Goal: Task Accomplishment & Management: Complete application form

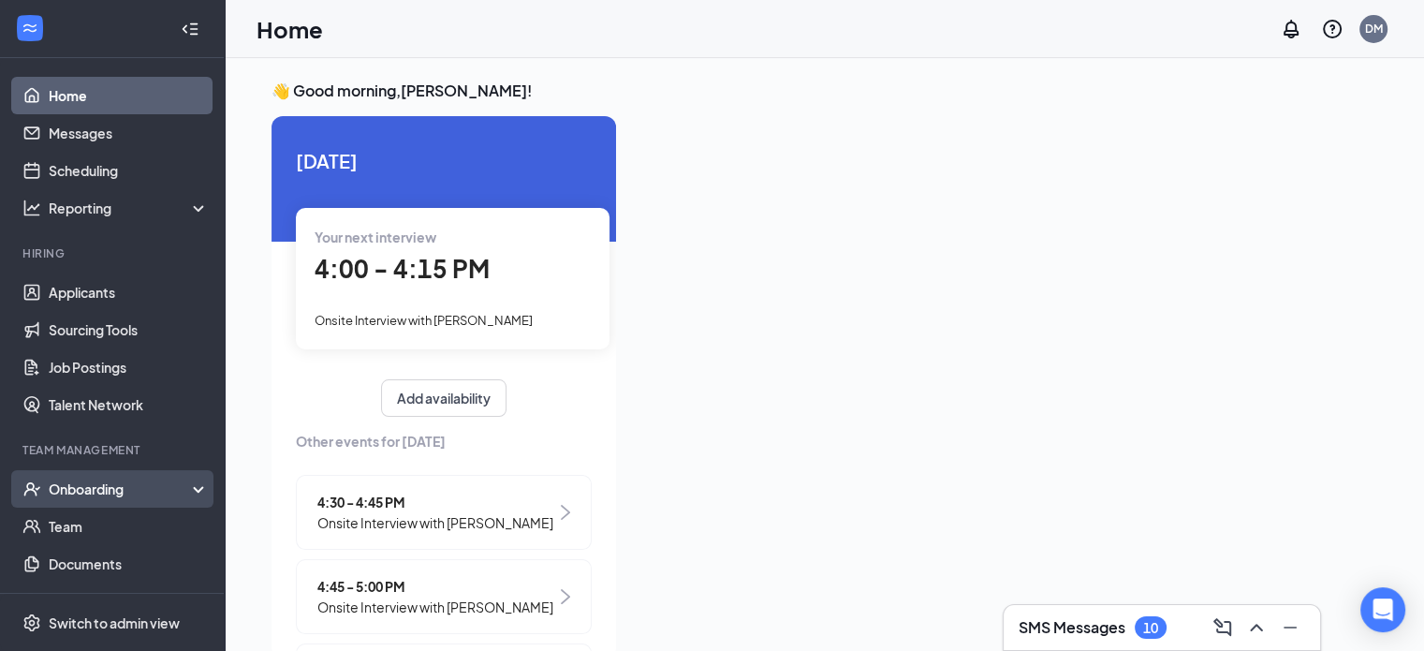
click at [131, 479] on div "Onboarding" at bounding box center [121, 488] width 144 height 19
click at [137, 526] on link "Overview" at bounding box center [129, 526] width 160 height 37
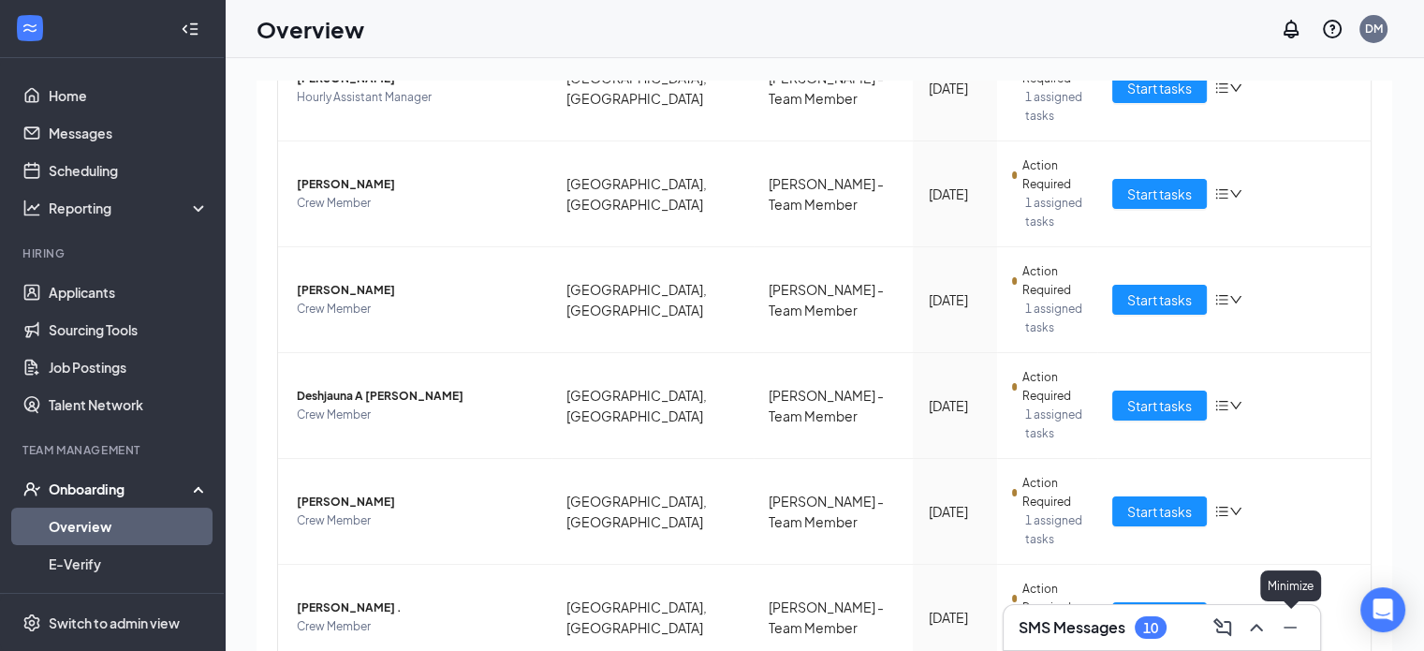
scroll to position [84, 0]
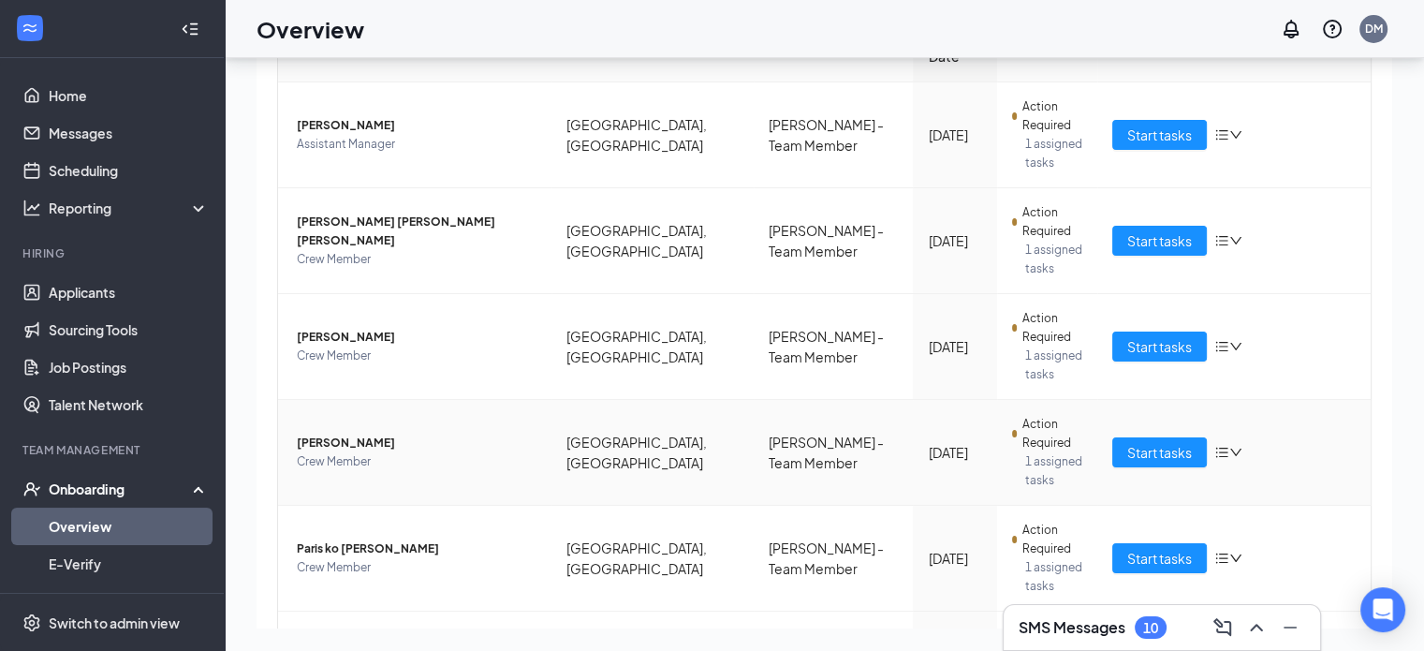
scroll to position [76, 0]
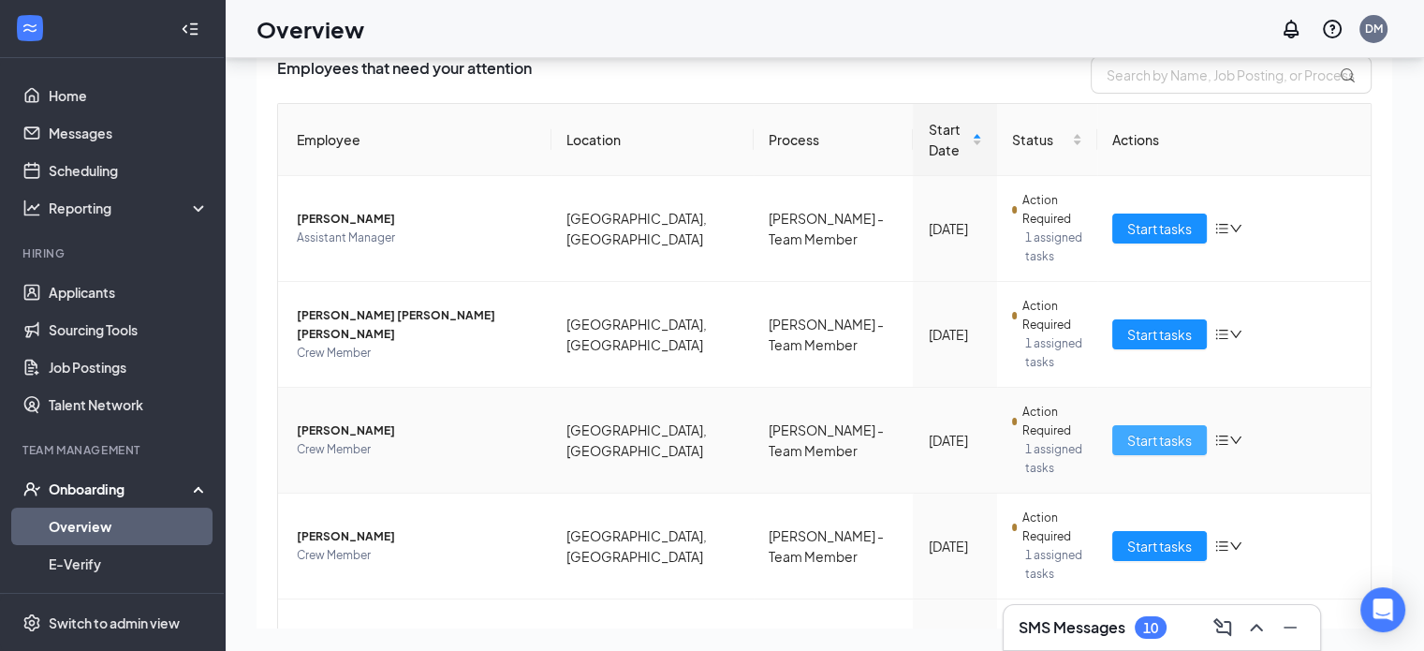
click at [1127, 430] on span "Start tasks" at bounding box center [1159, 440] width 65 height 21
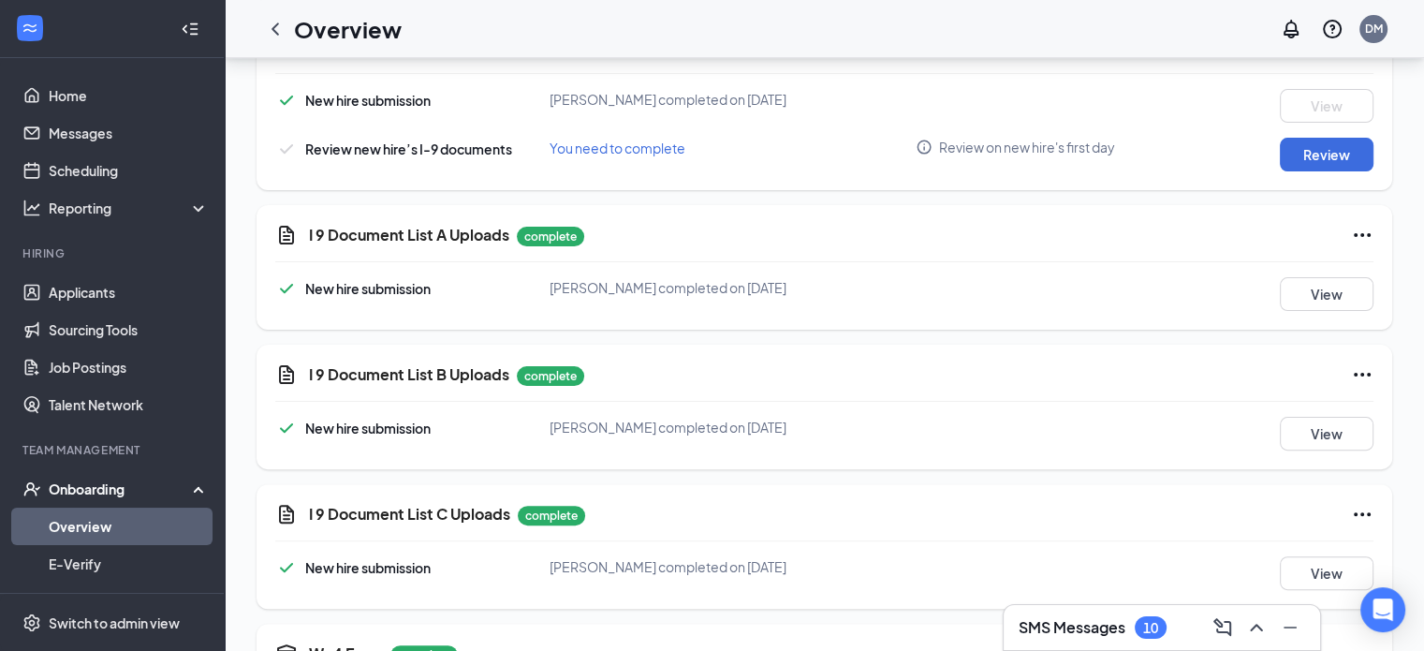
scroll to position [468, 0]
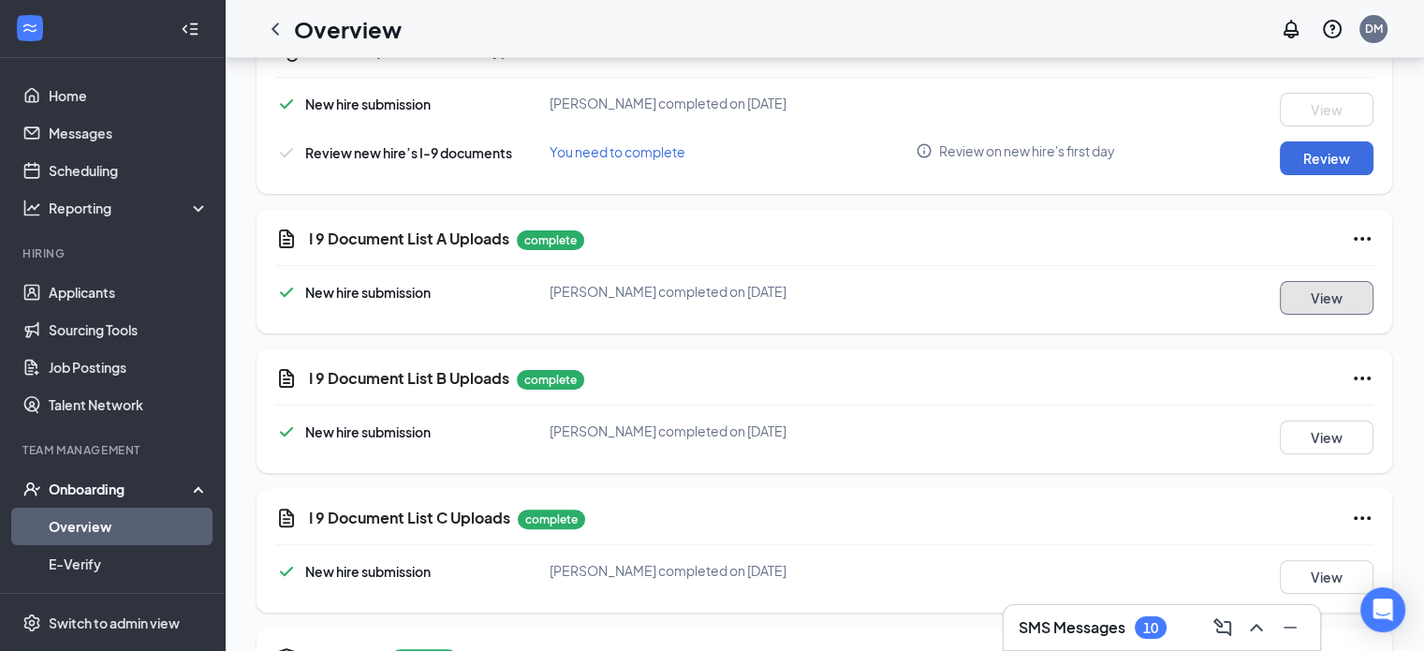
click at [1332, 291] on button "View" at bounding box center [1327, 298] width 94 height 34
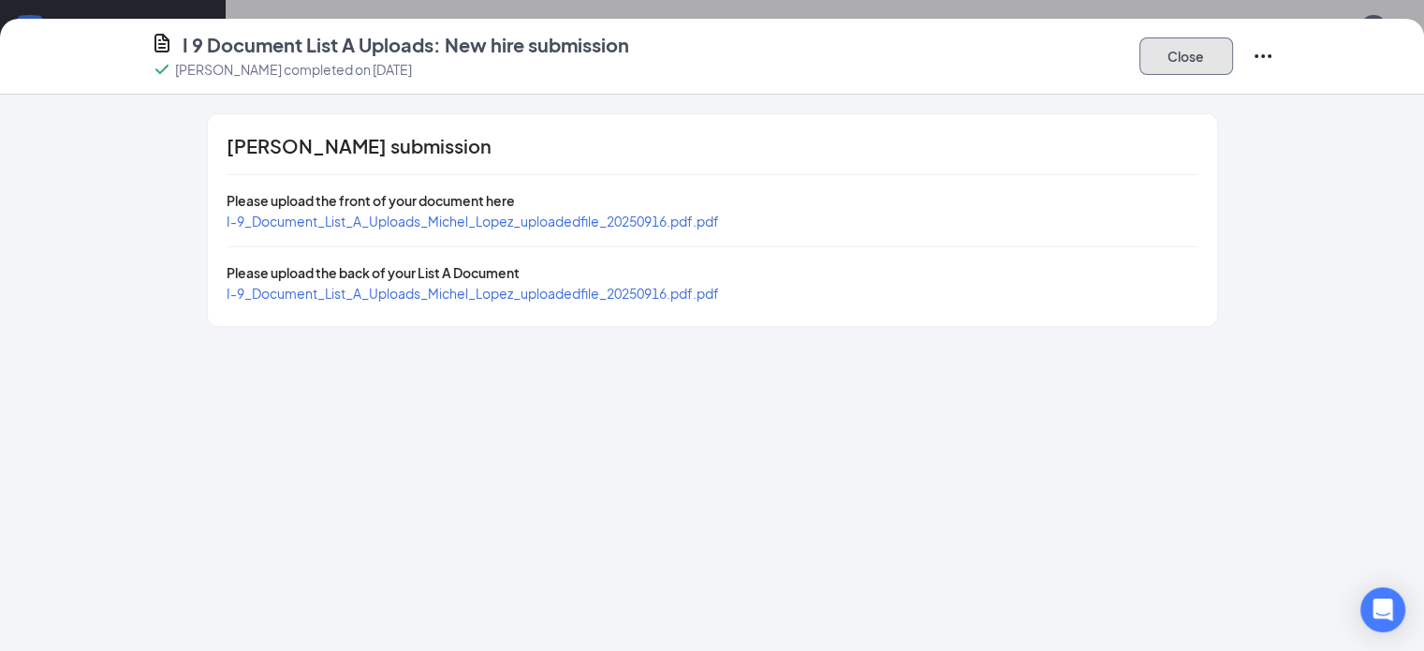
click at [1233, 56] on button "Close" at bounding box center [1187, 55] width 94 height 37
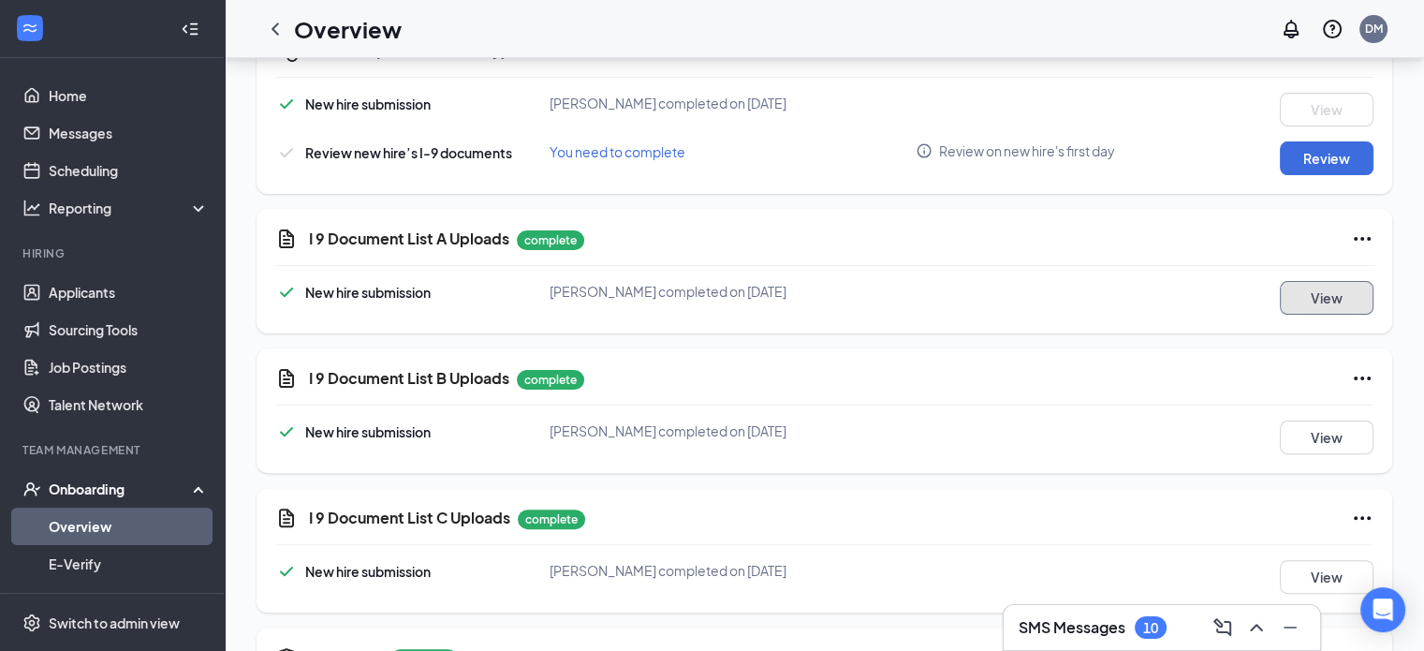
click at [1328, 288] on button "View" at bounding box center [1327, 298] width 94 height 34
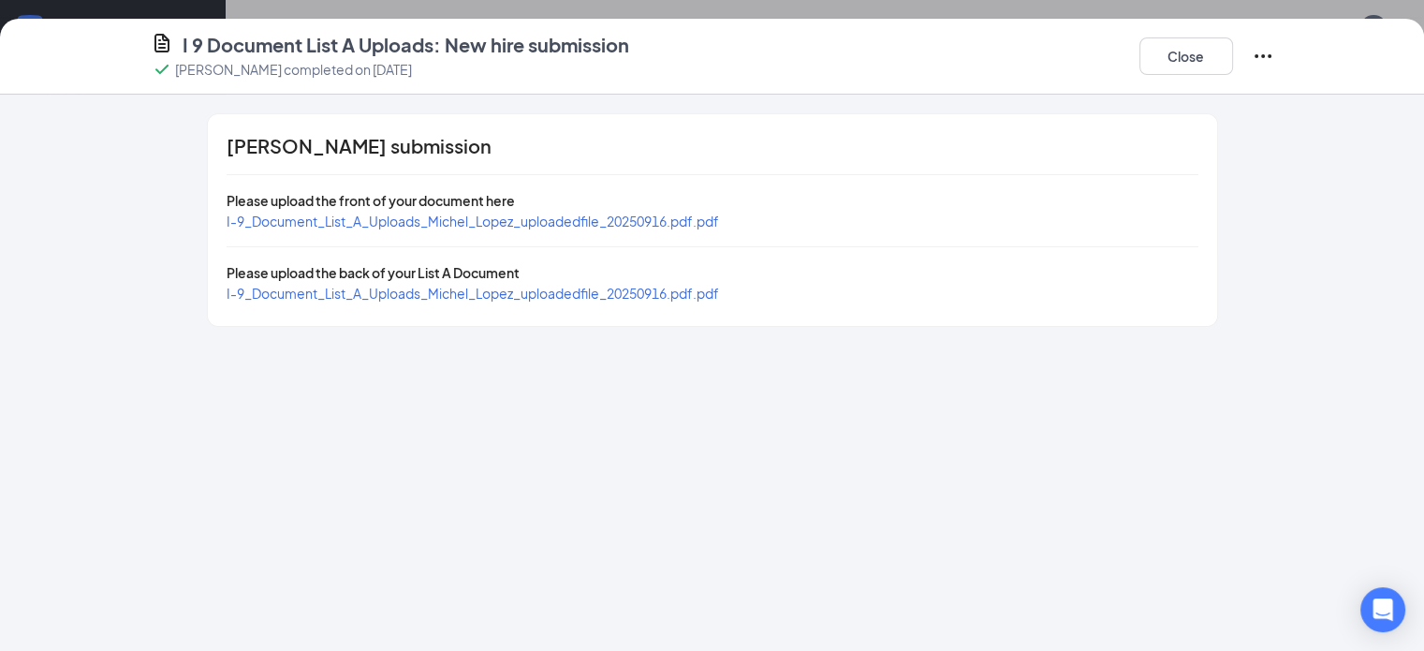
click at [565, 217] on span "I-9_Document_List_A_Uploads_Michel_Lopez_uploadedfile_20250916.pdf.pdf" at bounding box center [473, 221] width 493 height 17
click at [516, 288] on span "I-9_Document_List_A_Uploads_Michel_Lopez_uploadedfile_20250916.pdf.pdf" at bounding box center [473, 293] width 493 height 17
click at [1233, 44] on button "Close" at bounding box center [1187, 55] width 94 height 37
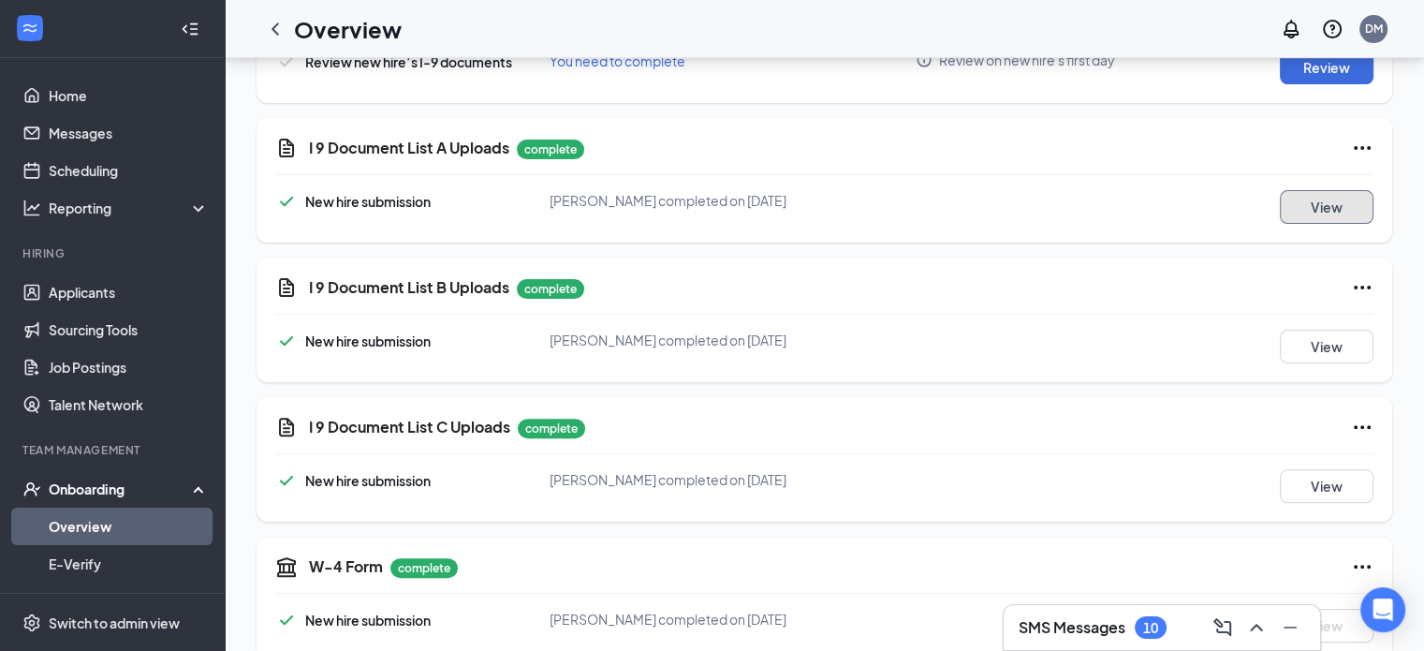
scroll to position [655, 0]
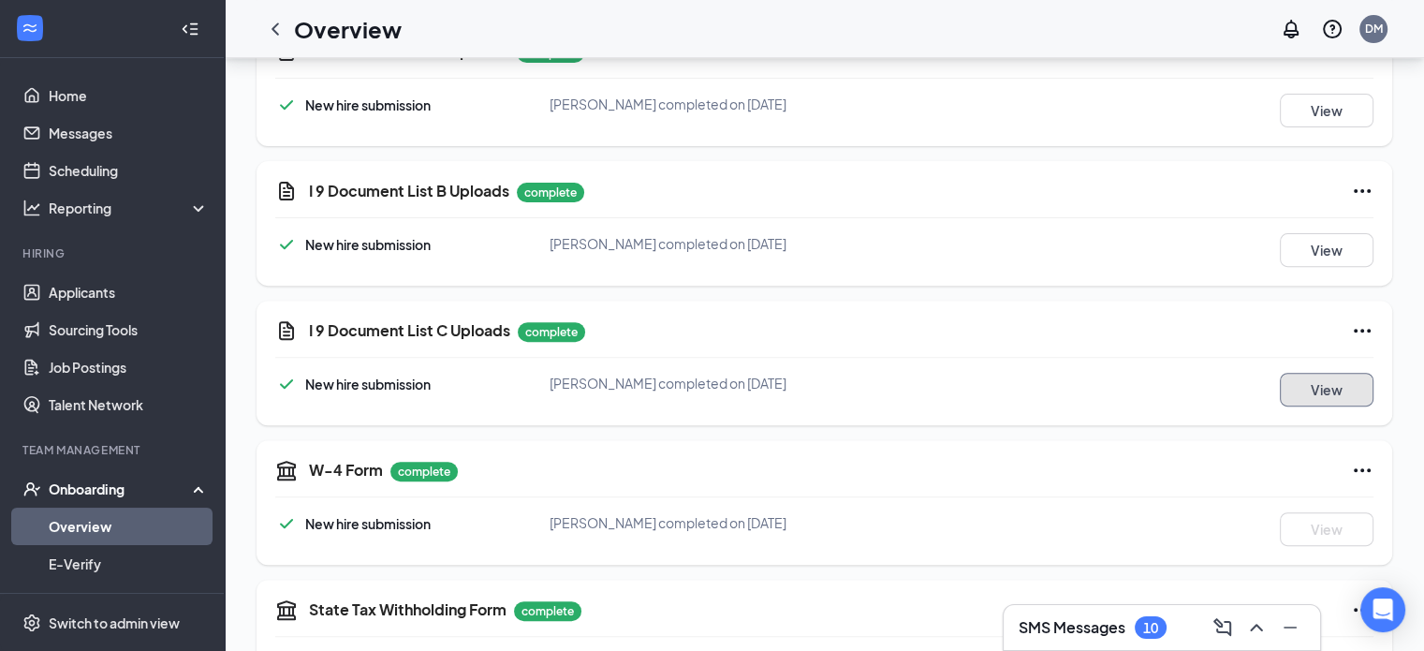
click at [1317, 385] on button "View" at bounding box center [1327, 390] width 94 height 34
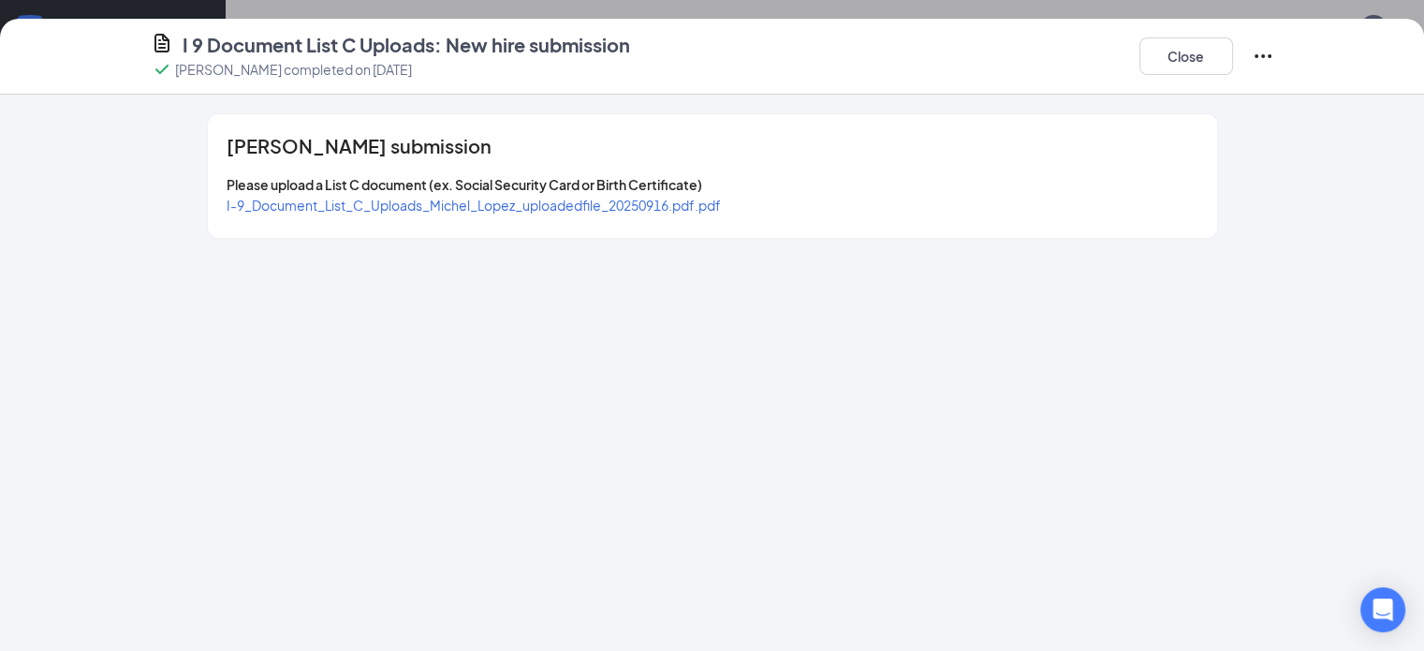
click at [539, 199] on span "I-9_Document_List_C_Uploads_Michel_Lopez_uploadedfile_20250916.pdf.pdf" at bounding box center [474, 205] width 494 height 17
click at [1233, 48] on button "Close" at bounding box center [1187, 55] width 94 height 37
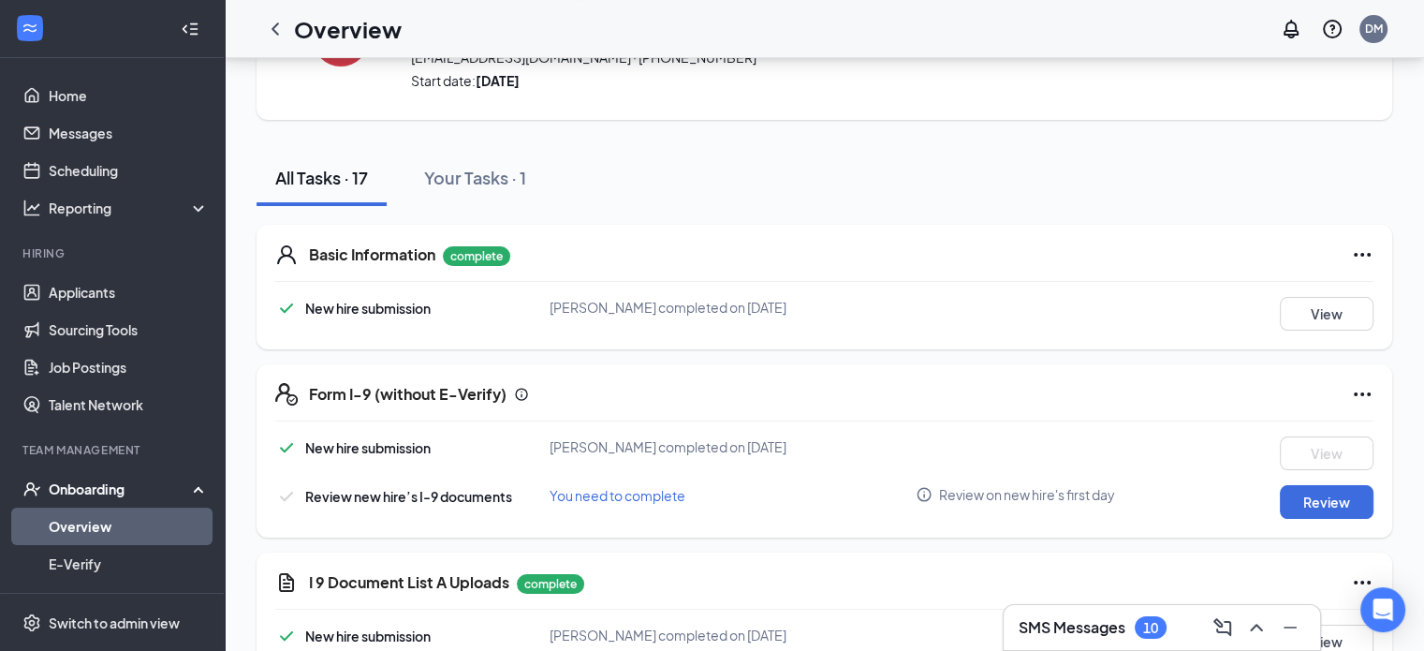
scroll to position [94, 0]
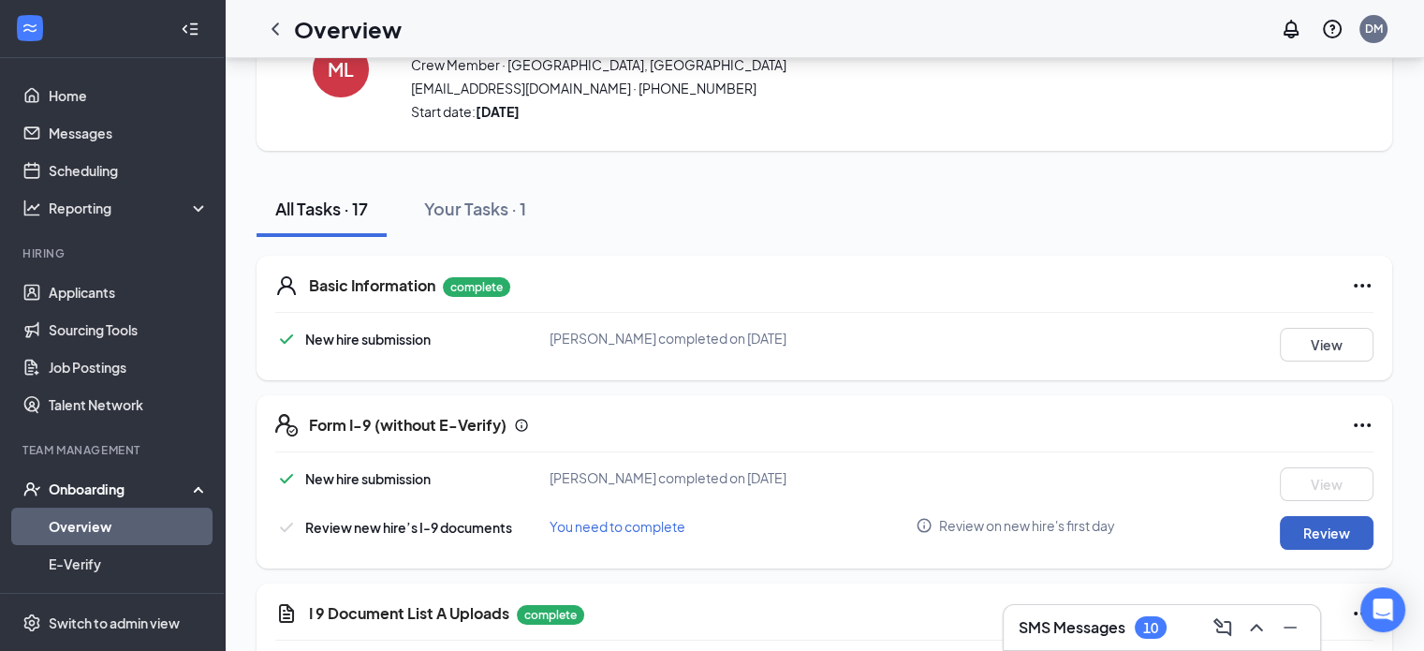
click at [1315, 532] on button "Review" at bounding box center [1327, 533] width 94 height 34
type input "[DATE]"
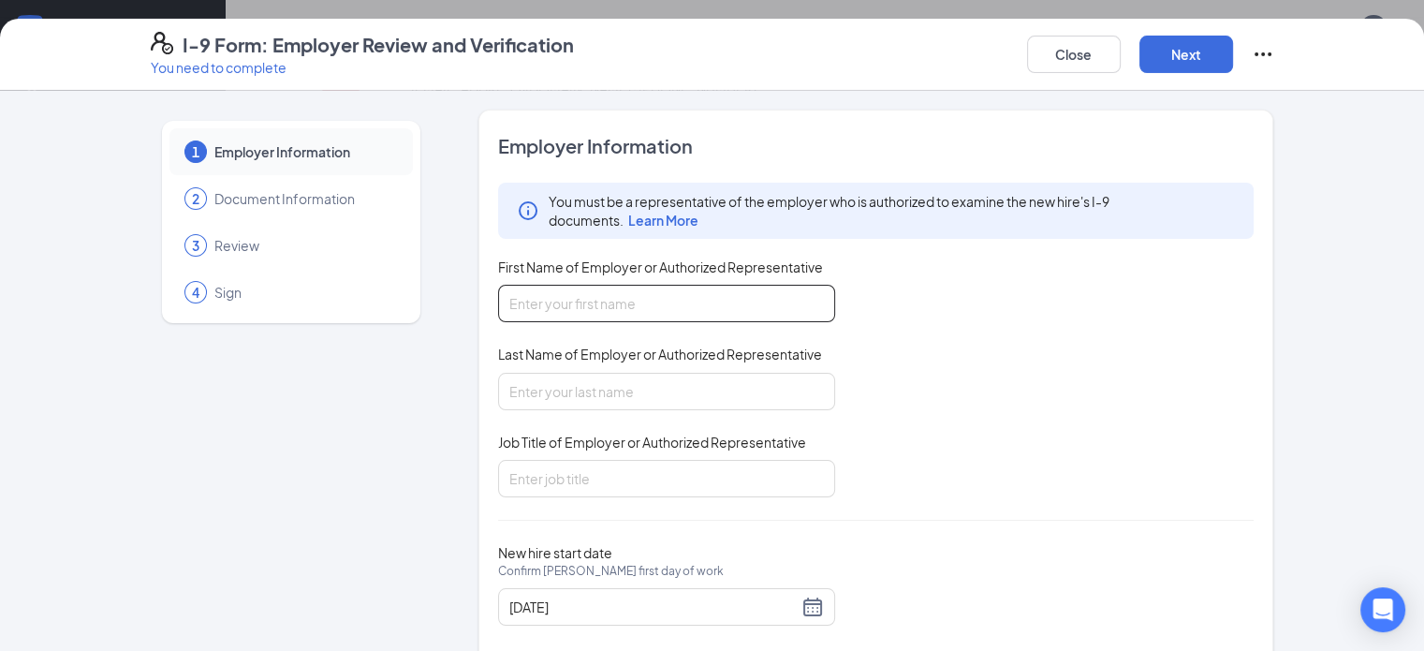
click at [539, 298] on input "First Name of Employer or Authorized Representative" at bounding box center [666, 303] width 337 height 37
type input "Abril"
click at [583, 381] on input "Last Name of Employer or Authorized Representative" at bounding box center [666, 391] width 337 height 37
type input "[PERSON_NAME]"
click at [904, 407] on div "You must be a representative of the employer who is authorized to examine the n…" at bounding box center [876, 340] width 757 height 315
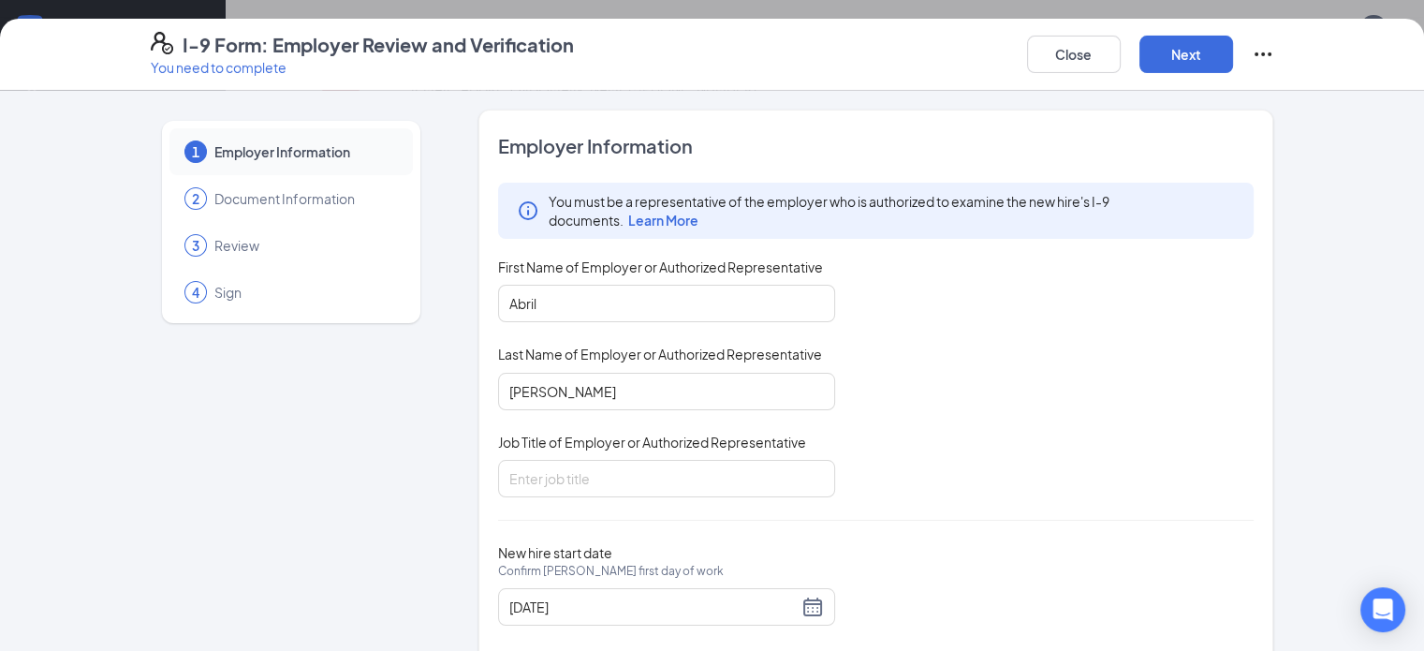
click at [910, 405] on div "You must be a representative of the employer who is authorized to examine the n…" at bounding box center [876, 340] width 757 height 315
click at [644, 479] on input "Job Title of Employer or Authorized Representative" at bounding box center [666, 478] width 337 height 37
type input "Assistant Manager"
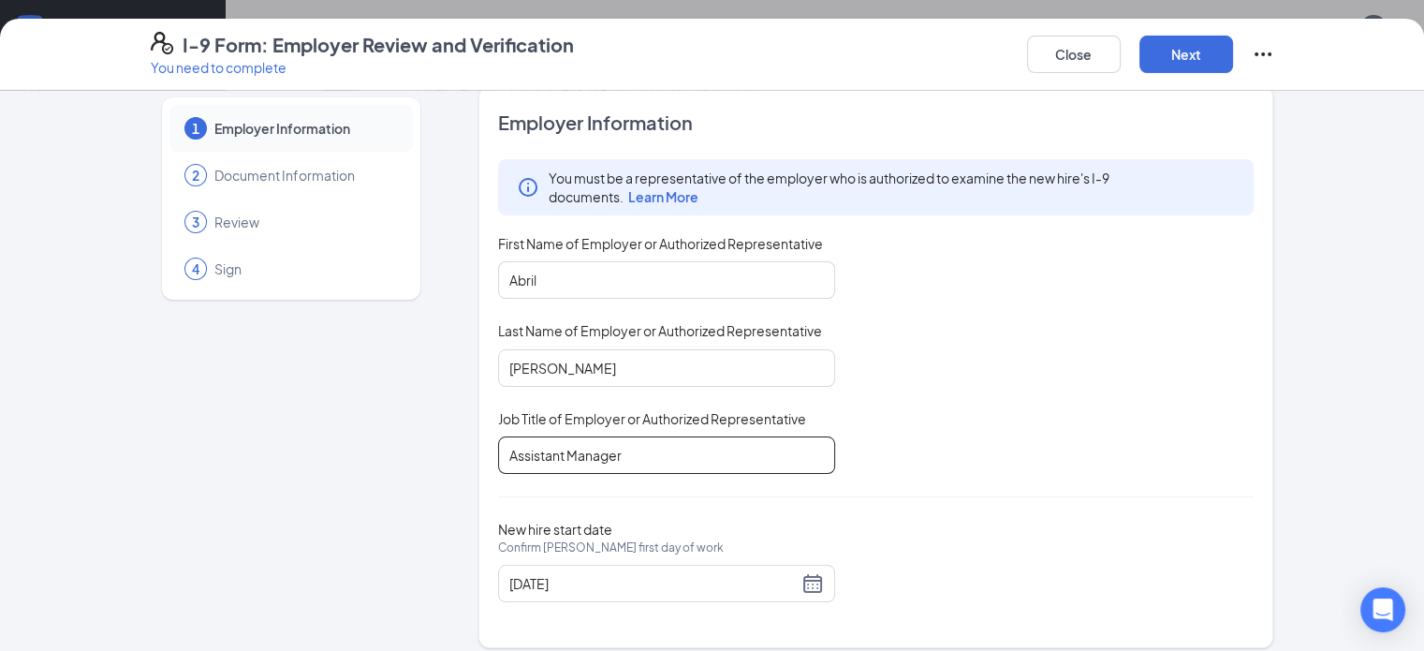
scroll to position [37, 0]
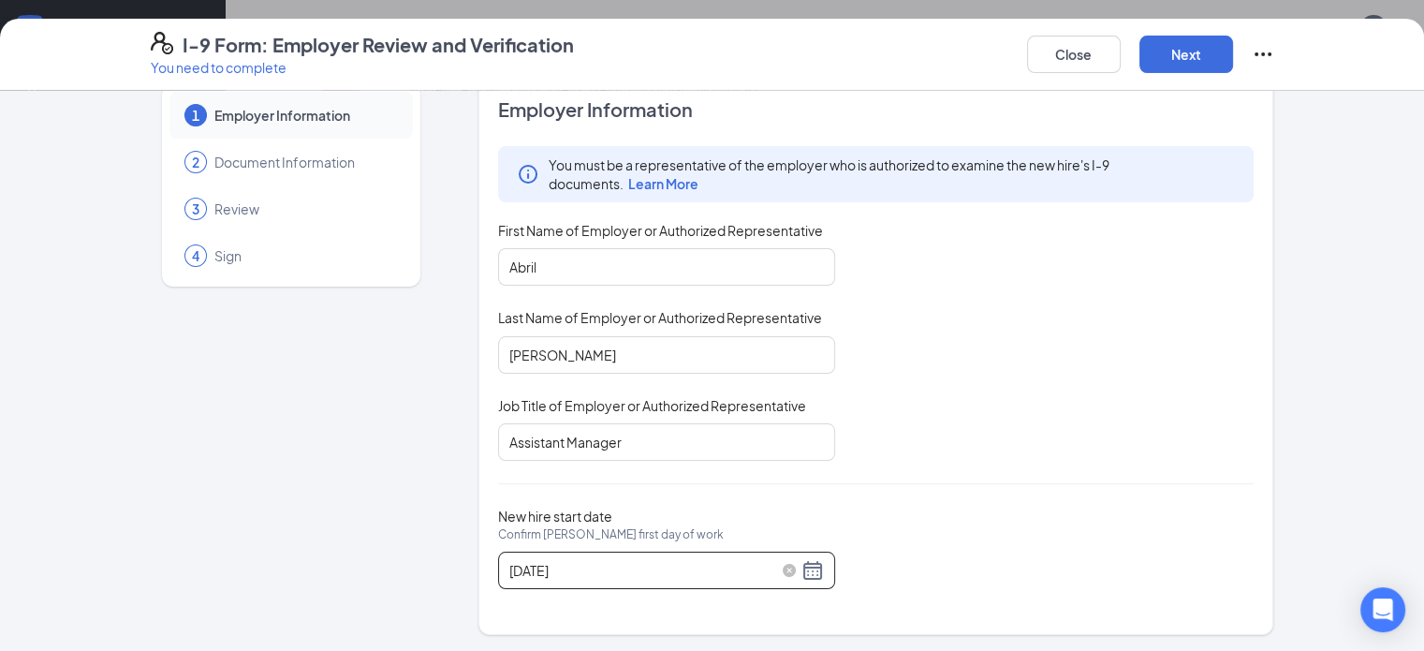
click at [758, 567] on div "[DATE]" at bounding box center [666, 570] width 315 height 22
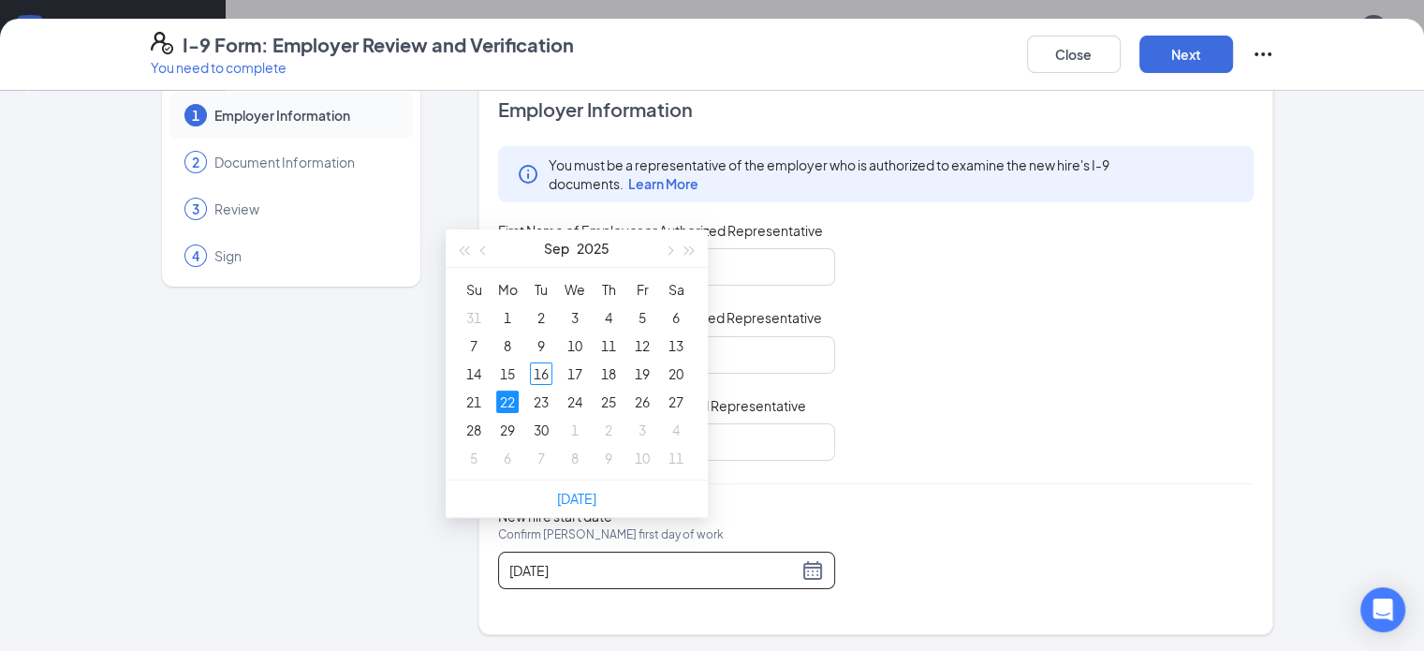
scroll to position [468, 0]
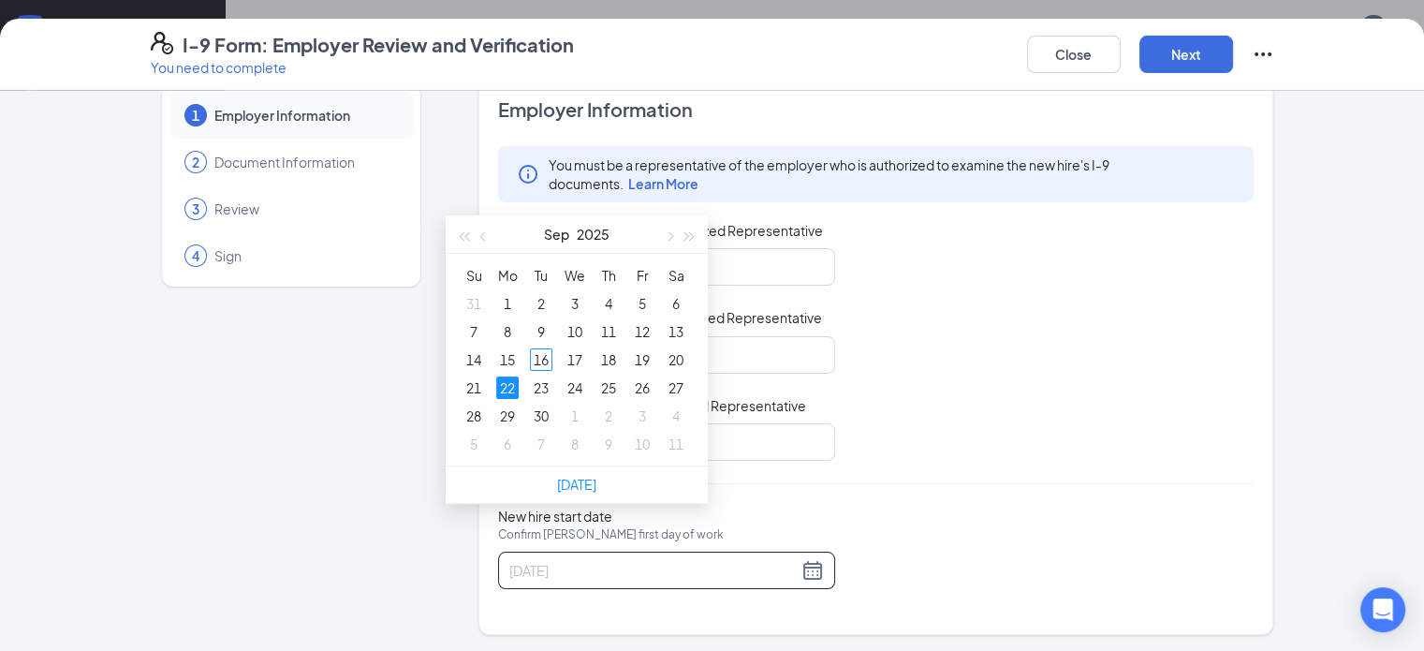
type input "[DATE]"
click at [509, 385] on div "22" at bounding box center [507, 387] width 22 height 22
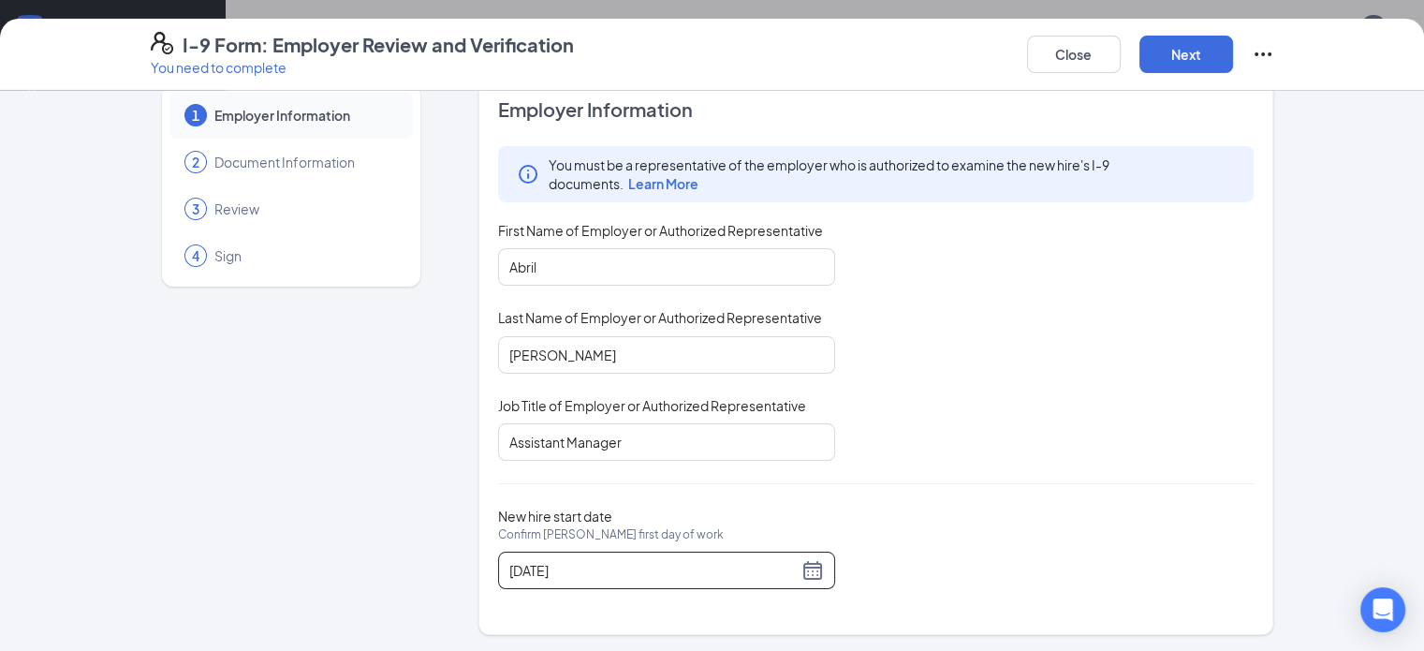
scroll to position [187, 0]
click at [1233, 52] on button "Next" at bounding box center [1187, 54] width 94 height 37
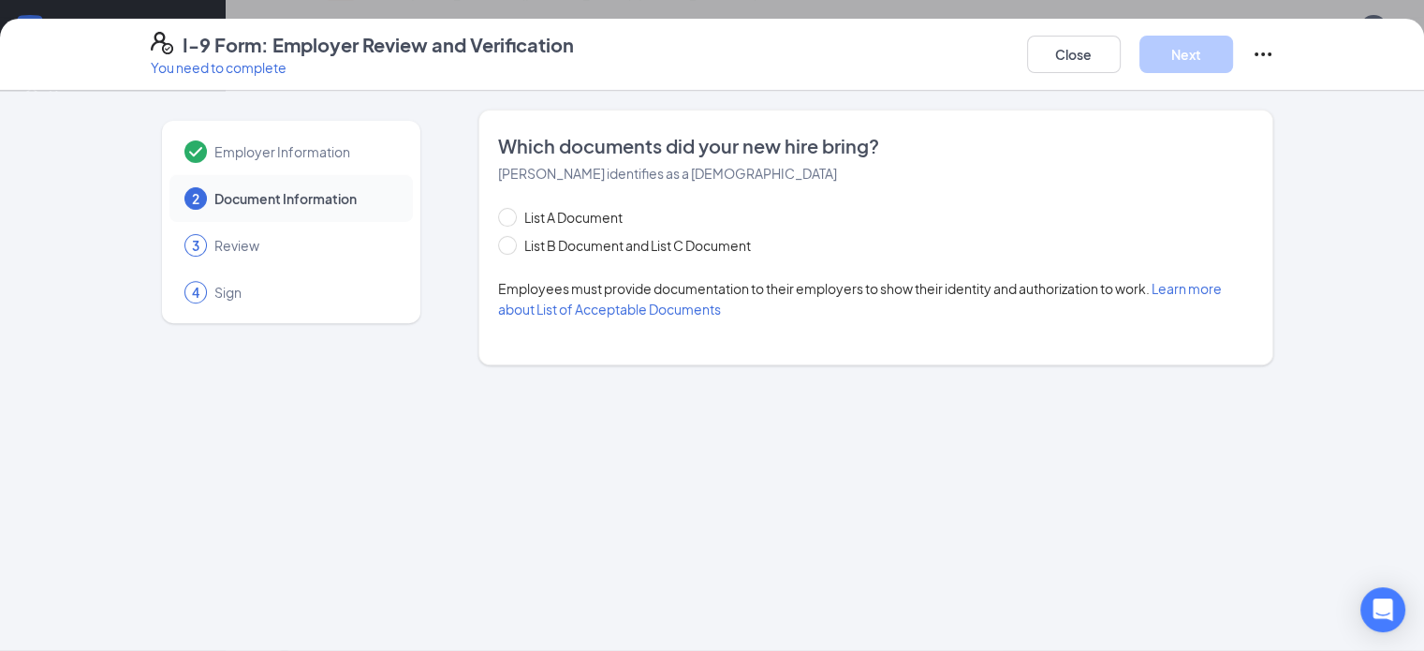
scroll to position [0, 0]
click at [498, 218] on input "List A Document" at bounding box center [504, 214] width 13 height 13
radio input "true"
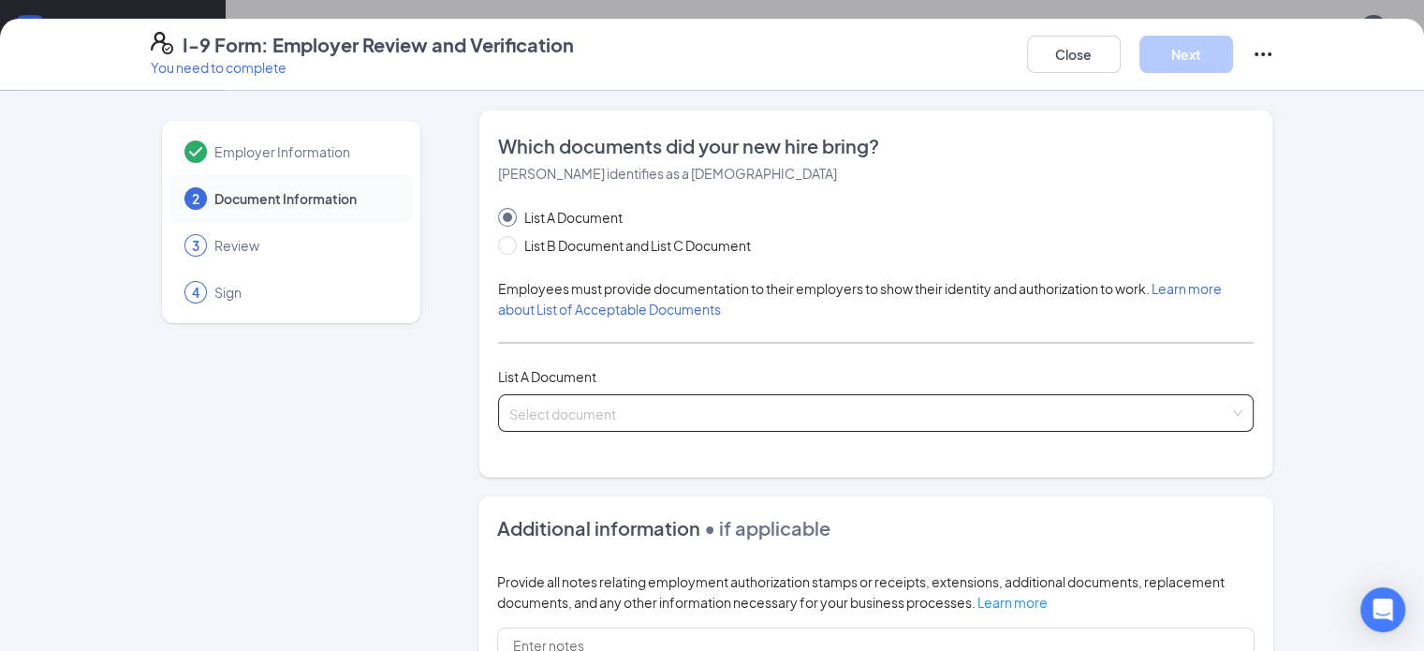
click at [552, 410] on input "search" at bounding box center [869, 409] width 721 height 28
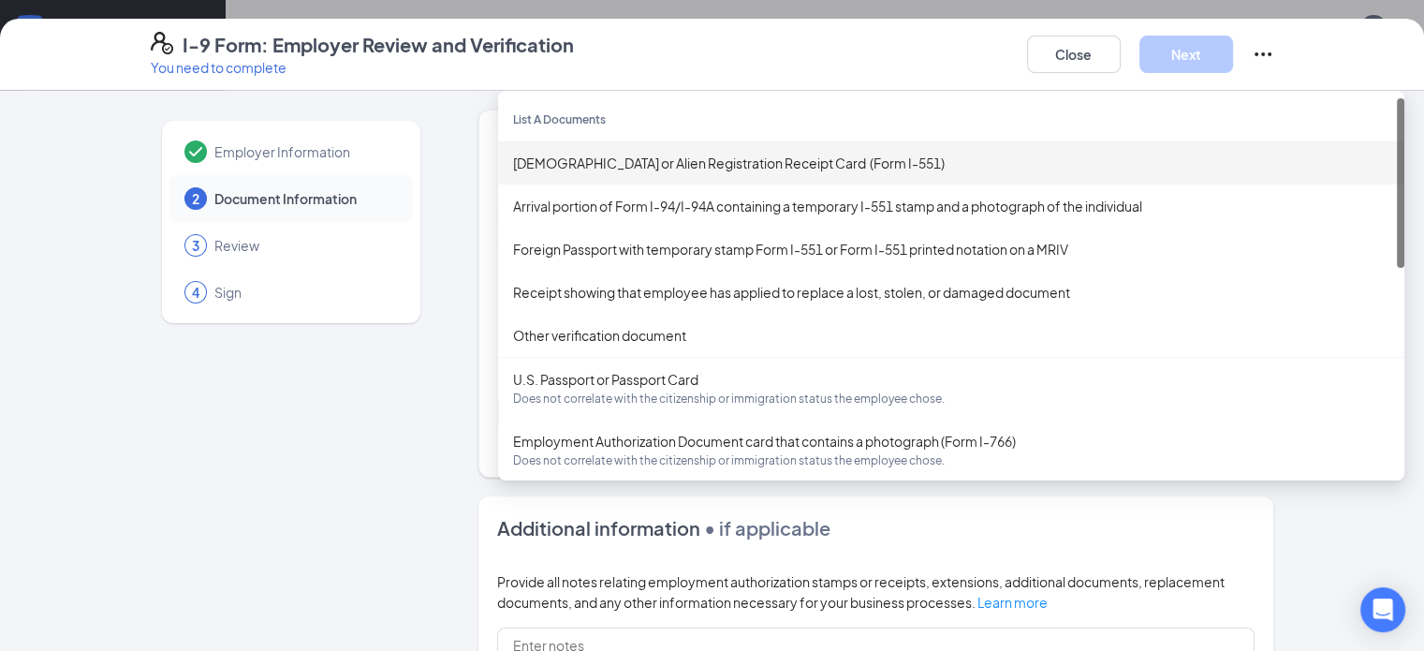
click at [530, 165] on div "[DEMOGRAPHIC_DATA] or Alien Registration Receipt Card (Form I-551)" at bounding box center [951, 163] width 876 height 21
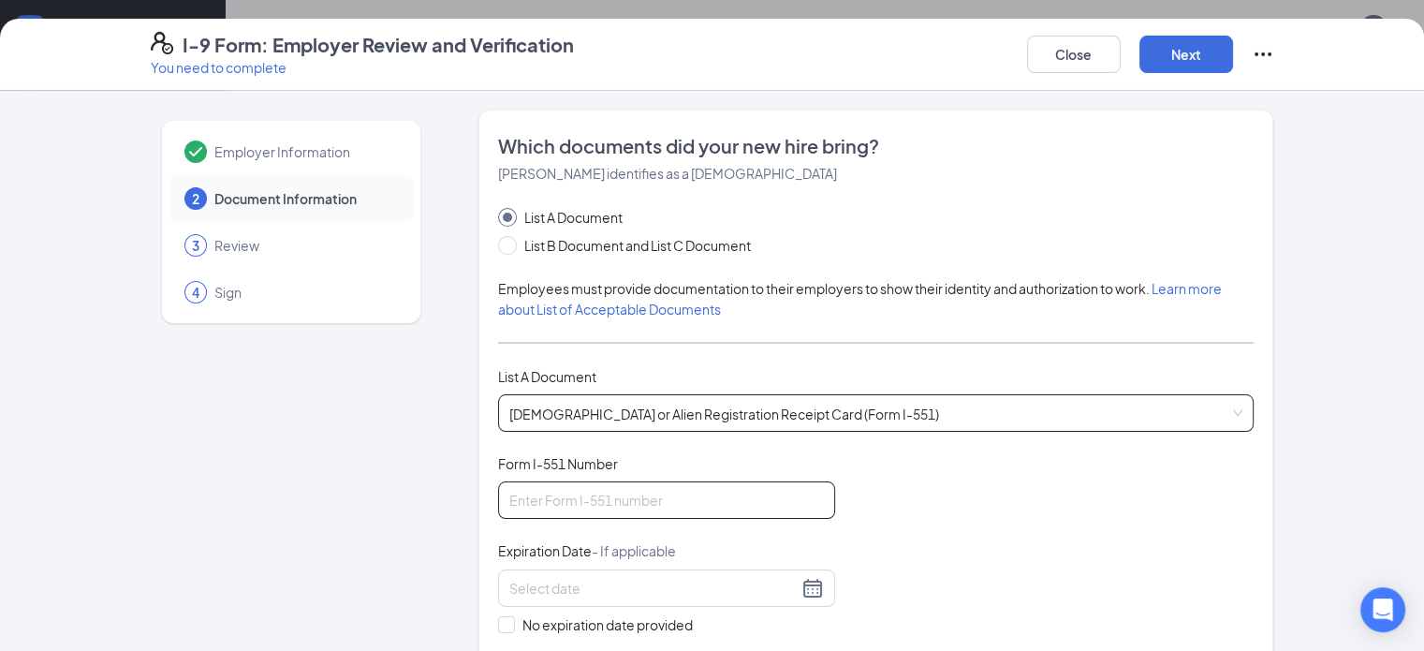
click at [506, 495] on input "Form I-551 Number" at bounding box center [666, 499] width 337 height 37
type input "LIN7865421796"
click at [896, 596] on div "Document Title [DEMOGRAPHIC_DATA] or Alien Registration Receipt Card (Form I-55…" at bounding box center [876, 588] width 757 height 268
click at [651, 582] on input at bounding box center [653, 588] width 288 height 21
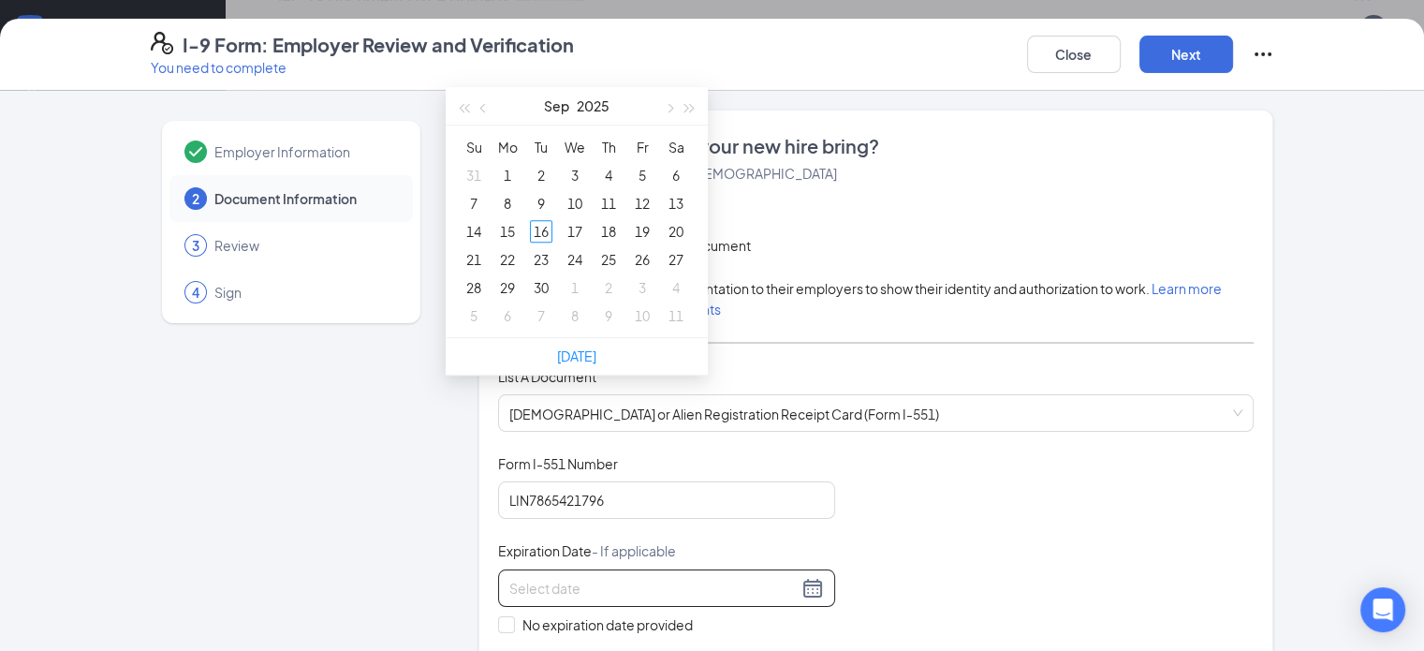
scroll to position [749, 0]
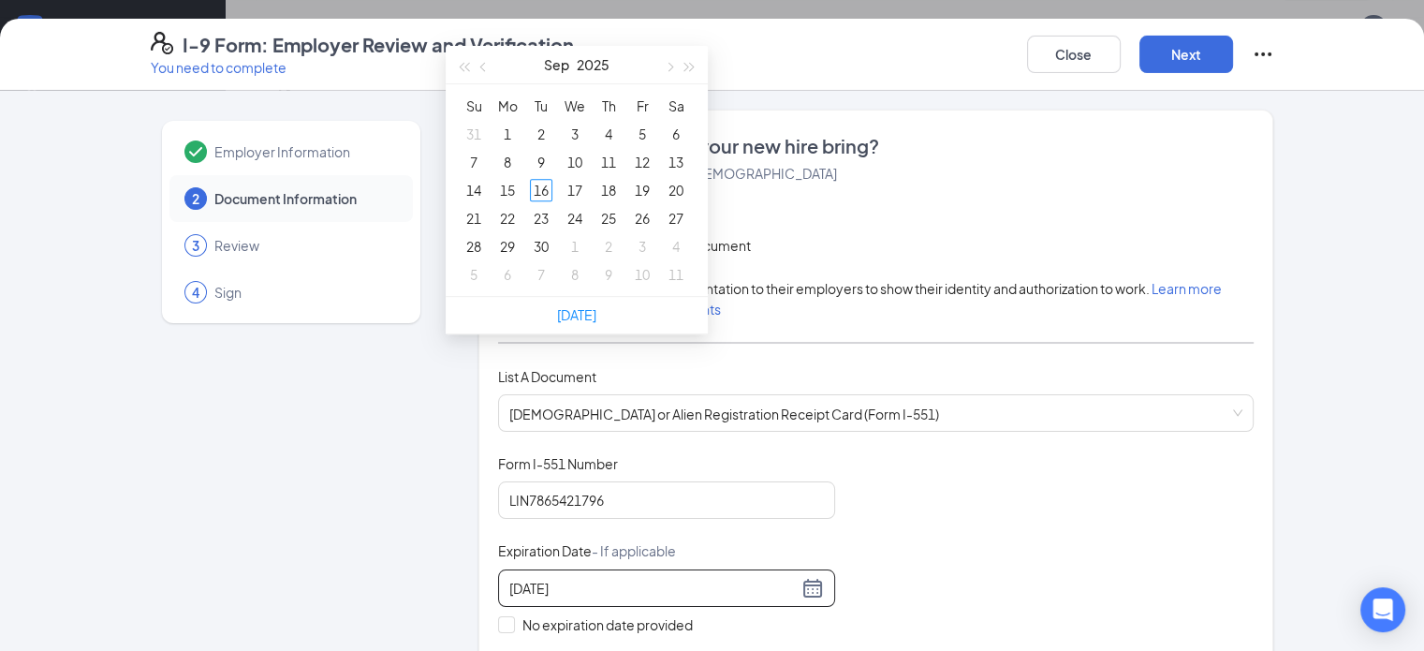
type input "[DATE]"
click at [689, 63] on span "button" at bounding box center [689, 67] width 9 height 9
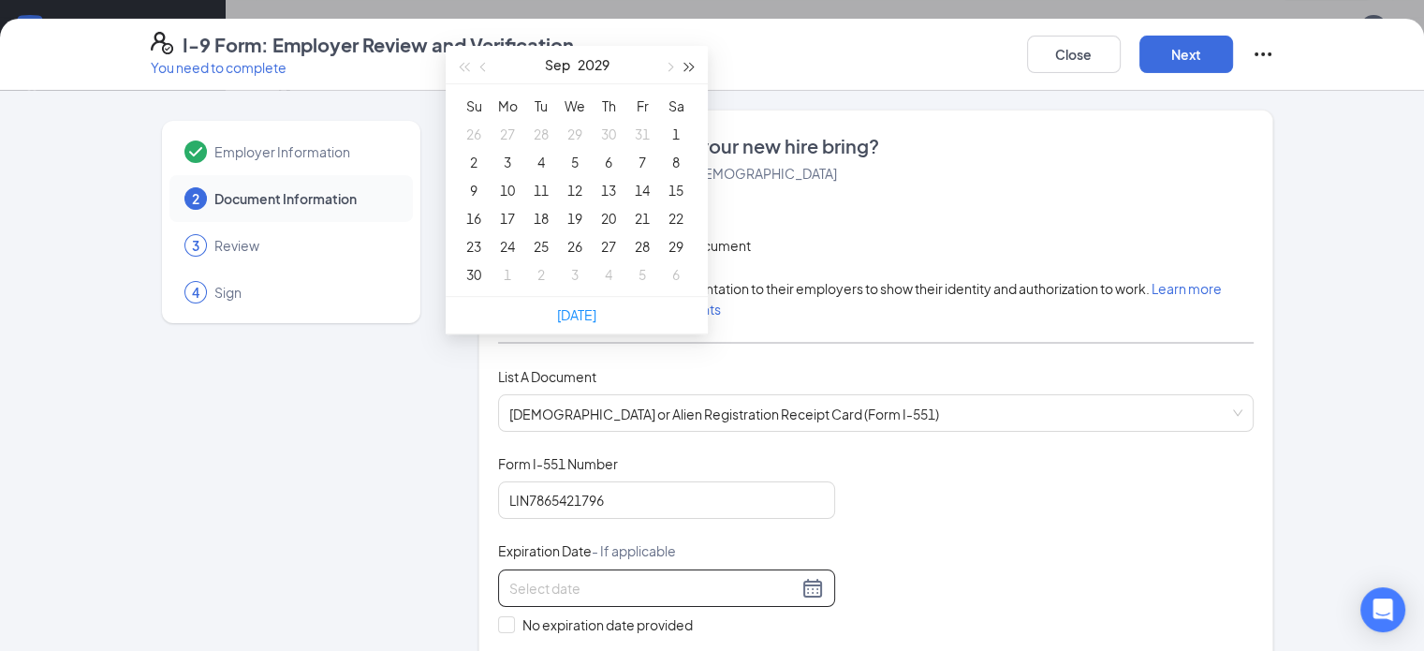
click at [689, 63] on span "button" at bounding box center [689, 67] width 9 height 9
click at [670, 62] on button "button" at bounding box center [668, 64] width 21 height 37
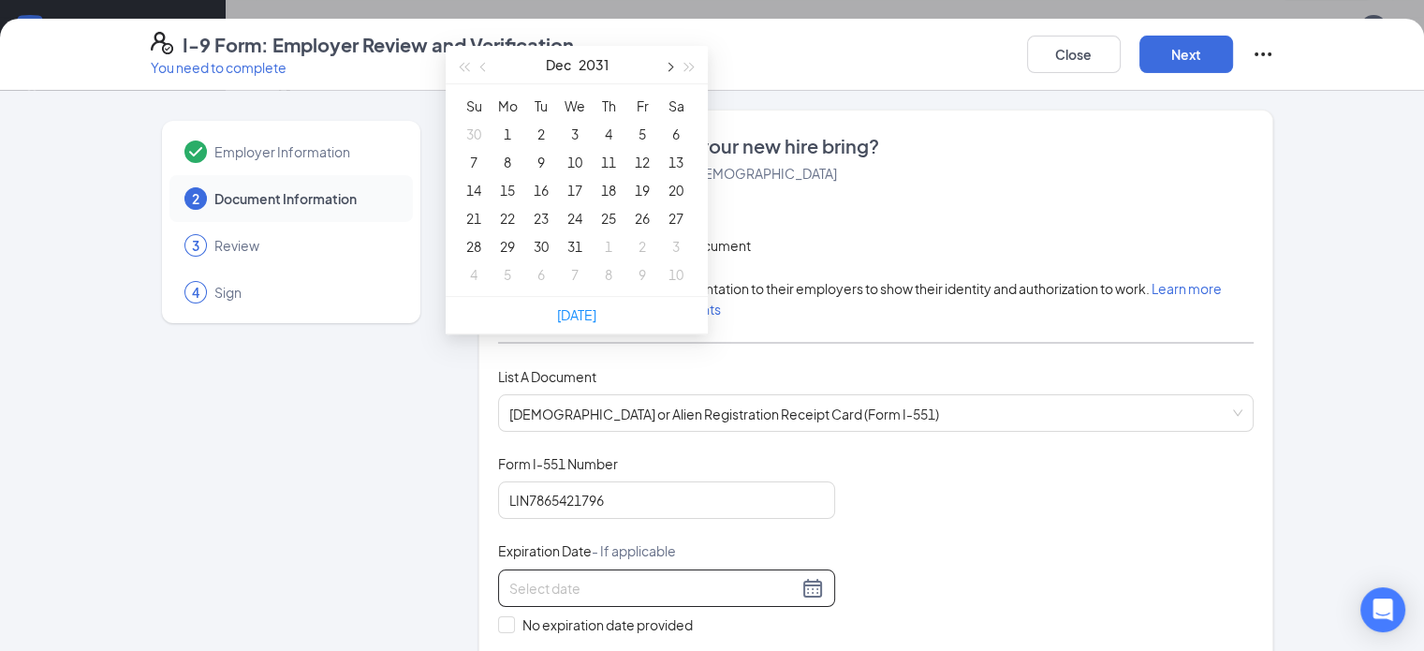
click at [670, 62] on button "button" at bounding box center [668, 64] width 21 height 37
type input "[DATE]"
click at [508, 161] on div "5" at bounding box center [507, 162] width 22 height 22
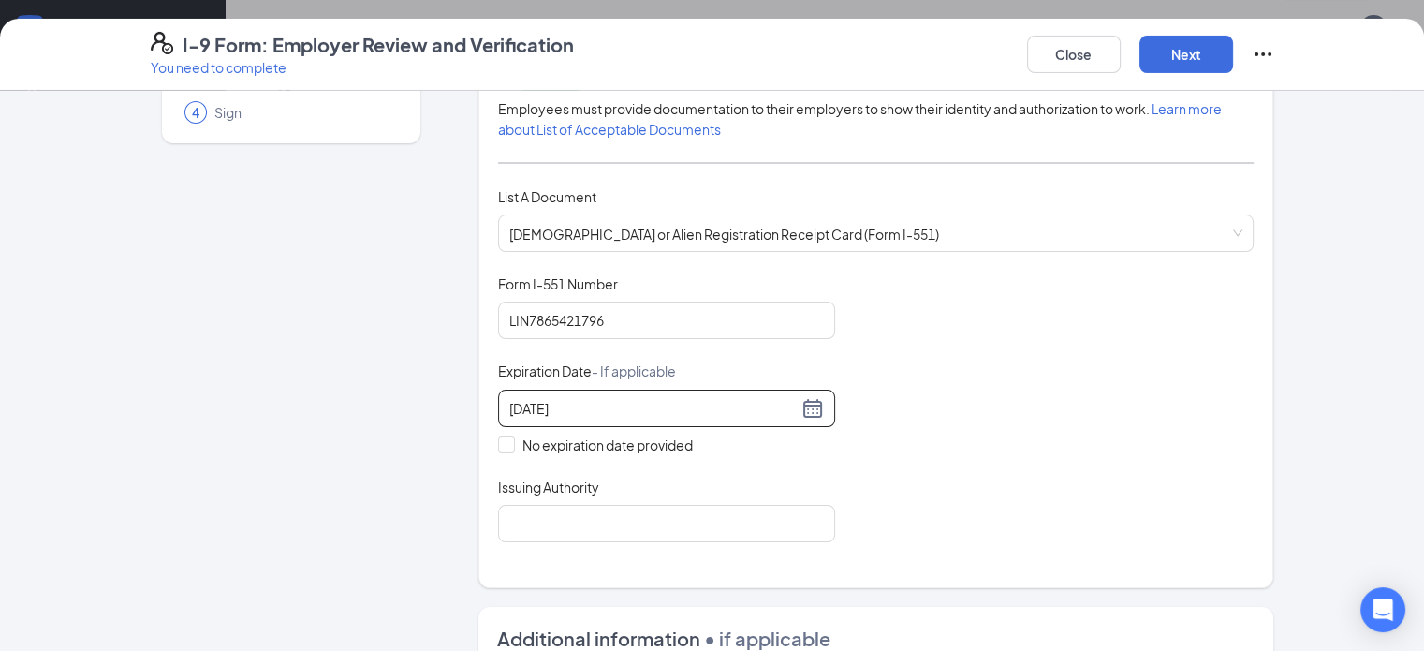
scroll to position [281, 0]
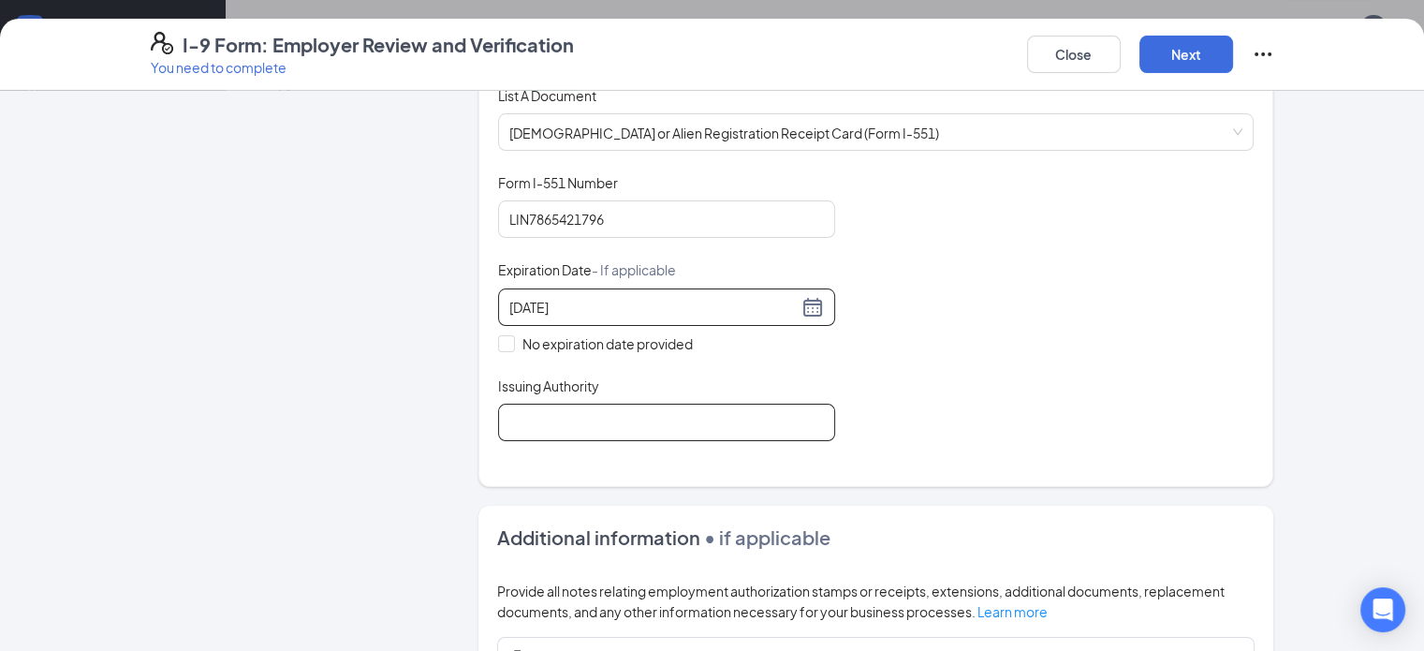
click at [528, 407] on input "Issuing Authority" at bounding box center [666, 422] width 337 height 37
type input "USCIS"
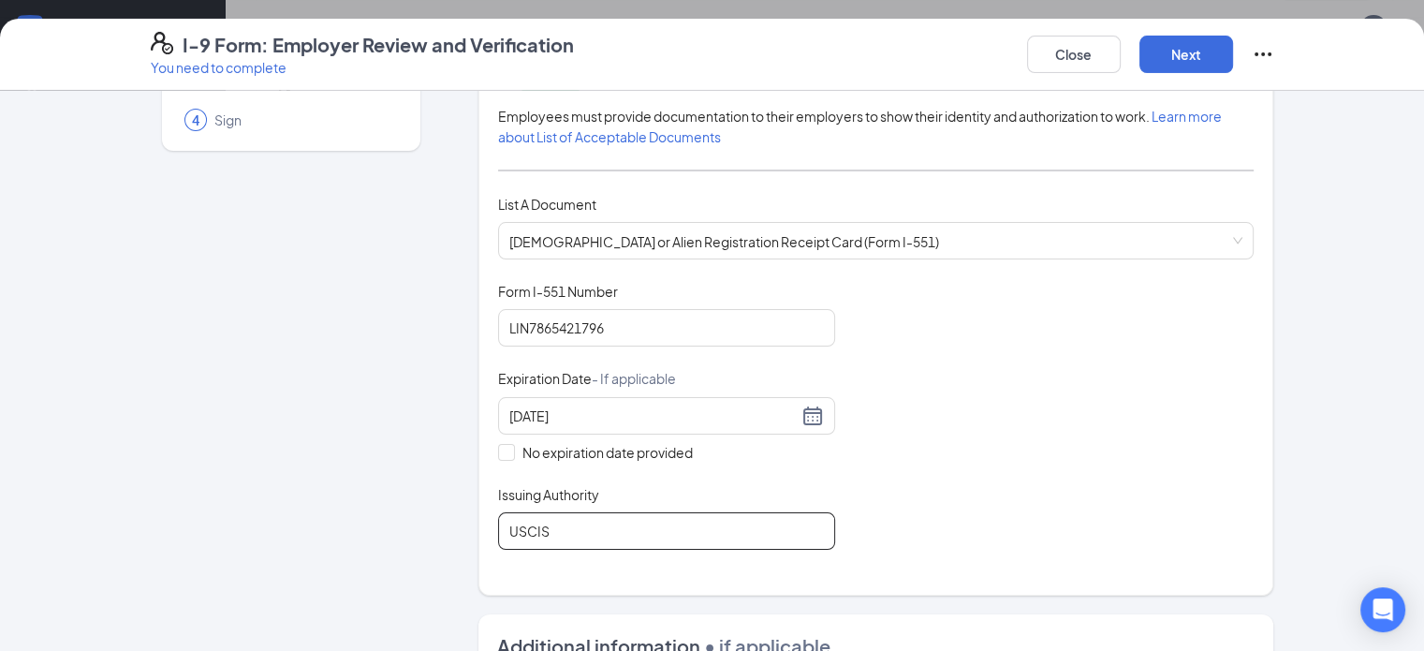
scroll to position [160, 0]
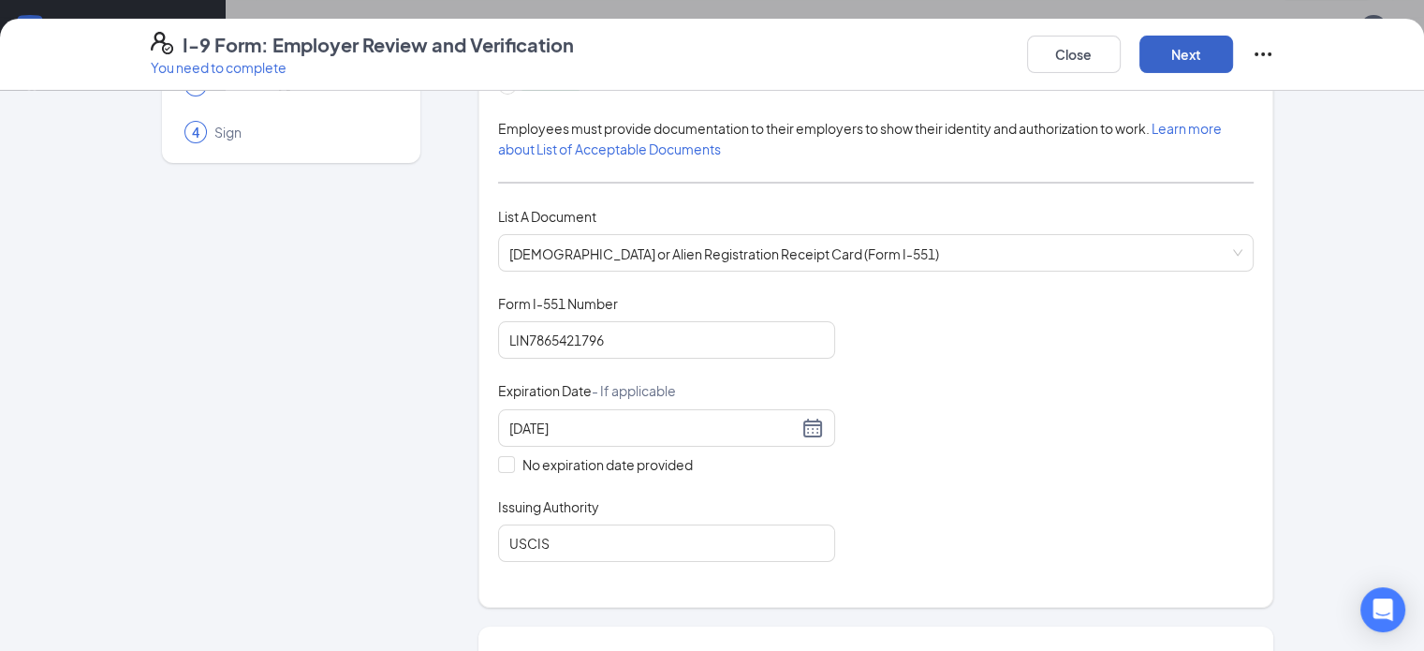
click at [1233, 52] on button "Next" at bounding box center [1187, 54] width 94 height 37
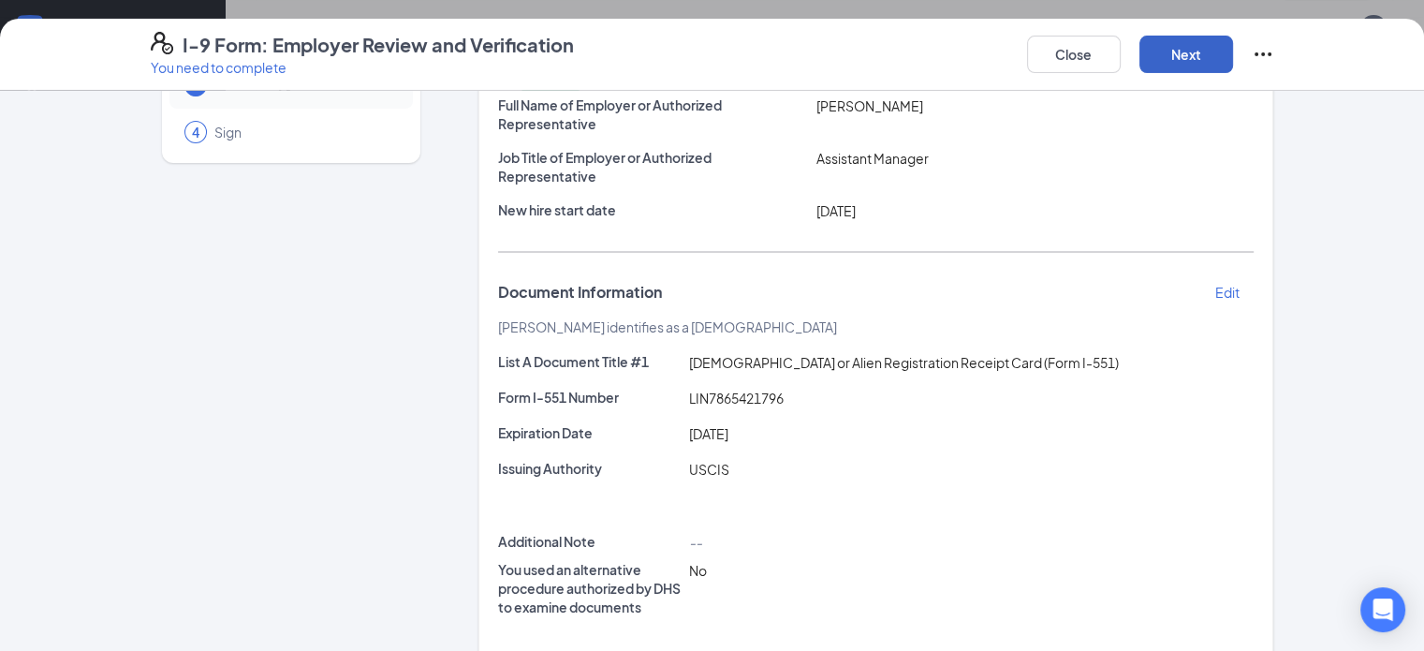
click at [1233, 52] on button "Next" at bounding box center [1187, 54] width 94 height 37
click at [1233, 53] on button "Next" at bounding box center [1187, 54] width 94 height 37
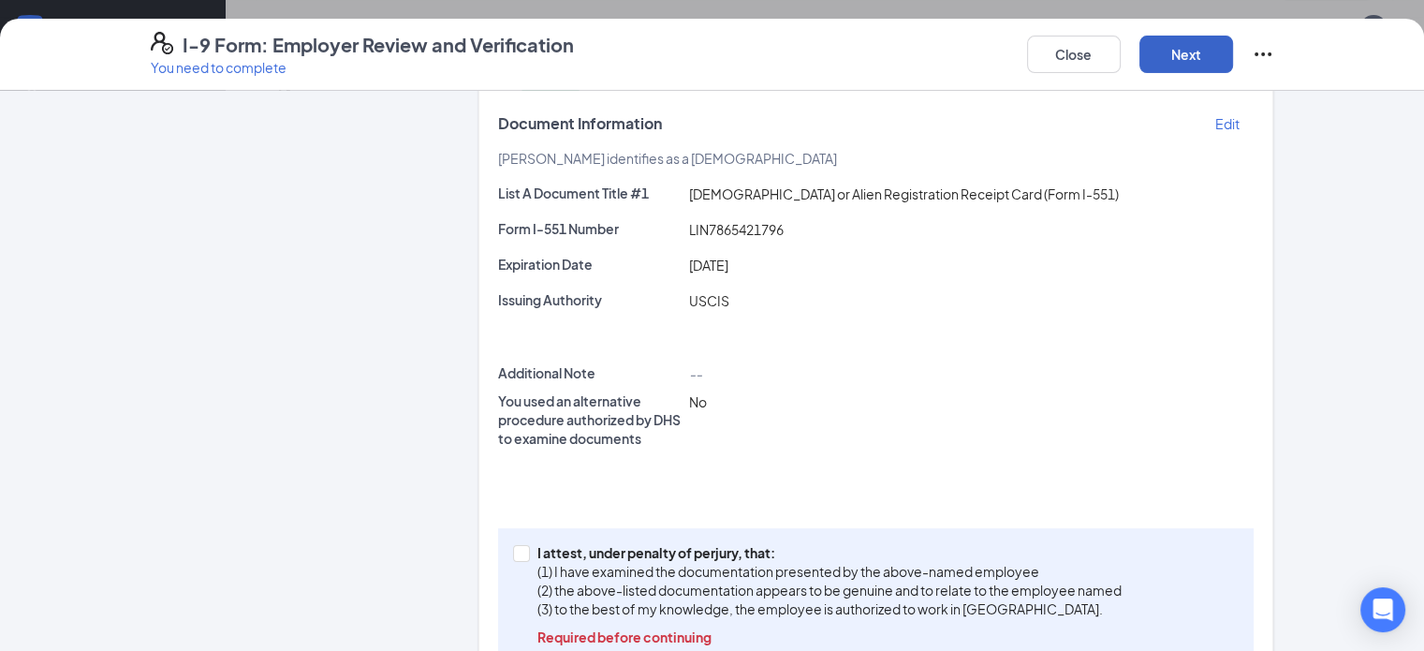
scroll to position [346, 0]
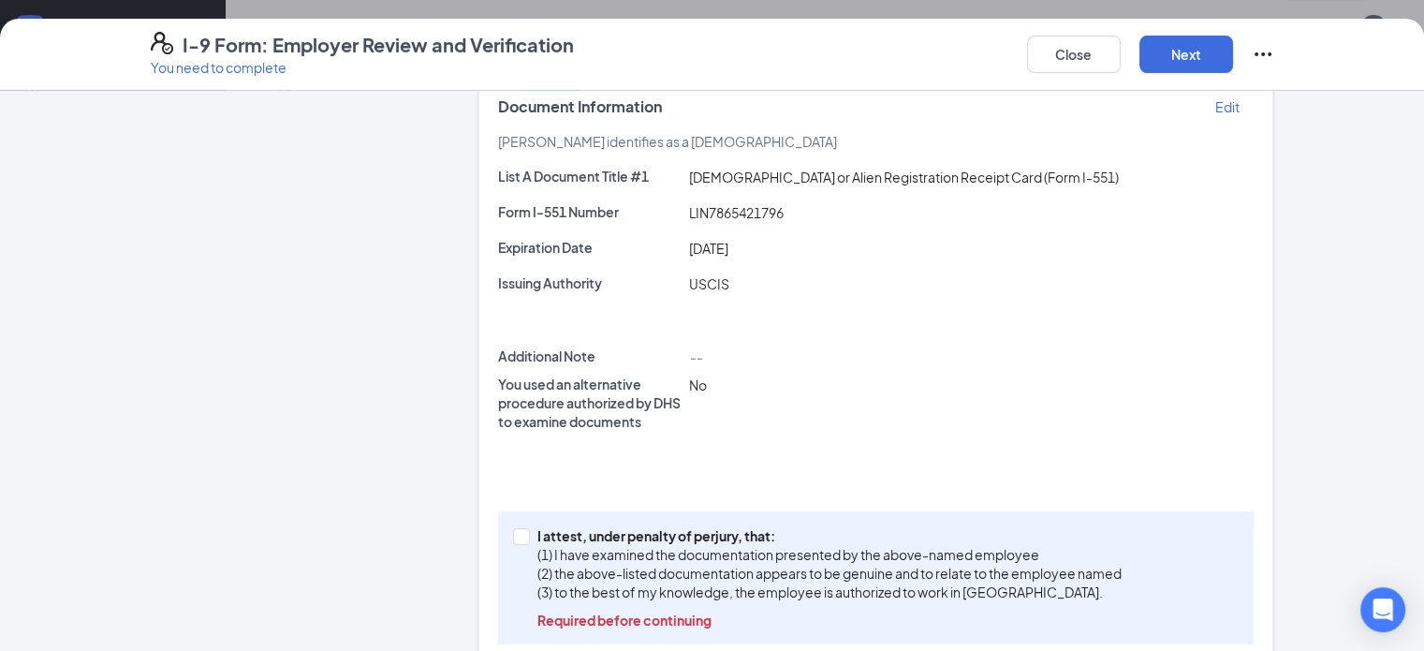
click at [498, 511] on div "I attest, under penalty of [PERSON_NAME], that: (1) I have examined the documen…" at bounding box center [876, 577] width 757 height 133
click at [513, 528] on input "I attest, under penalty of [PERSON_NAME], that: (1) I have examined the documen…" at bounding box center [519, 534] width 13 height 13
checkbox input "true"
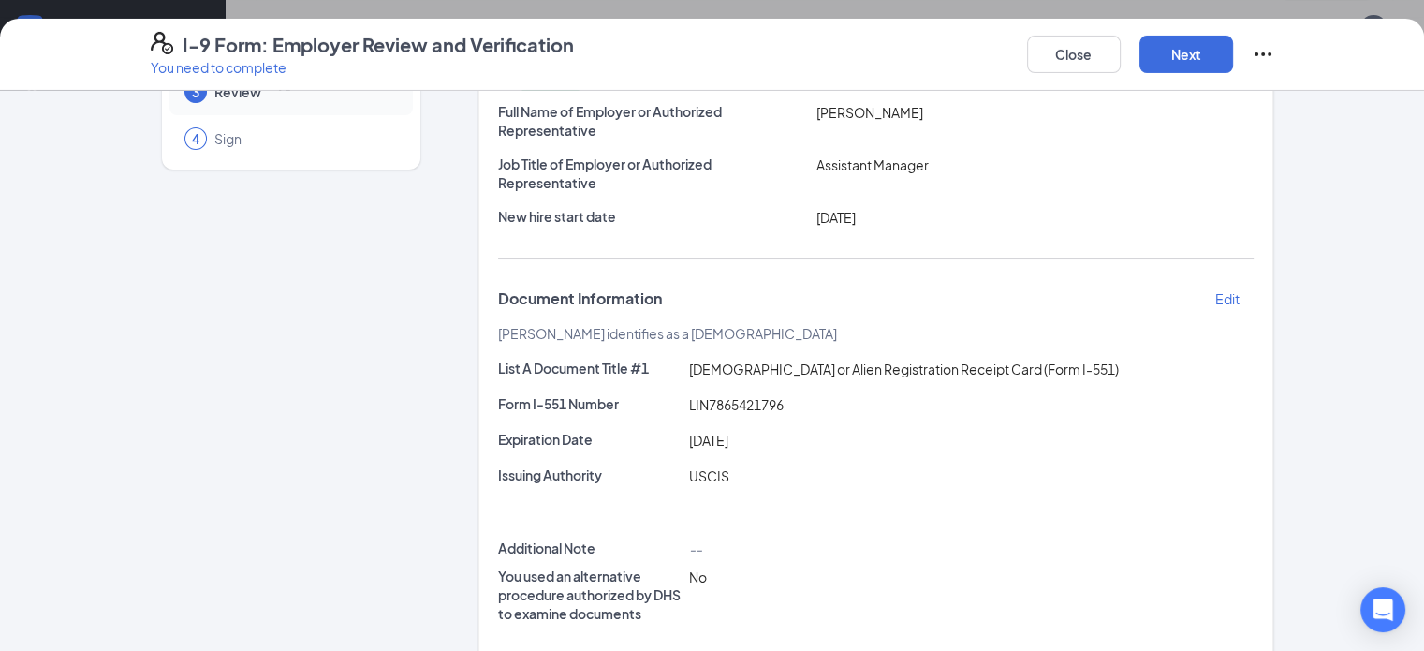
scroll to position [37, 0]
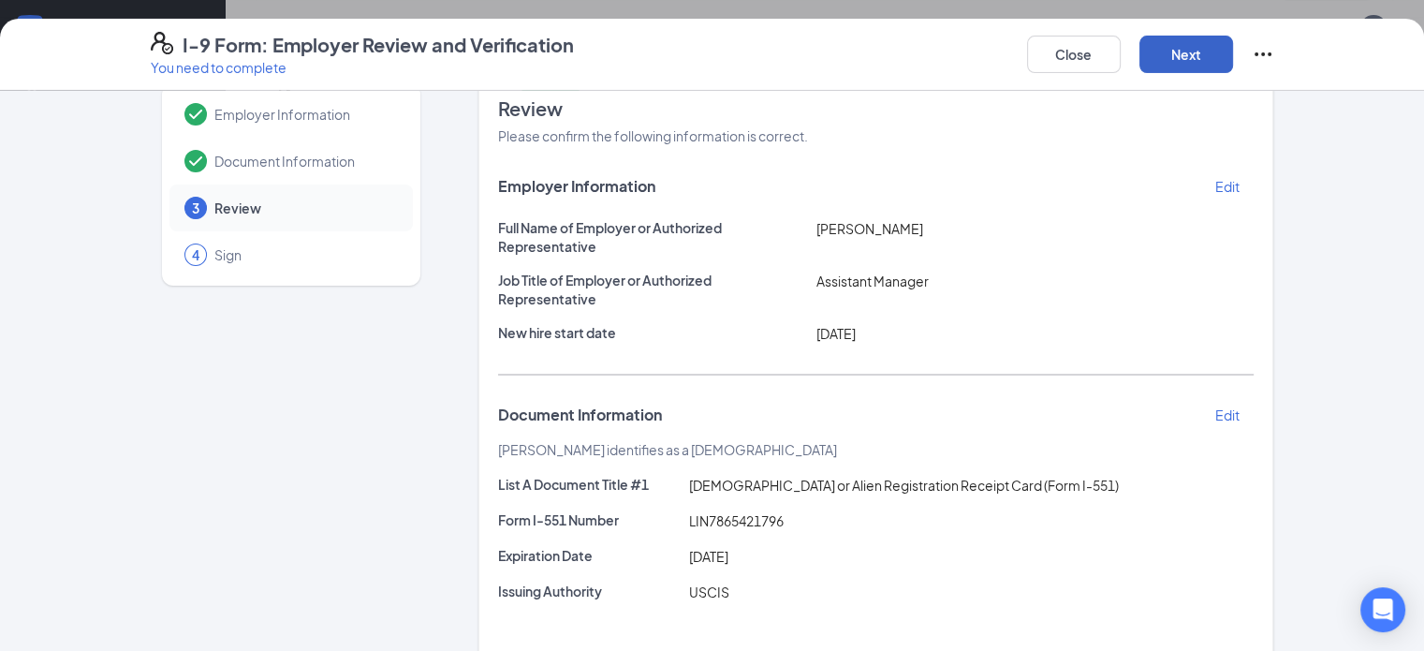
click at [1233, 58] on button "Next" at bounding box center [1187, 54] width 94 height 37
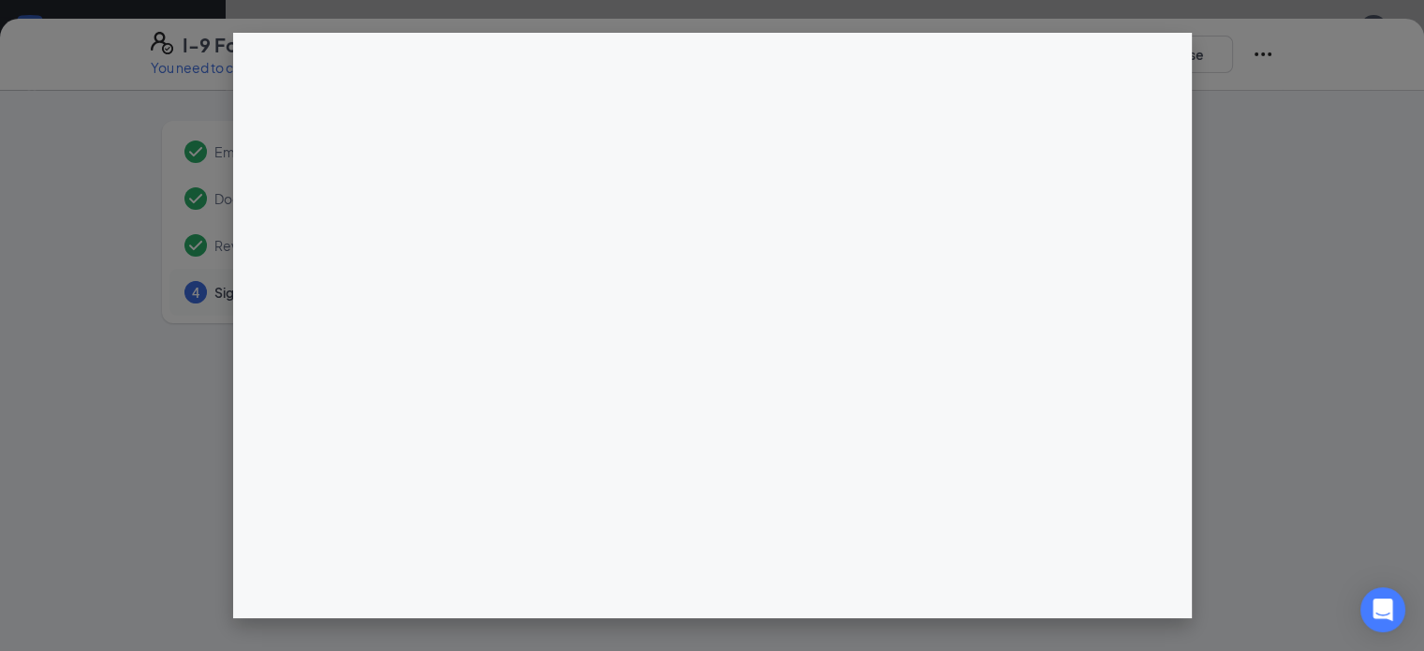
scroll to position [0, 0]
click at [1255, 200] on div at bounding box center [712, 325] width 1424 height 651
click at [1304, 52] on div at bounding box center [712, 325] width 1424 height 651
drag, startPoint x: 270, startPoint y: 19, endPoint x: 0, endPoint y: 18, distance: 269.7
click at [85, 7] on div at bounding box center [712, 325] width 1424 height 651
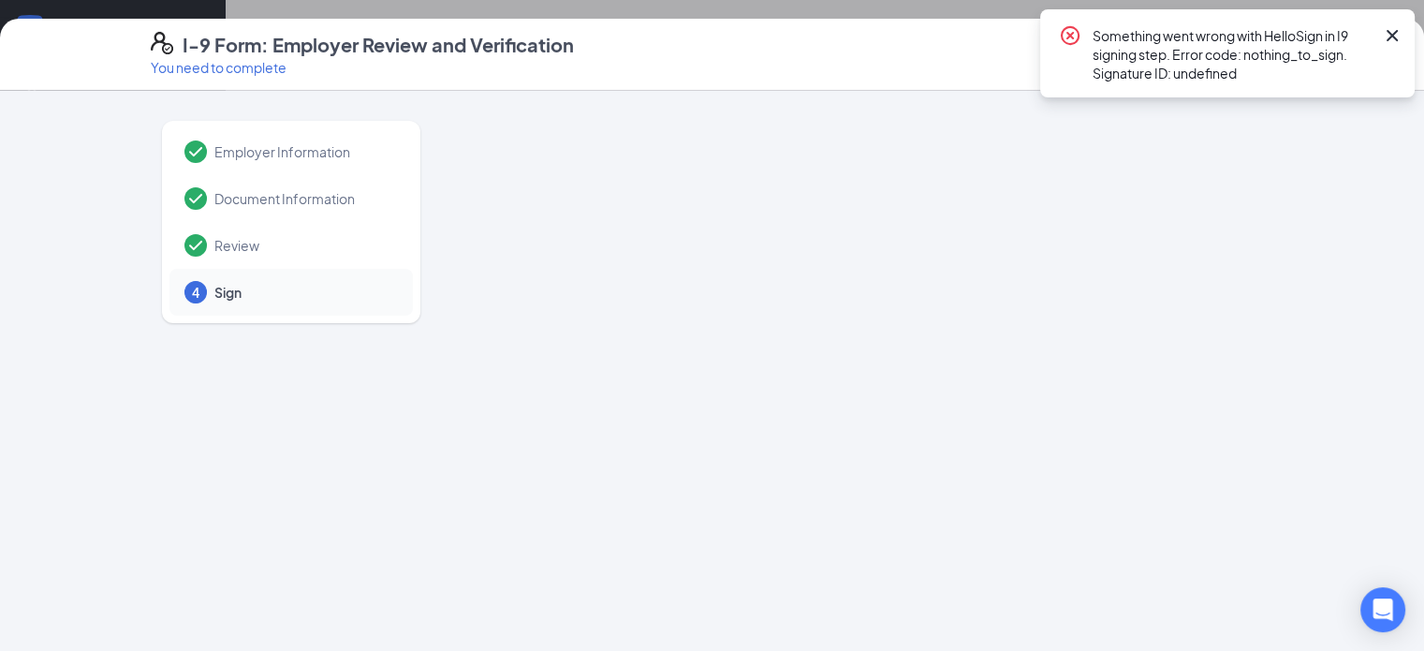
click at [1393, 34] on icon "Cross" at bounding box center [1392, 35] width 11 height 11
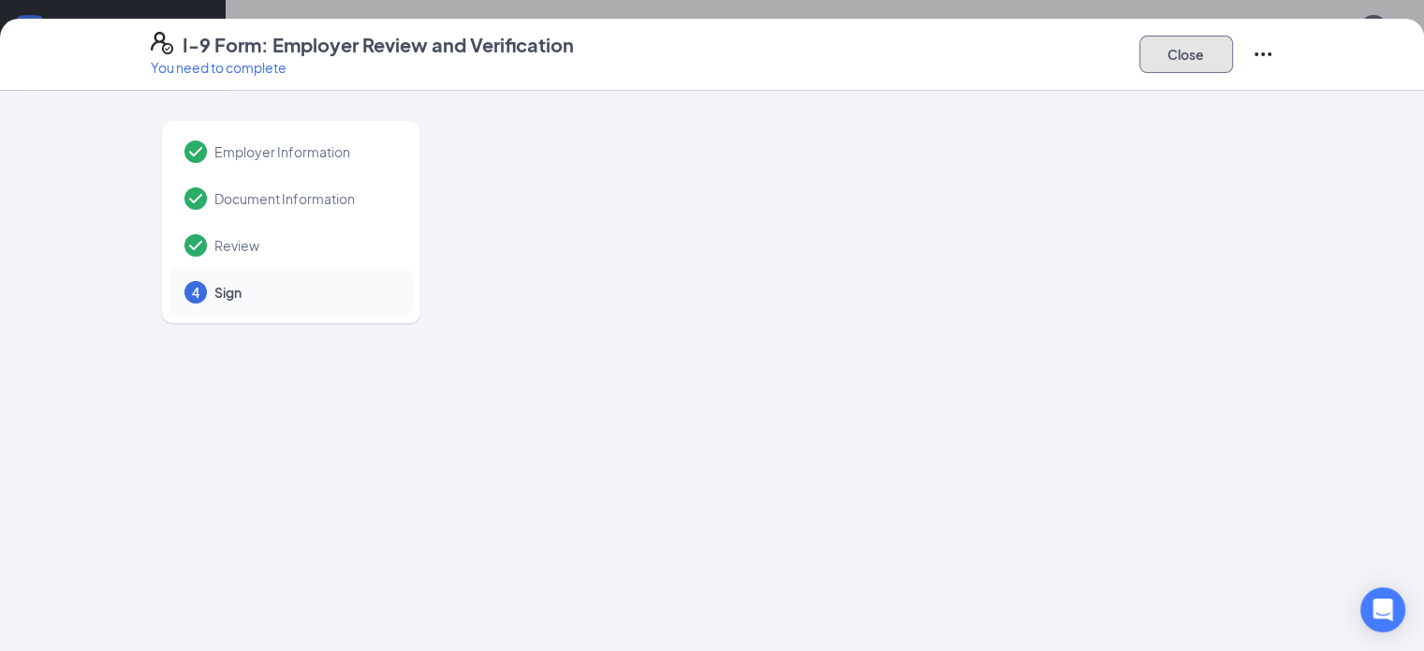
click at [1233, 55] on button "Close" at bounding box center [1187, 54] width 94 height 37
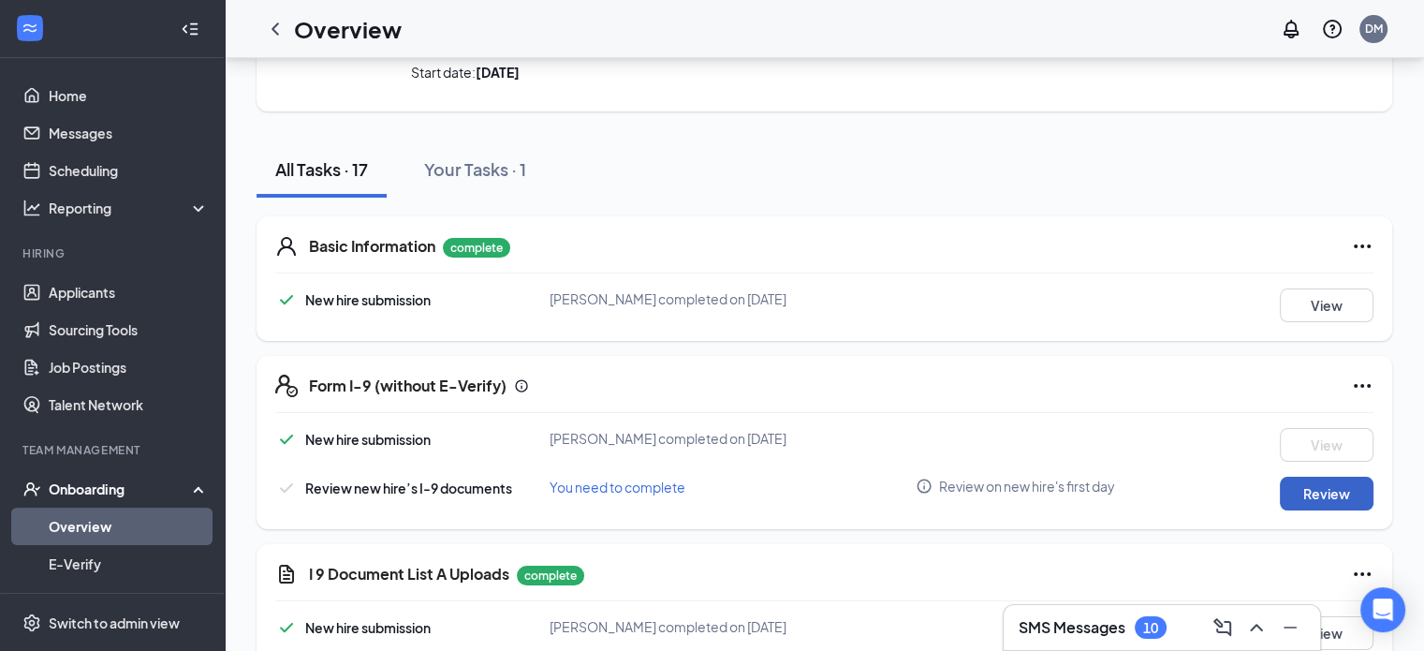
scroll to position [187, 0]
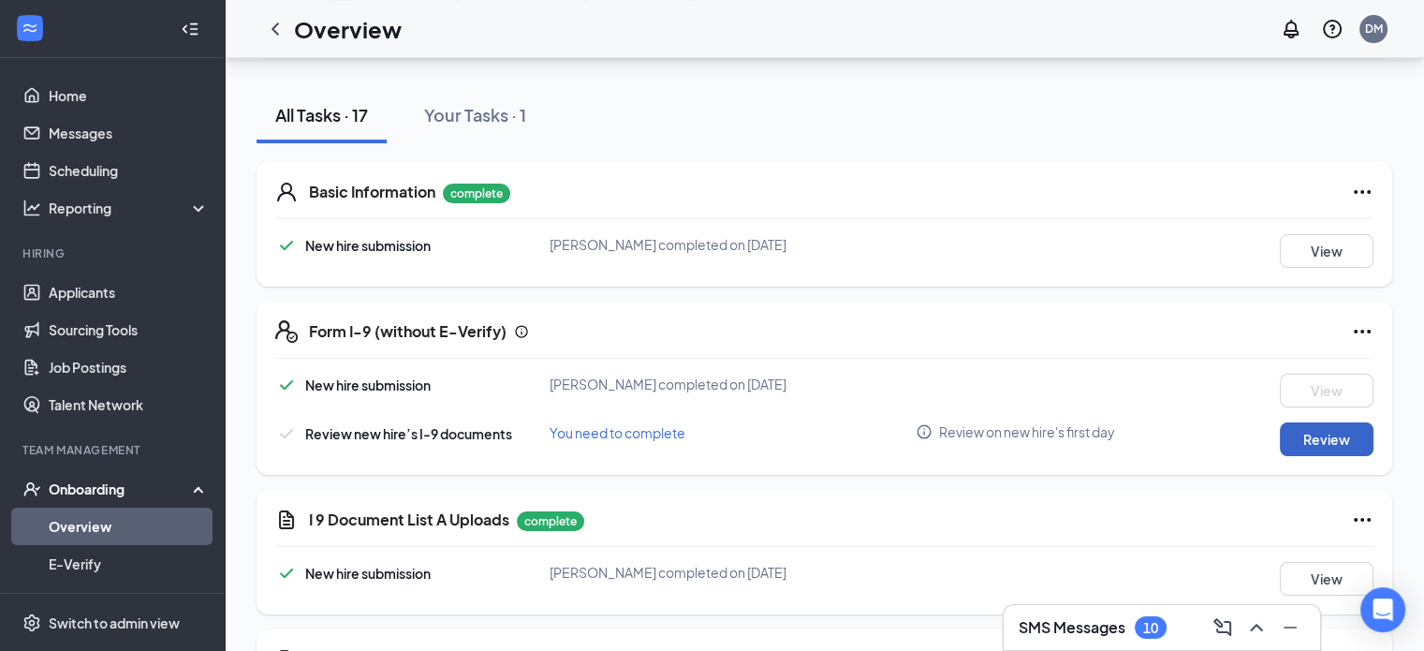
click at [1296, 440] on button "Review" at bounding box center [1327, 439] width 94 height 34
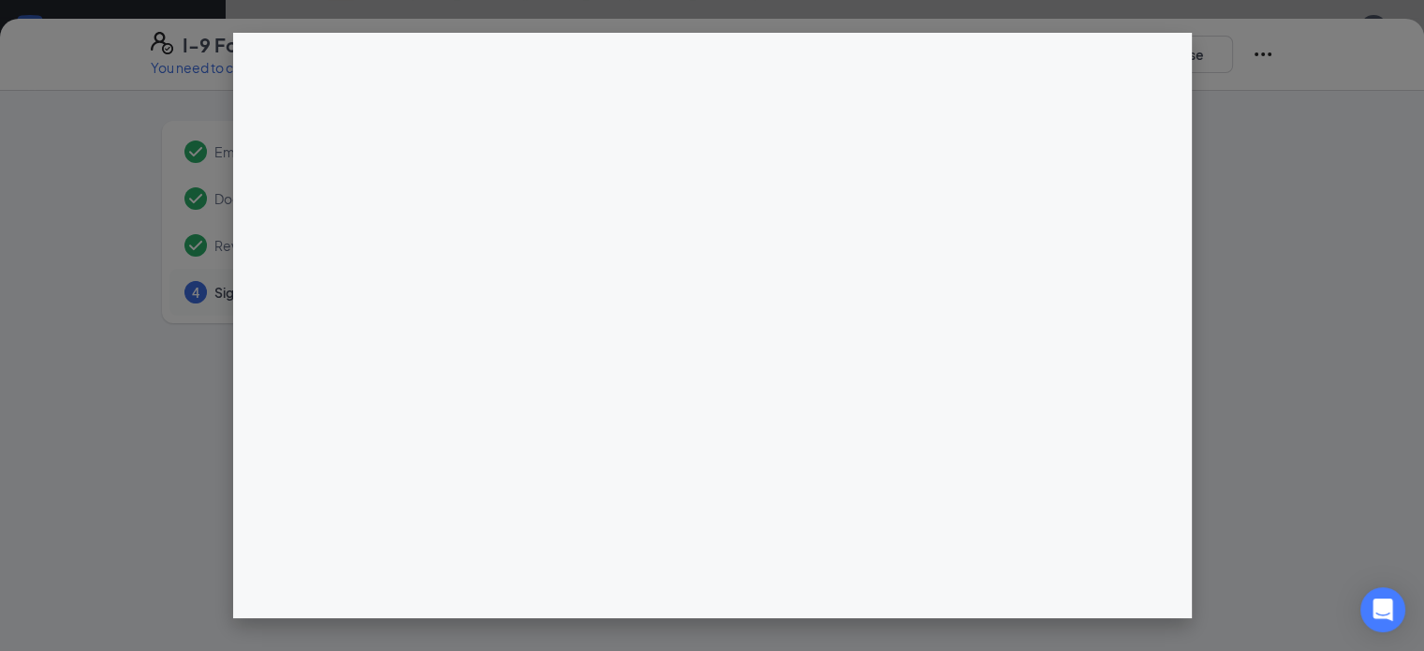
click at [137, 288] on div at bounding box center [712, 325] width 1424 height 651
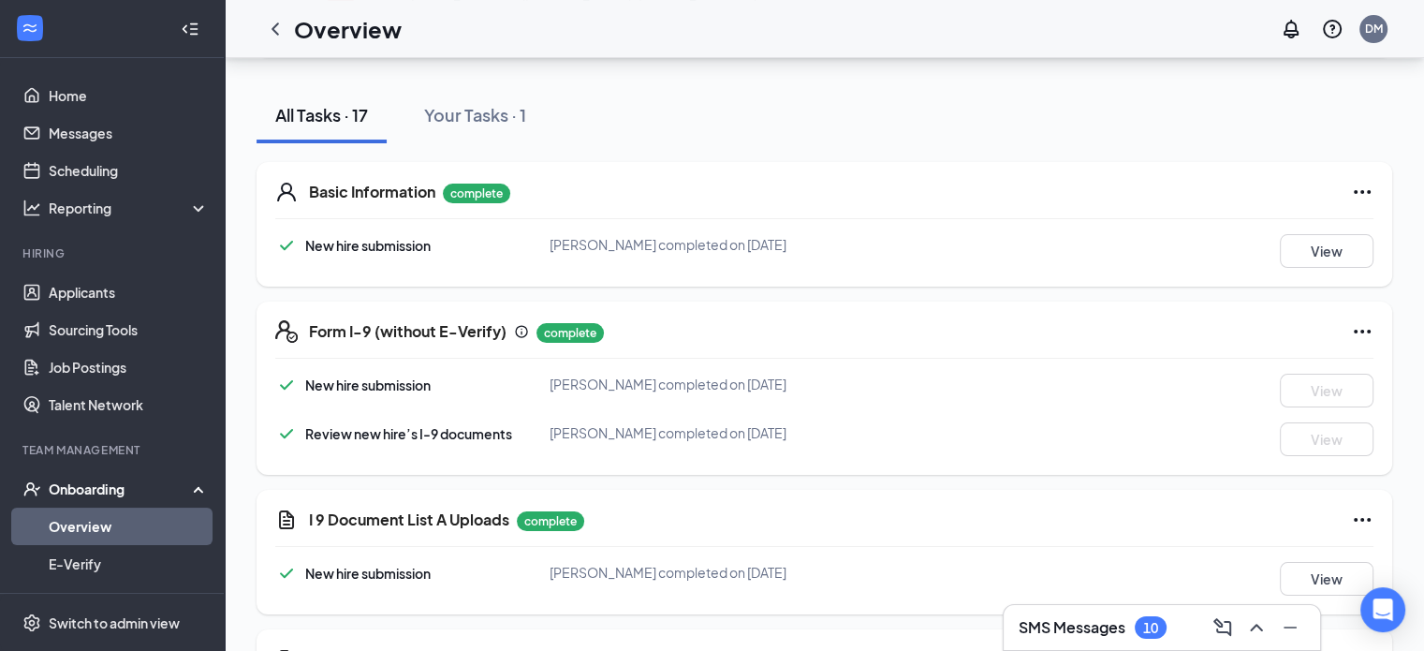
click at [1364, 190] on icon "Ellipses" at bounding box center [1362, 192] width 22 height 22
click at [1276, 338] on div "Form I-9 (without E-Verify) complete" at bounding box center [841, 331] width 1065 height 22
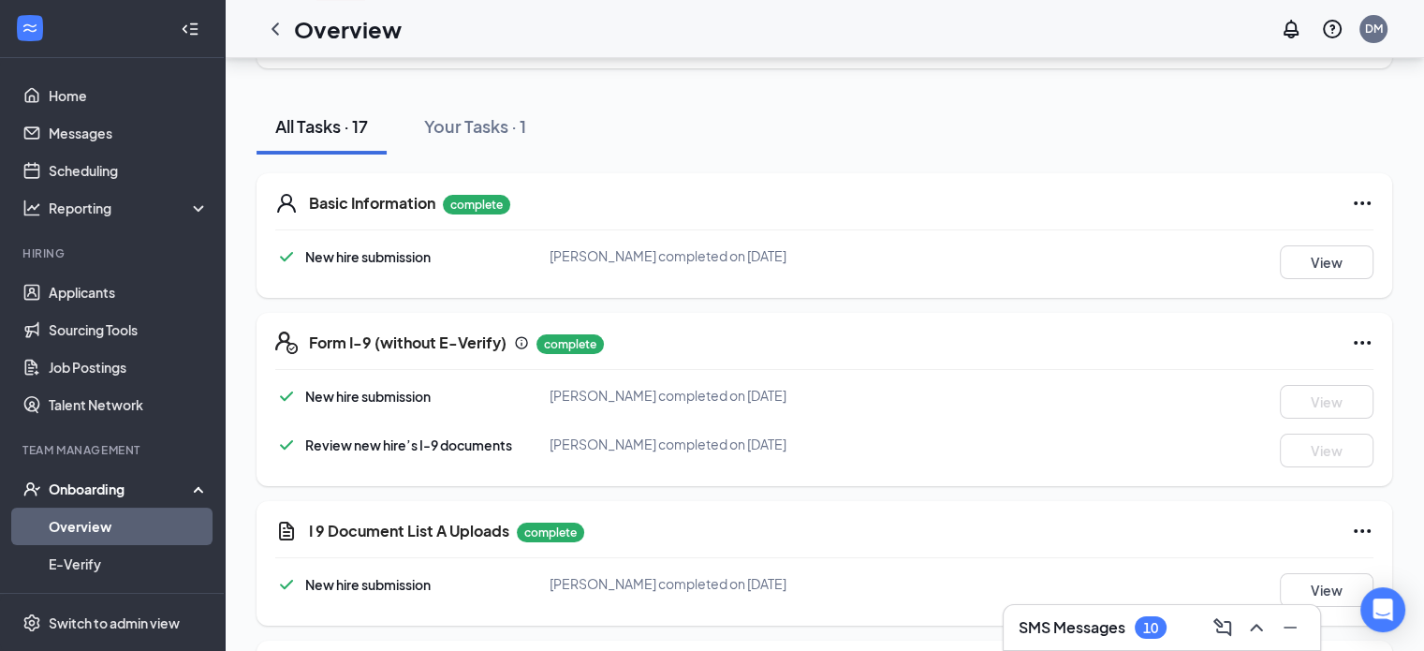
scroll to position [94, 0]
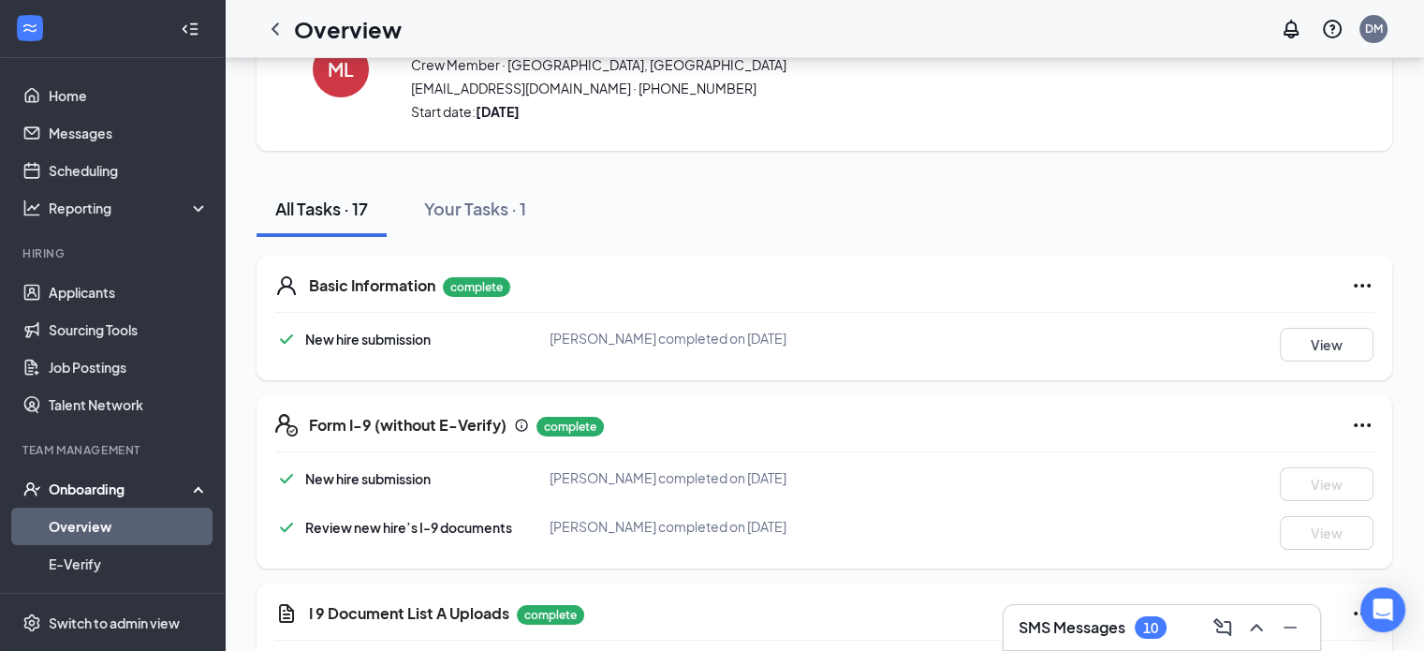
click at [1367, 422] on icon "Ellipses" at bounding box center [1362, 425] width 22 height 22
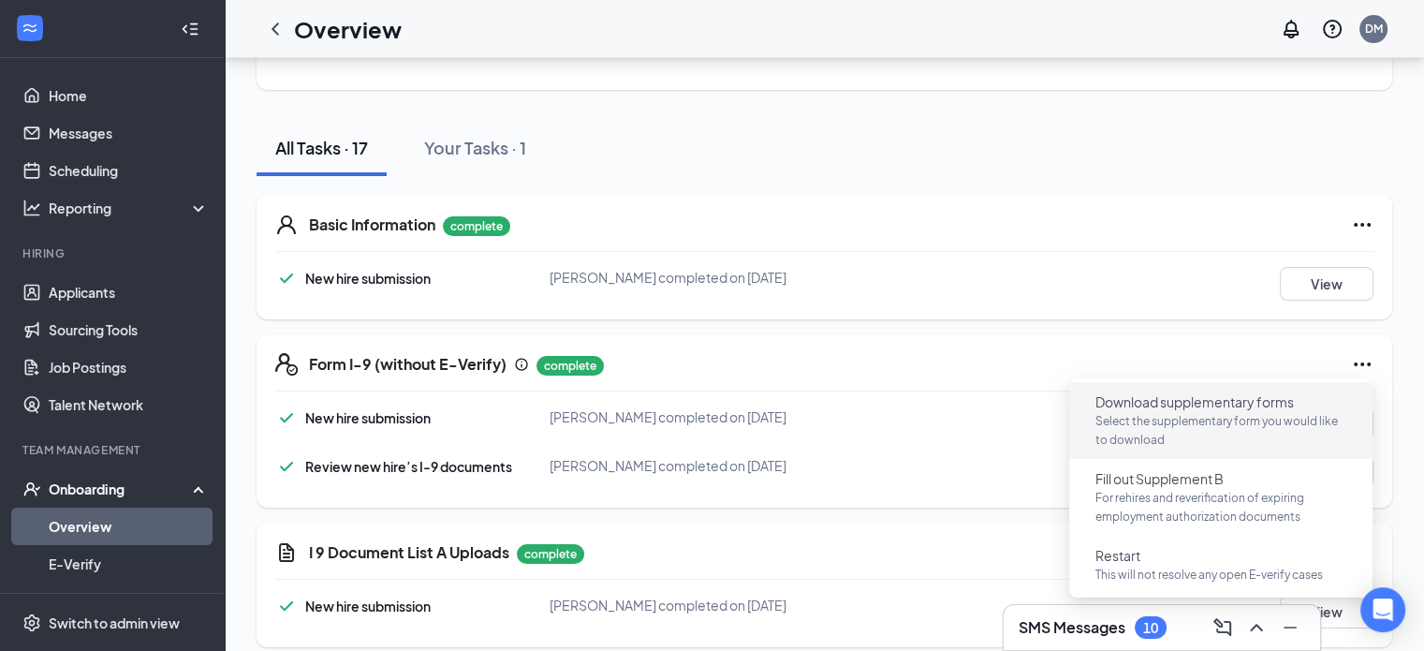
scroll to position [187, 0]
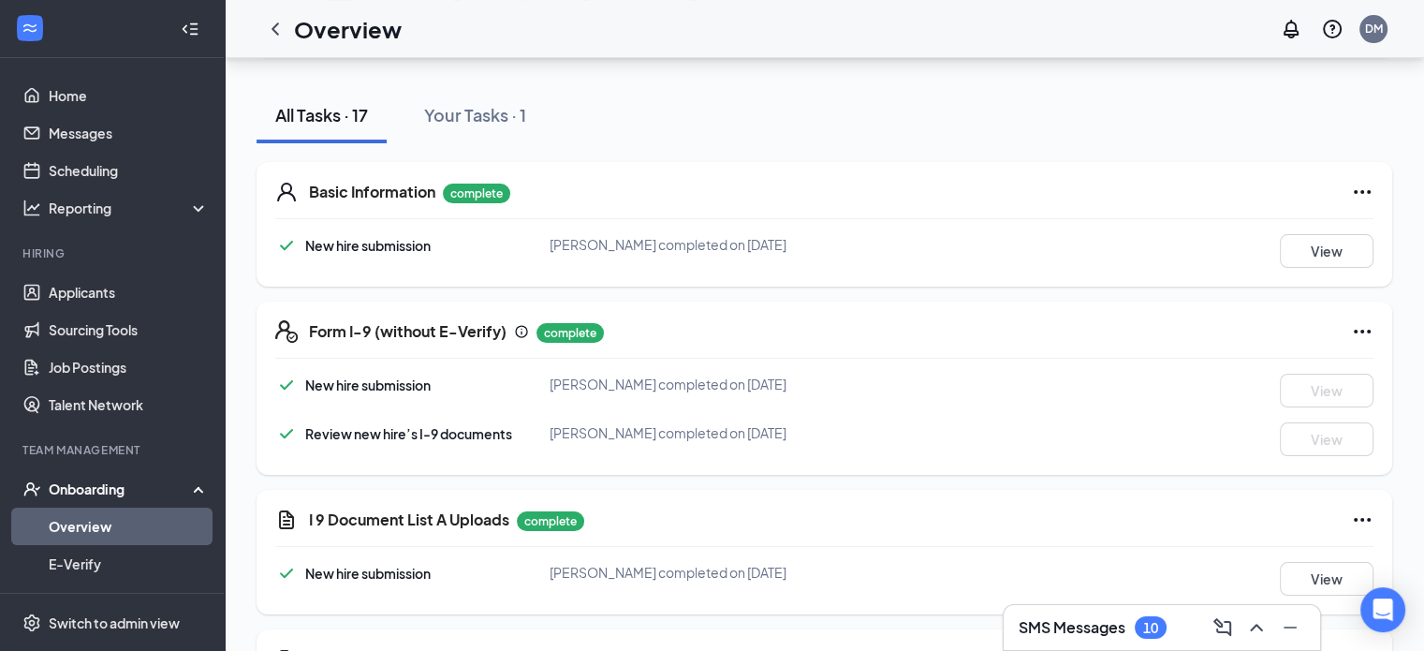
click at [941, 493] on div "I 9 Document List A Uploads complete New hire submission [PERSON_NAME] complete…" at bounding box center [825, 552] width 1136 height 125
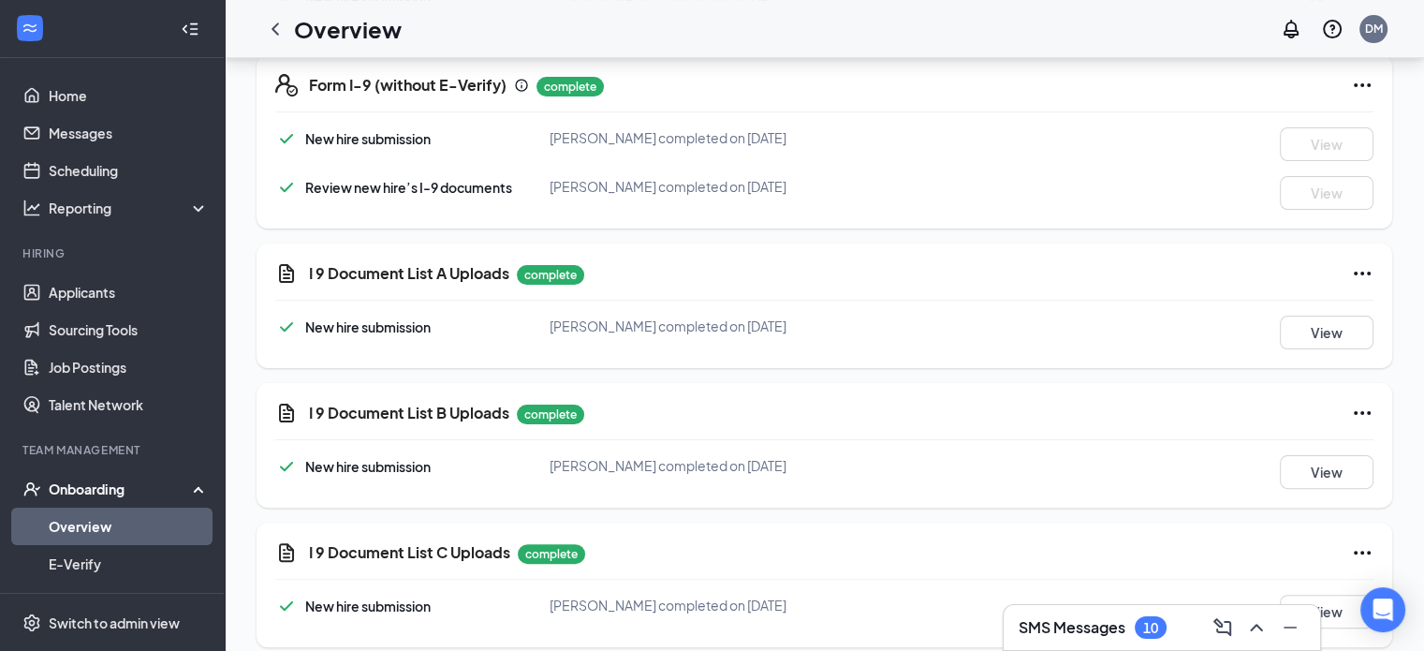
scroll to position [0, 0]
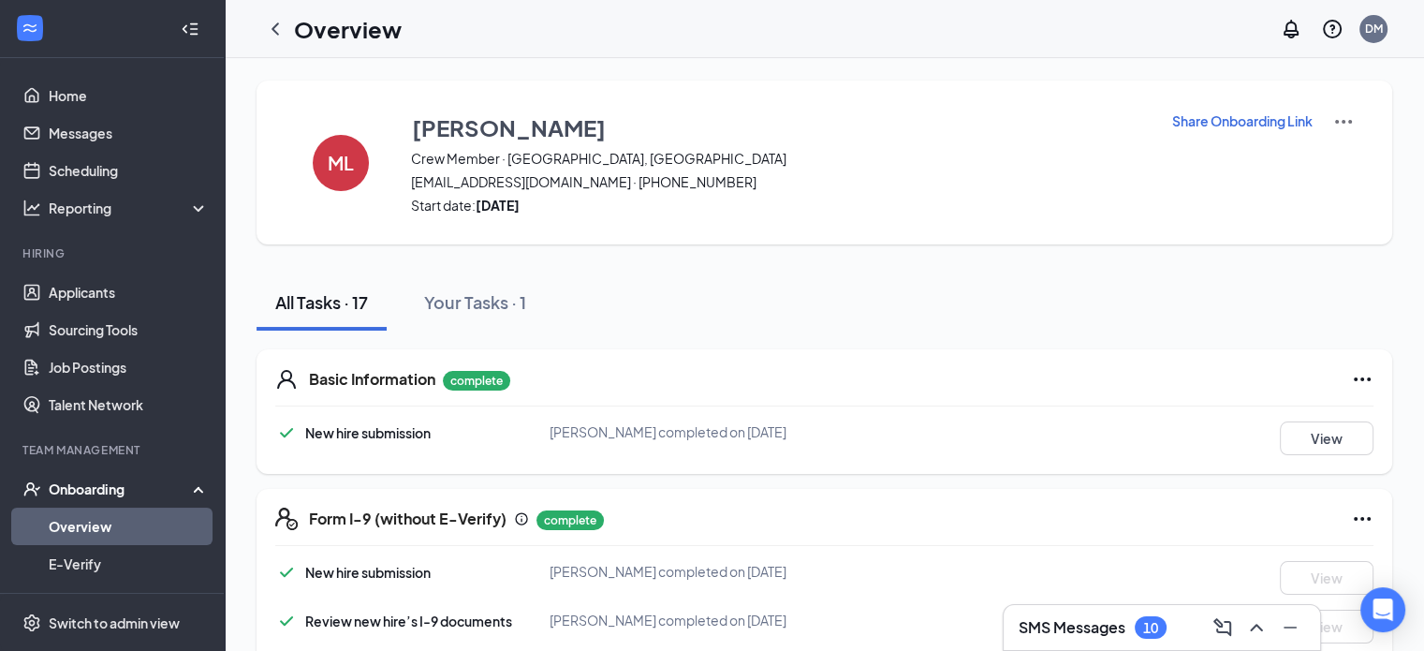
click at [277, 27] on icon "ChevronLeft" at bounding box center [275, 29] width 22 height 22
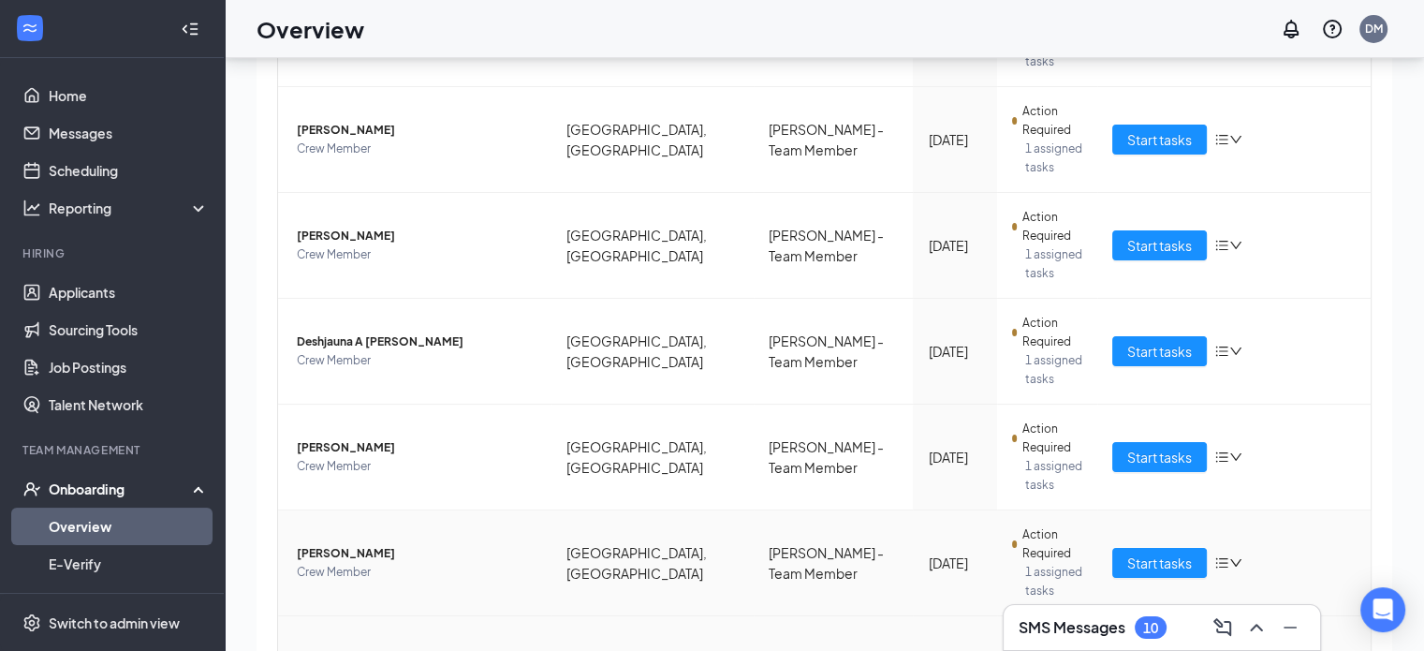
scroll to position [84, 0]
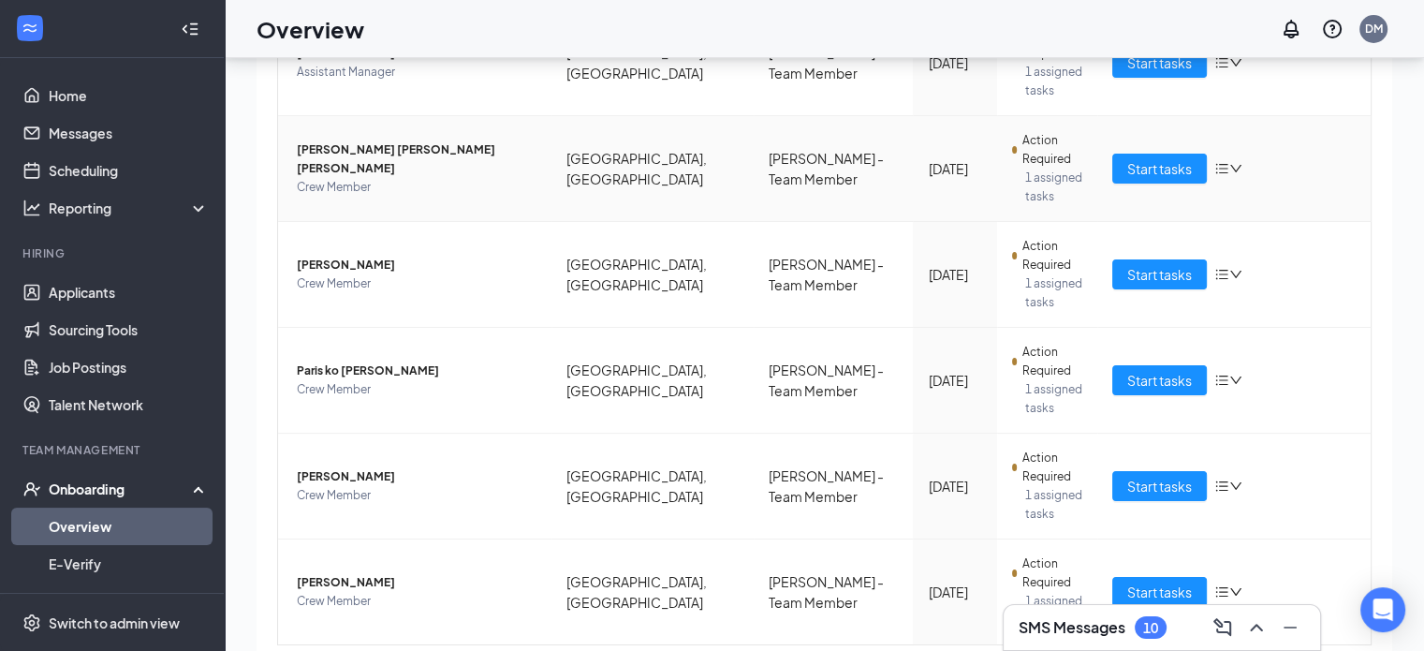
scroll to position [84, 0]
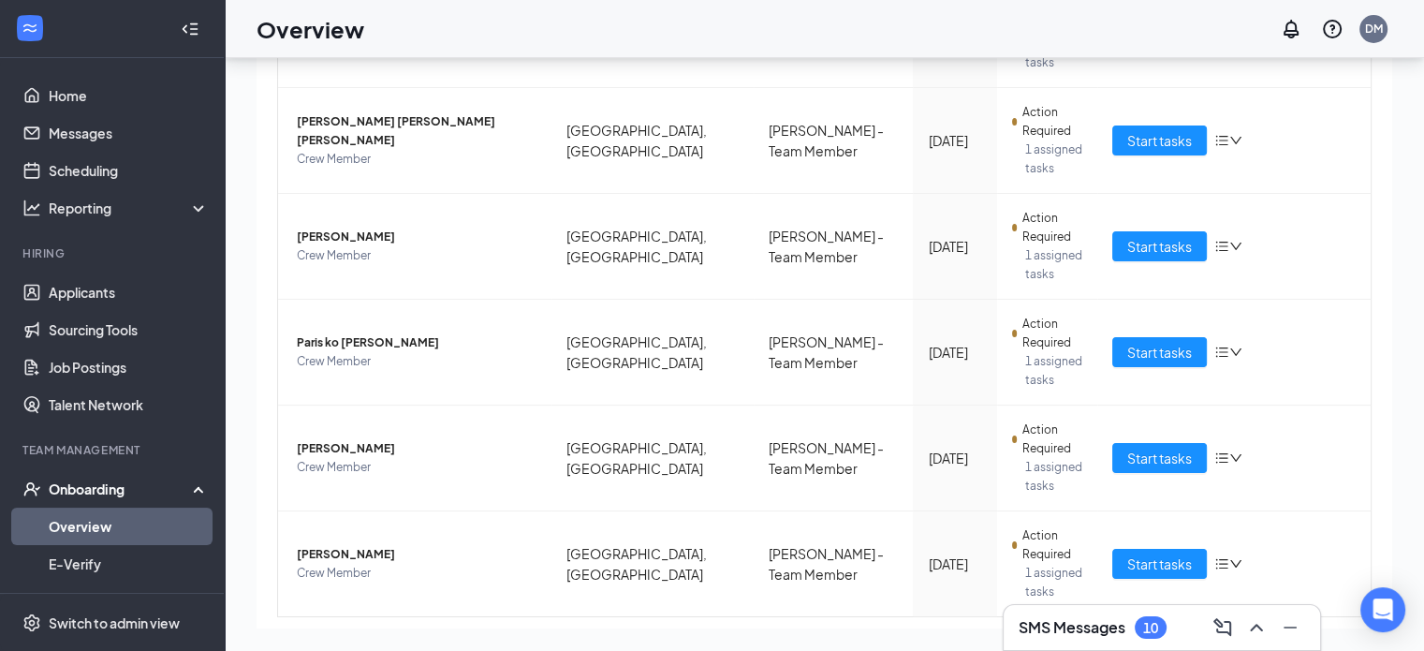
click at [1268, 633] on link "1" at bounding box center [1282, 647] width 28 height 28
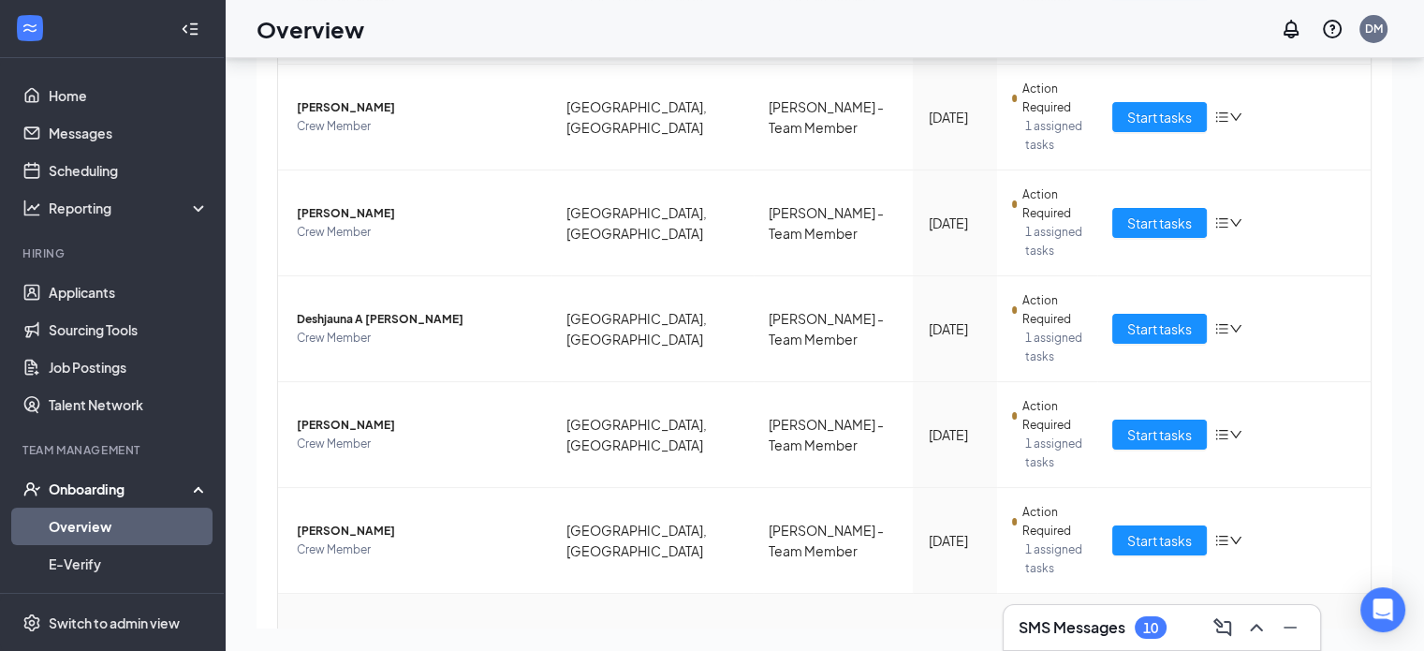
scroll to position [618, 0]
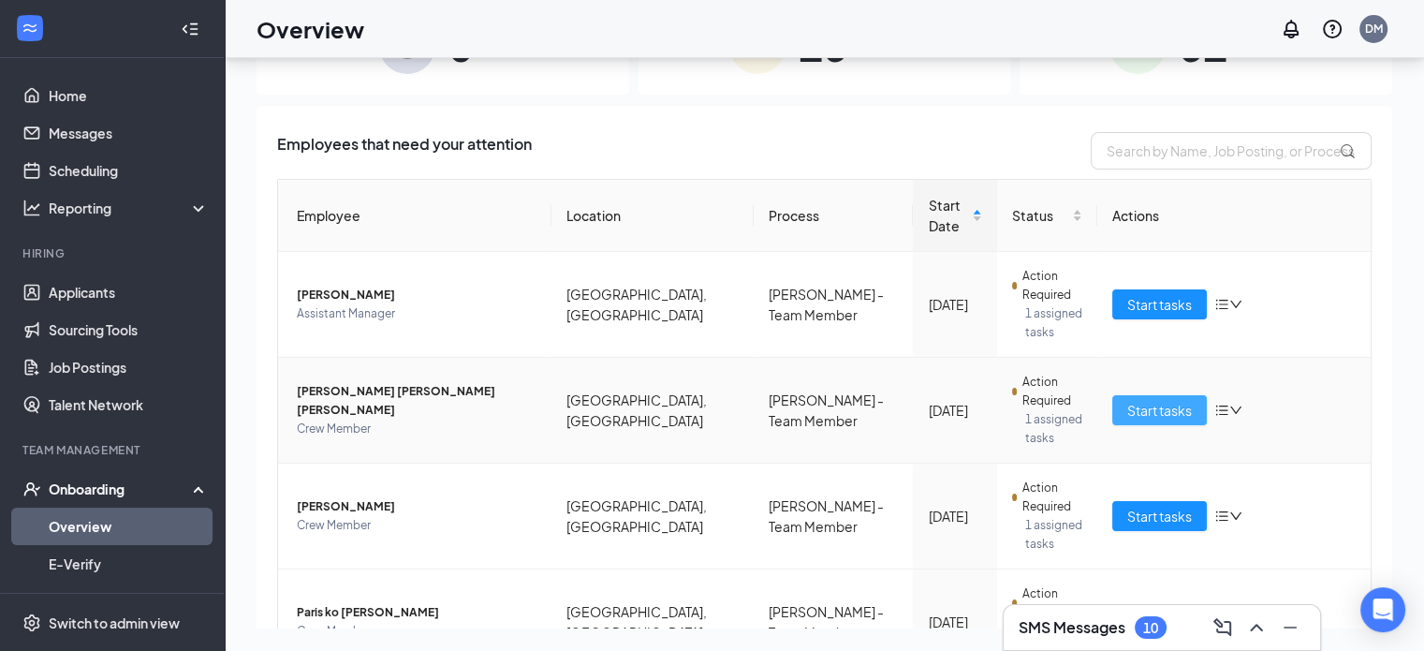
click at [1152, 400] on span "Start tasks" at bounding box center [1159, 410] width 65 height 21
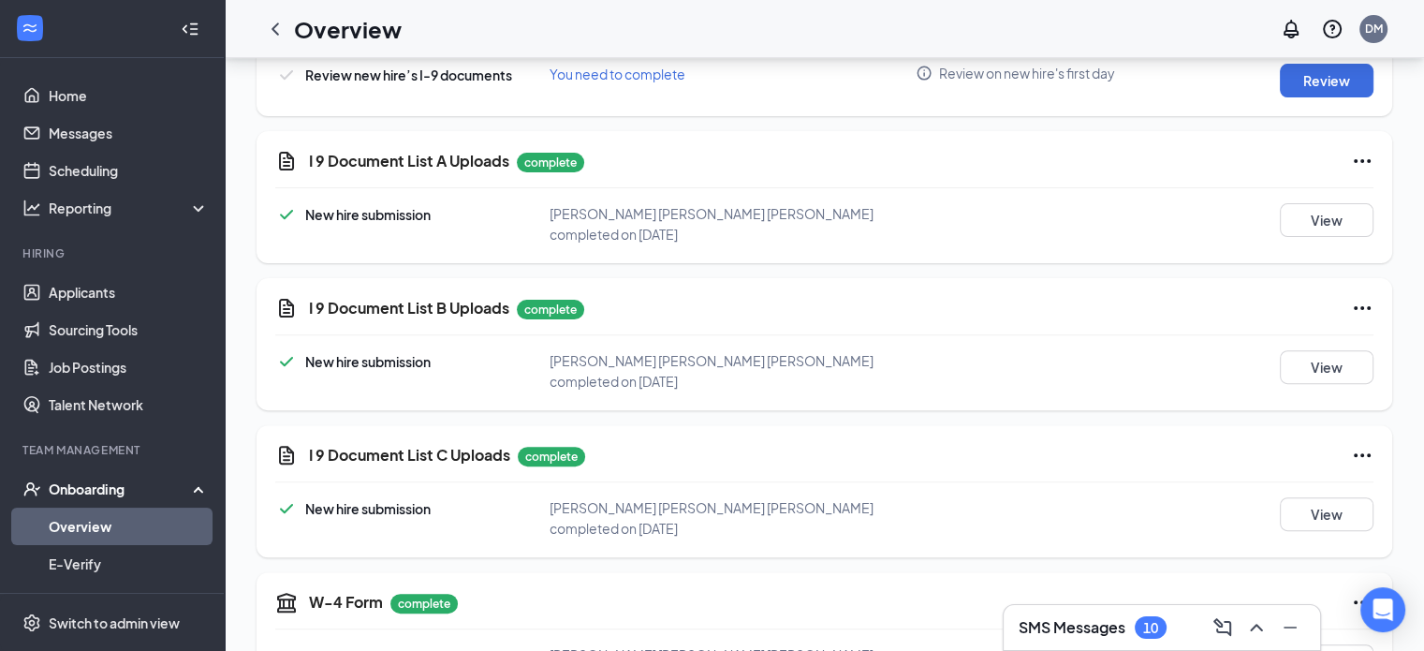
scroll to position [562, 0]
click at [1352, 224] on button "View" at bounding box center [1327, 219] width 94 height 34
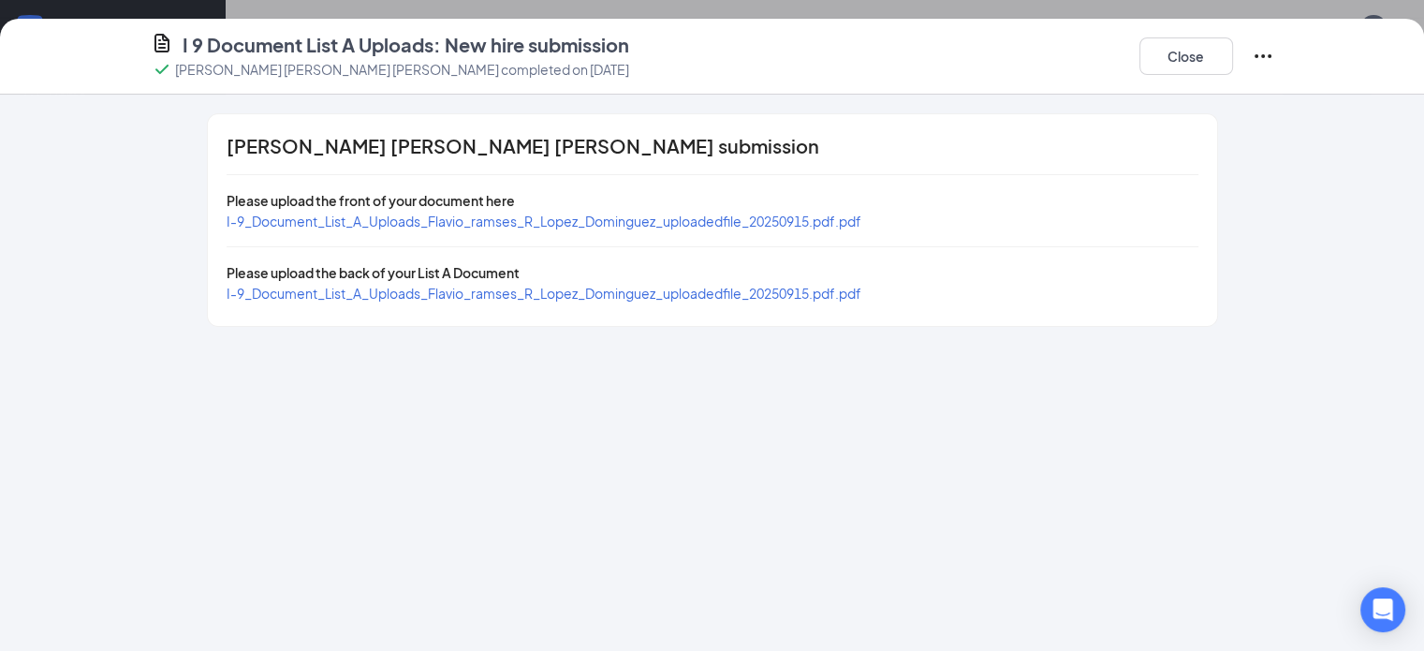
click at [634, 219] on span "I-9_Document_List_A_Uploads_Flavio_ramses_R_Lopez_Dominguez_uploadedfile_202509…" at bounding box center [544, 221] width 635 height 17
click at [696, 292] on span "I-9_Document_List_A_Uploads_Flavio_ramses_R_Lopez_Dominguez_uploadedfile_202509…" at bounding box center [544, 293] width 635 height 17
click at [1233, 52] on button "Close" at bounding box center [1187, 55] width 94 height 37
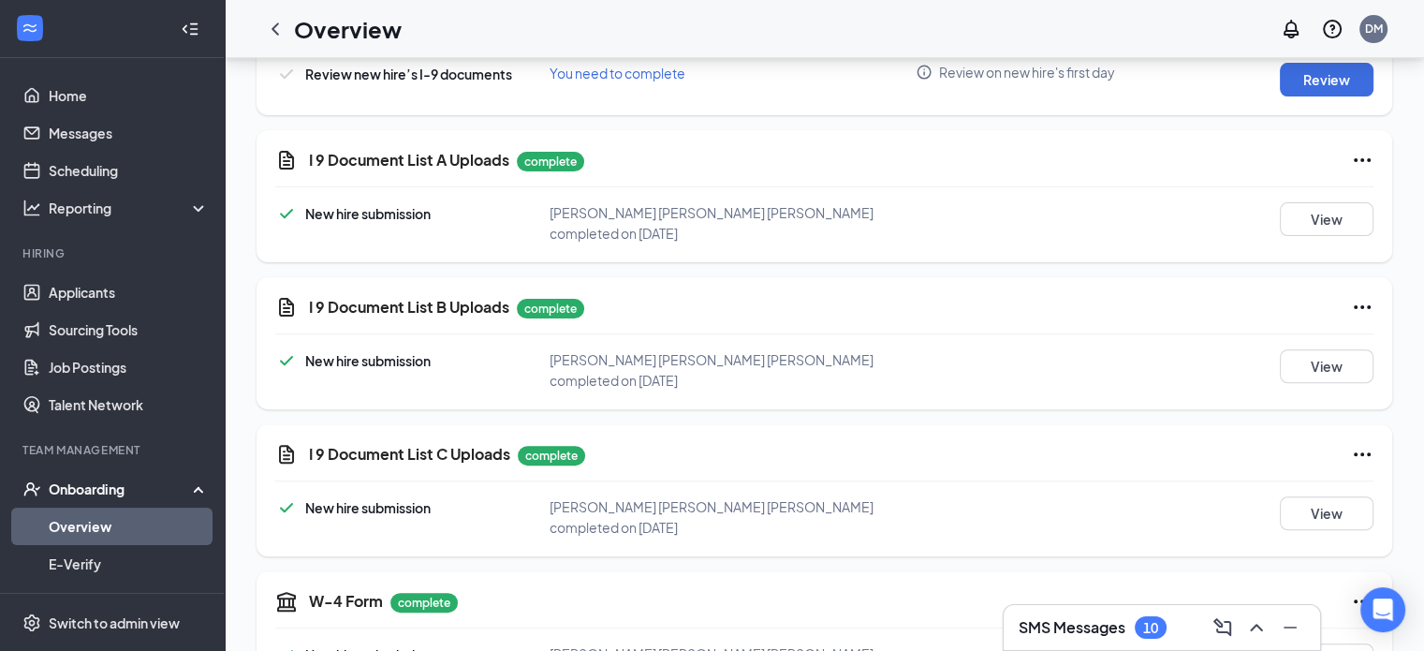
click at [1365, 156] on icon "Ellipses" at bounding box center [1362, 160] width 22 height 22
click at [1319, 212] on button "Restart" at bounding box center [1325, 198] width 75 height 30
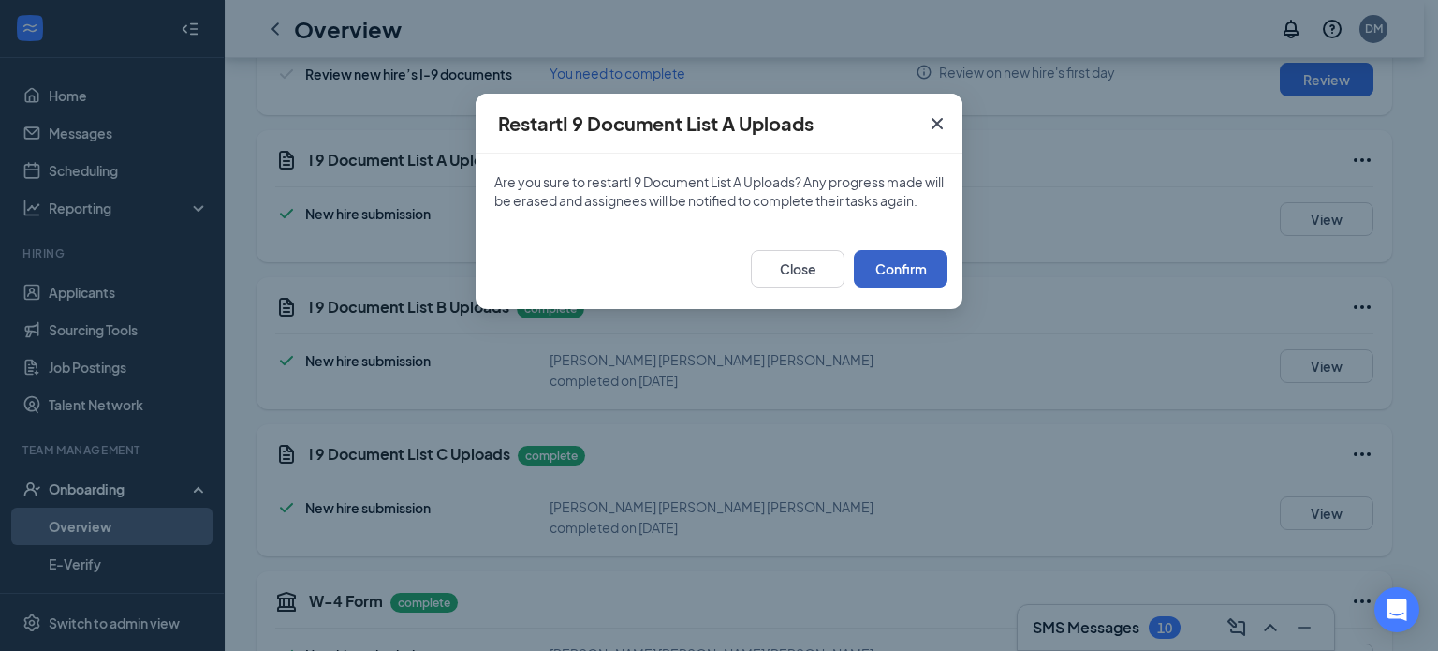
click at [931, 287] on button "Confirm" at bounding box center [901, 268] width 94 height 37
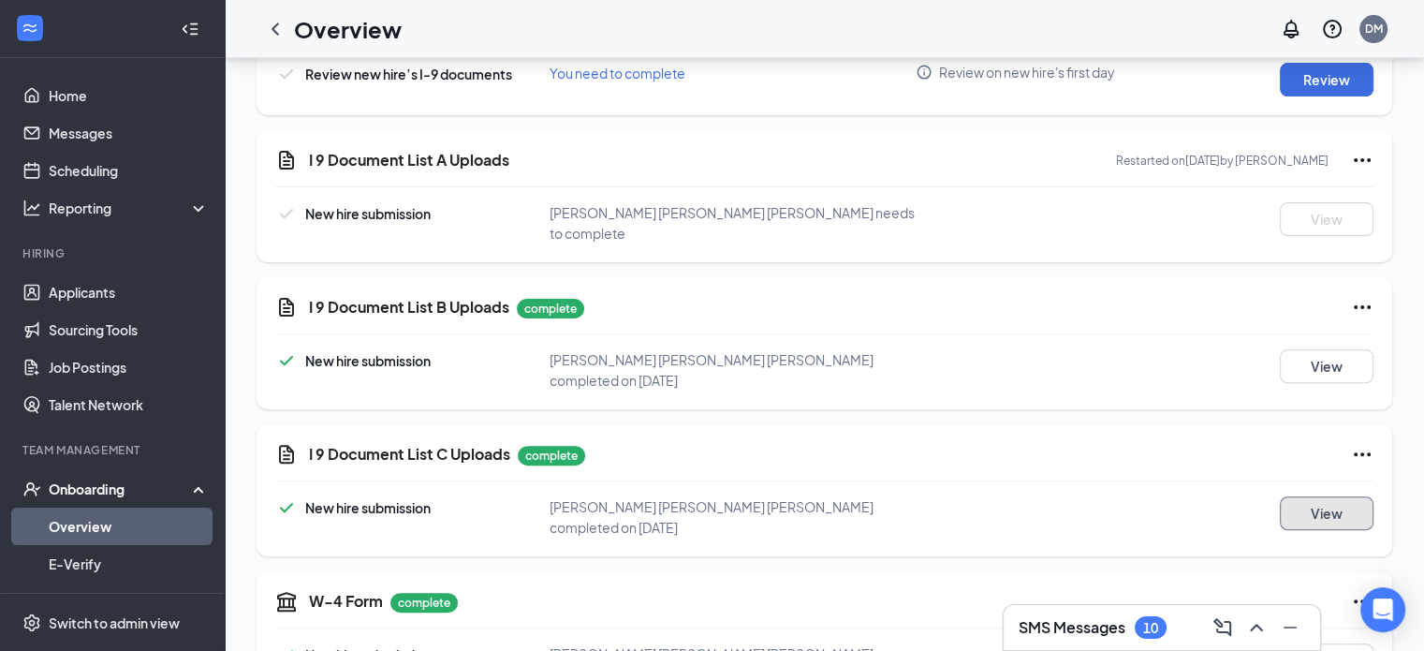
click at [1301, 501] on button "View" at bounding box center [1327, 513] width 94 height 34
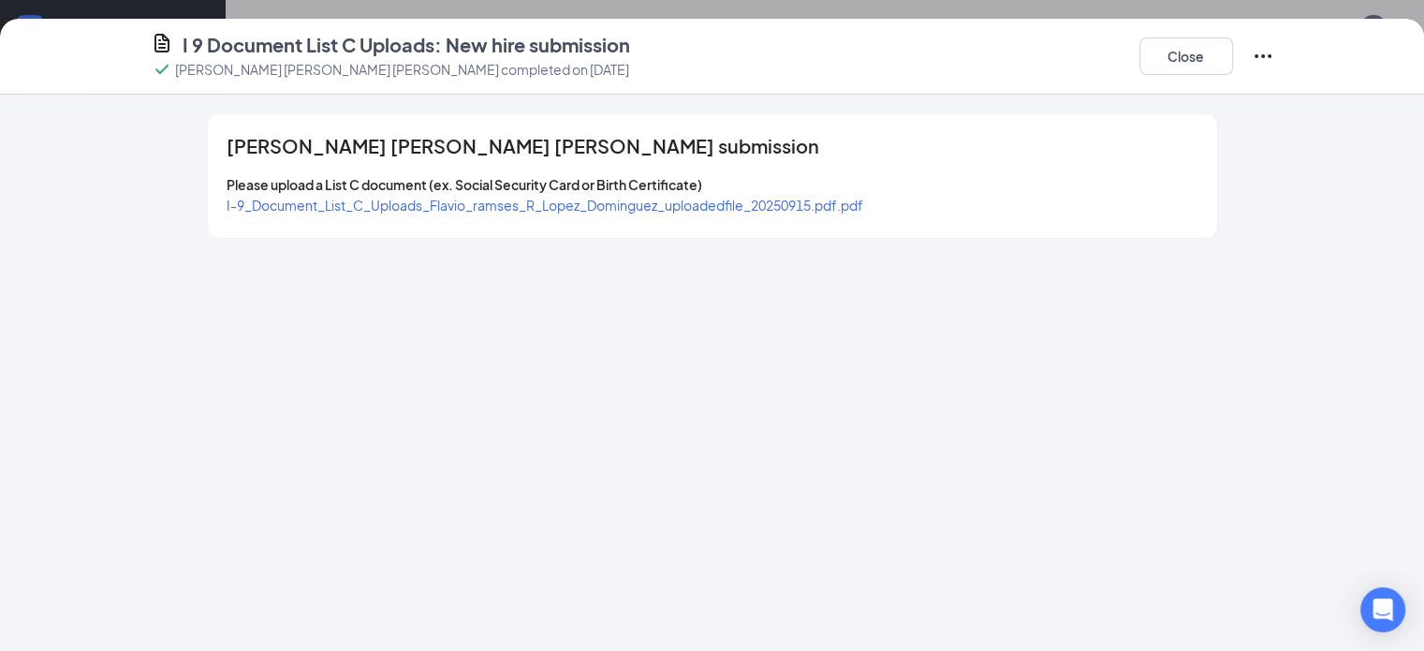
click at [686, 206] on span "I-9_Document_List_C_Uploads_Flavio_ramses_R_Lopez_Dominguez_uploadedfile_202509…" at bounding box center [545, 205] width 637 height 17
click at [1233, 63] on button "Close" at bounding box center [1187, 55] width 94 height 37
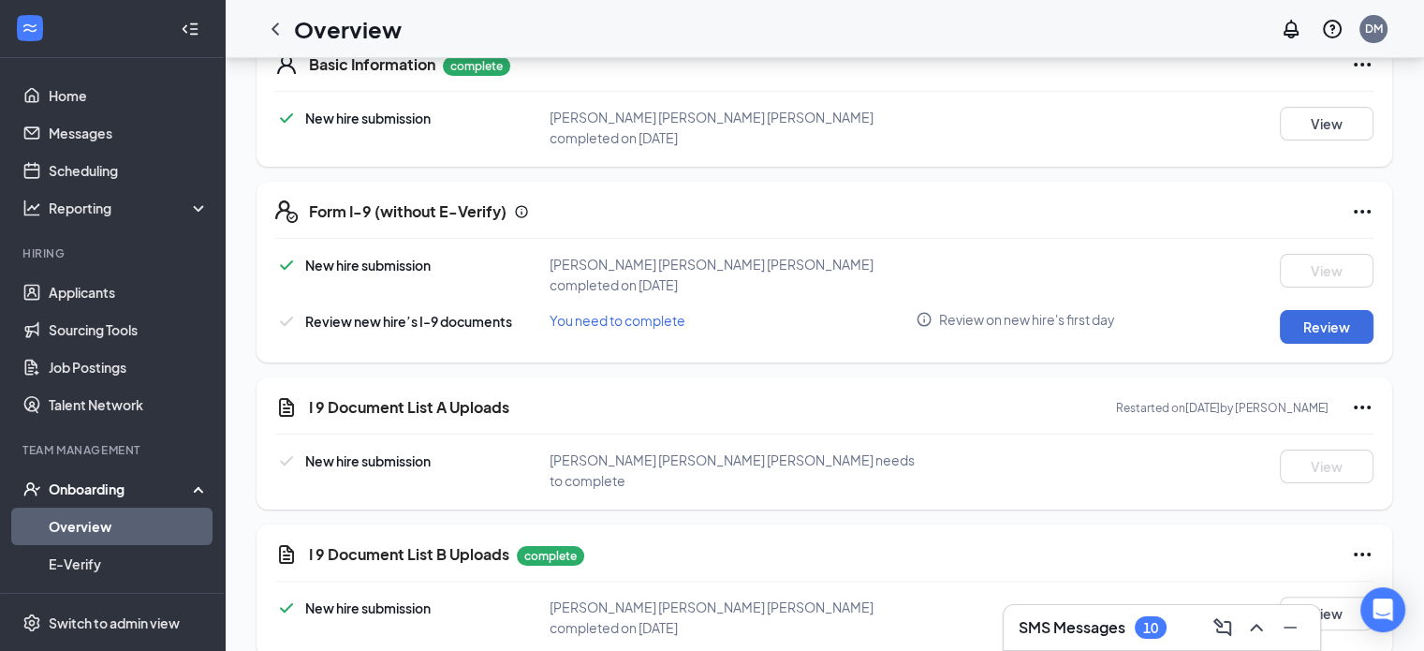
scroll to position [375, 0]
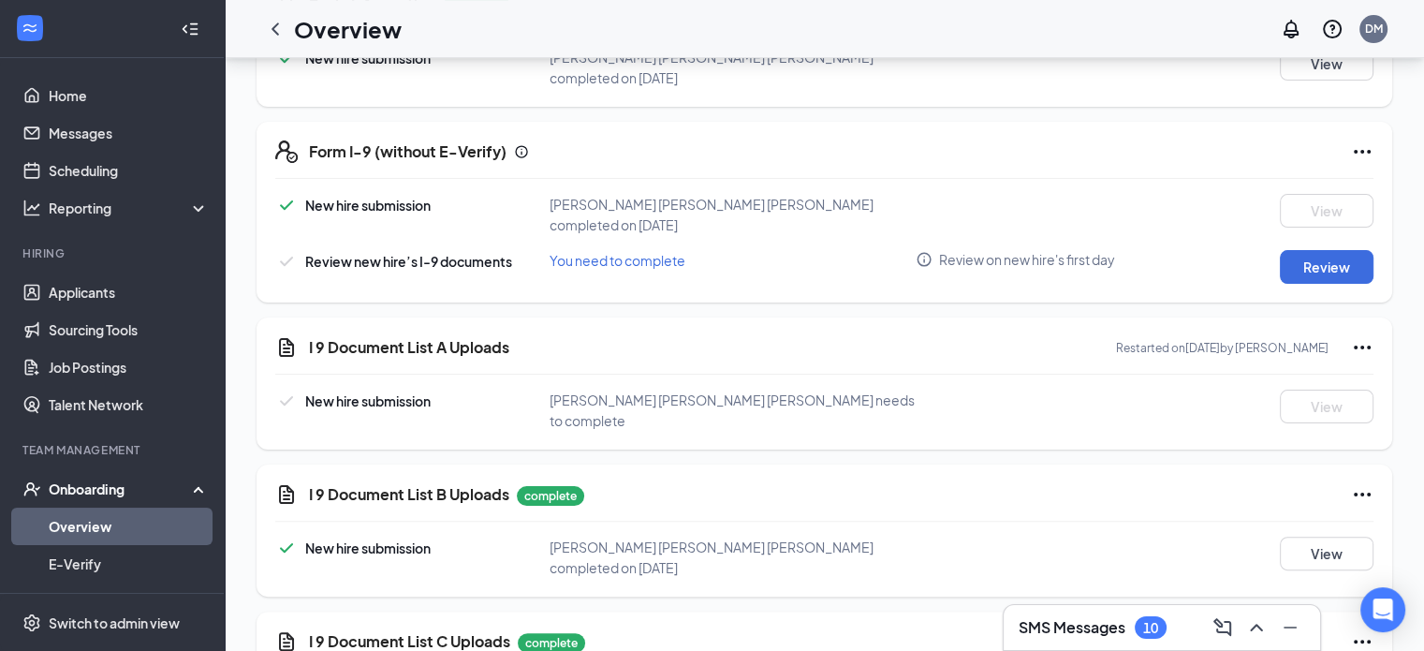
click at [1172, 632] on div "SMS Messages 10" at bounding box center [1162, 627] width 287 height 30
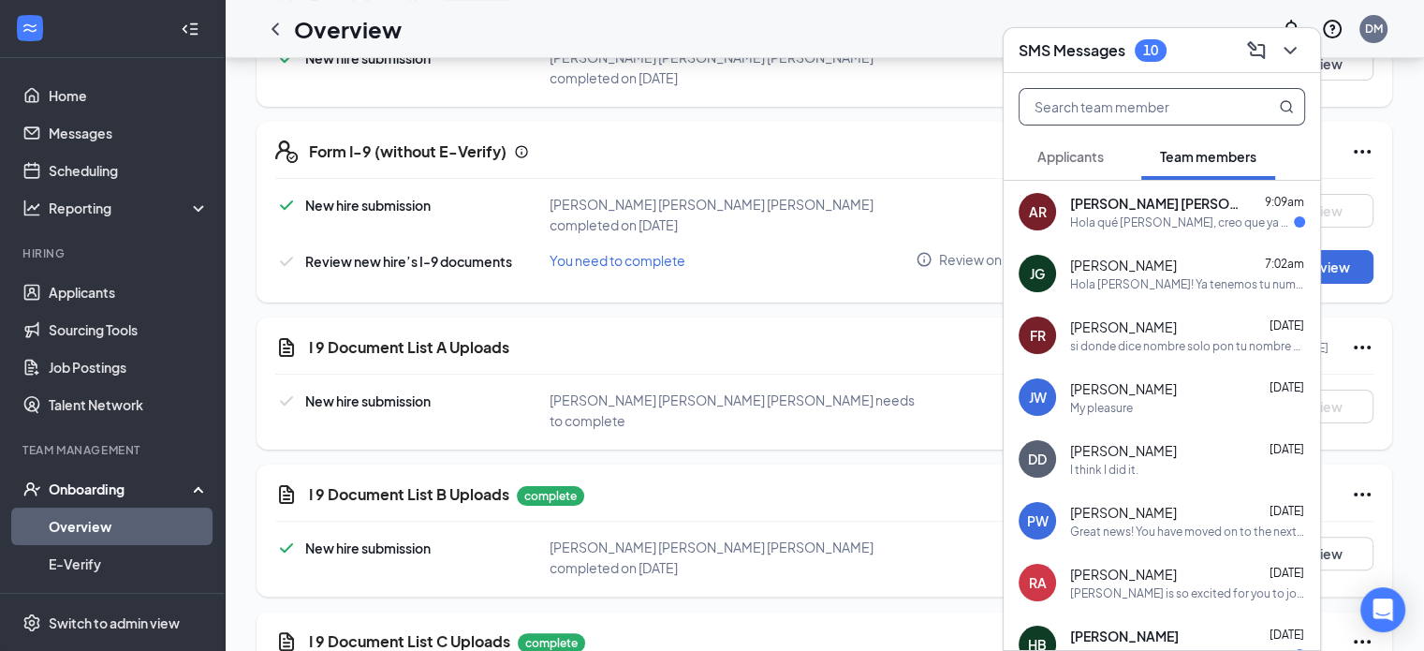
click at [1161, 113] on input "text" at bounding box center [1131, 107] width 222 height 36
click at [1223, 231] on div "AR Andres Rodriguez Moya 9:09am Hola qué pena, creo que ya no O si hay posibili…" at bounding box center [1162, 212] width 316 height 62
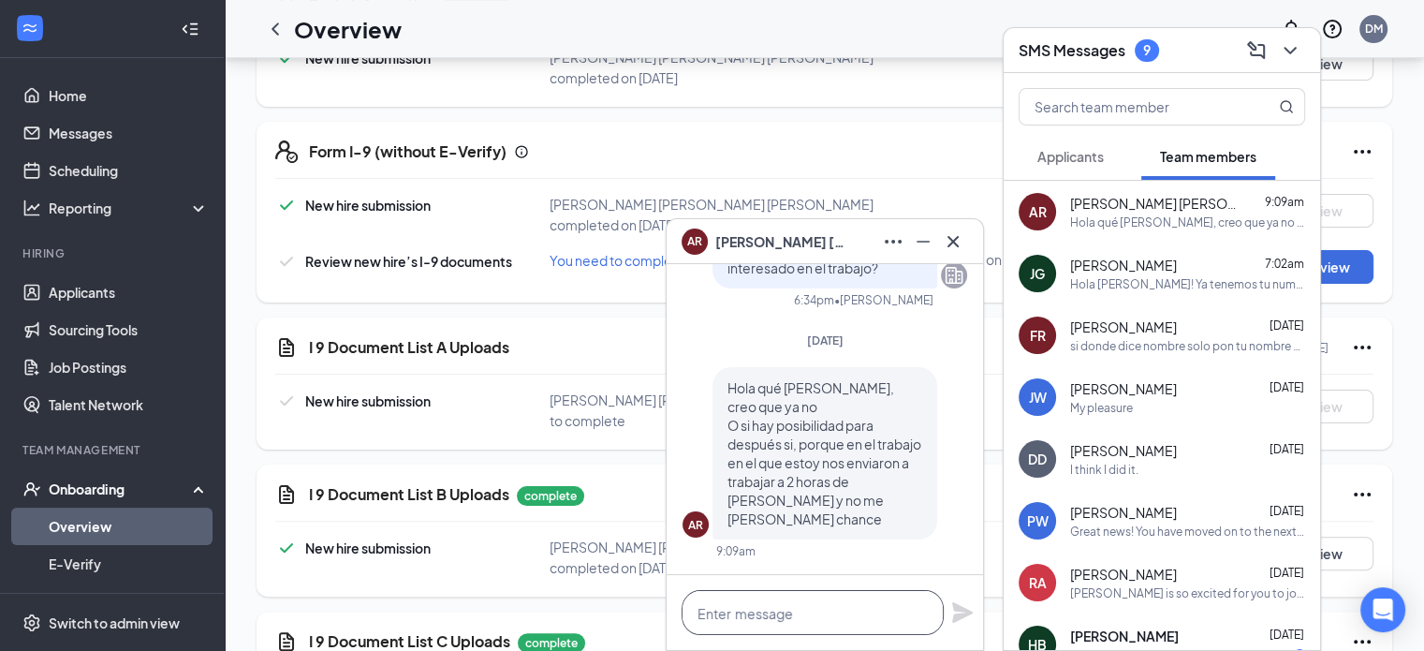
click at [807, 607] on textarea at bounding box center [813, 612] width 262 height 45
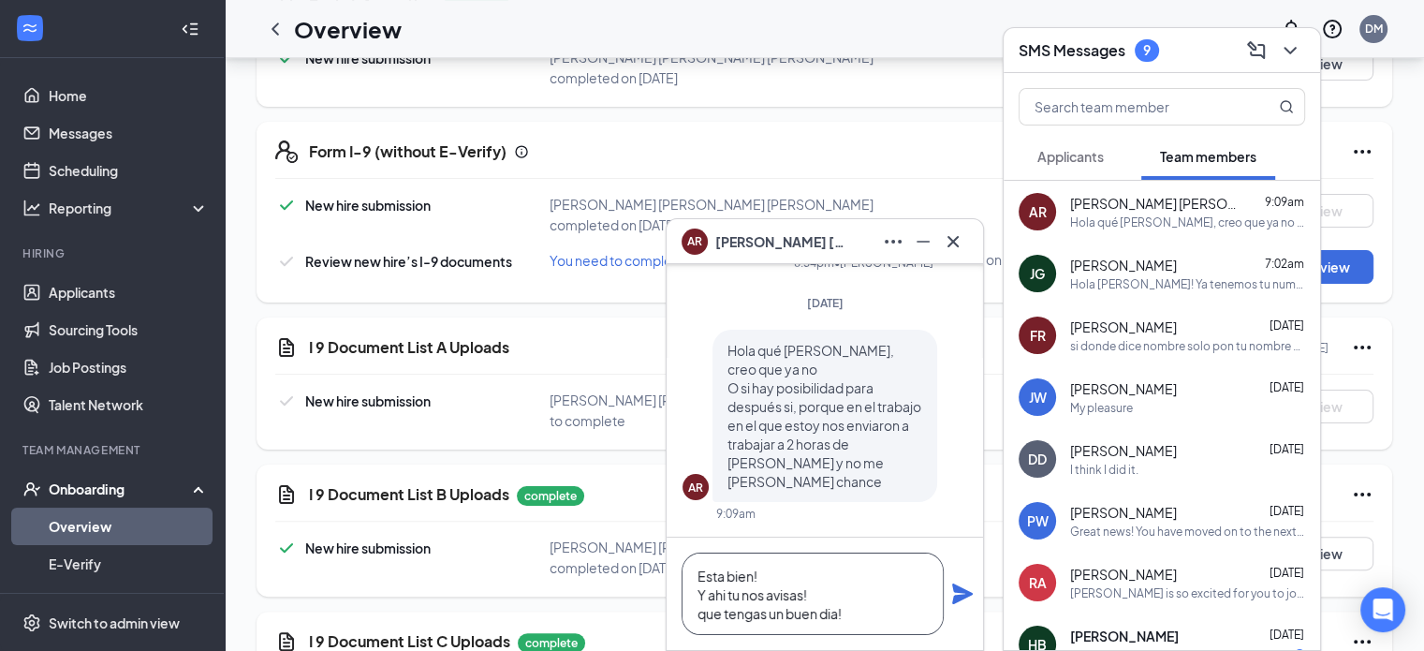
type textarea "Esta bien! Y ahi tu nos avisas! que tengas un buen dia!"
click at [959, 595] on icon "Plane" at bounding box center [962, 593] width 22 height 22
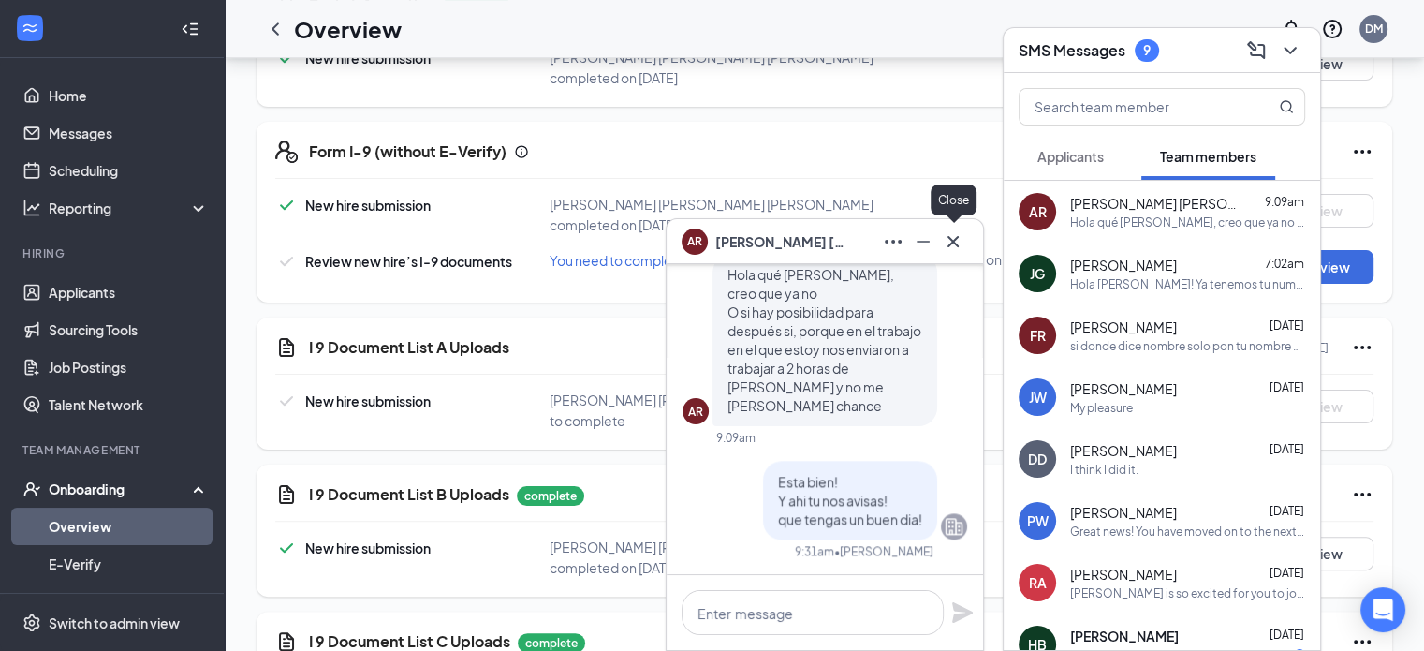
click at [954, 244] on icon "Cross" at bounding box center [953, 241] width 22 height 22
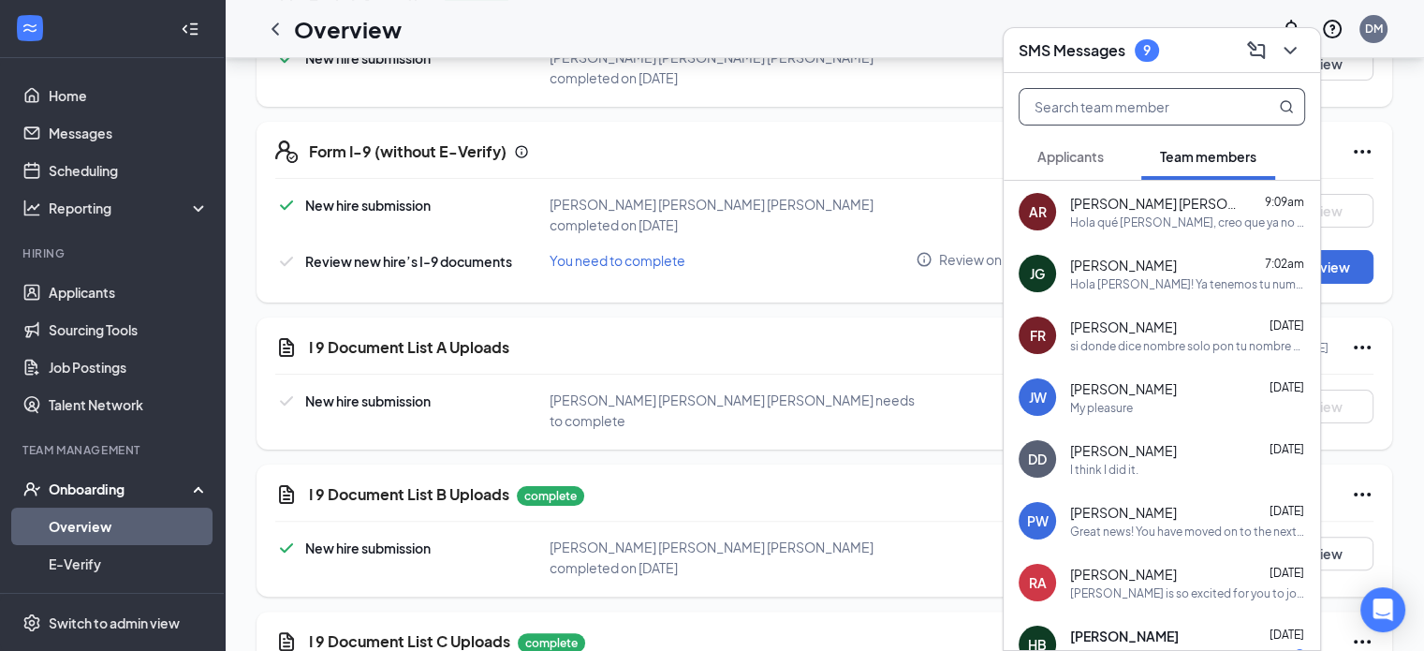
click at [1101, 105] on input "text" at bounding box center [1131, 107] width 222 height 36
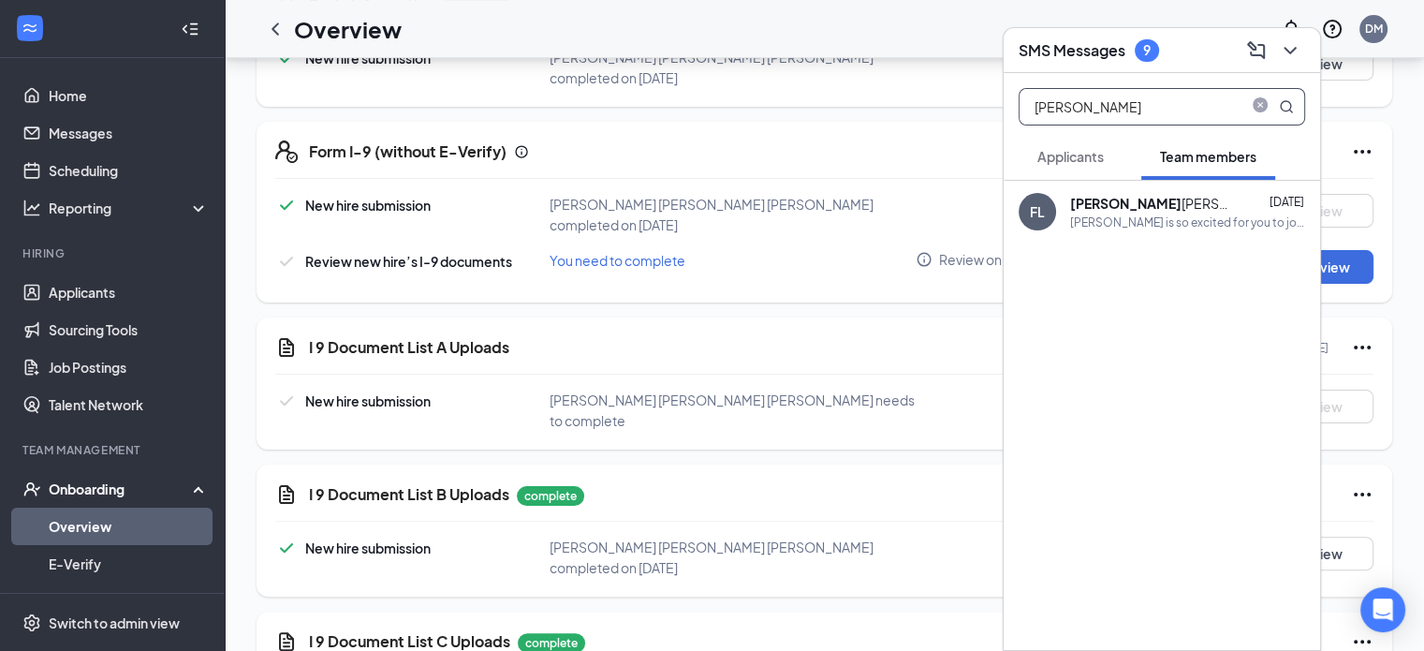
type input "Flavio"
click at [1177, 209] on div "Flavio ramses Lopez Dominguez" at bounding box center [1154, 203] width 169 height 19
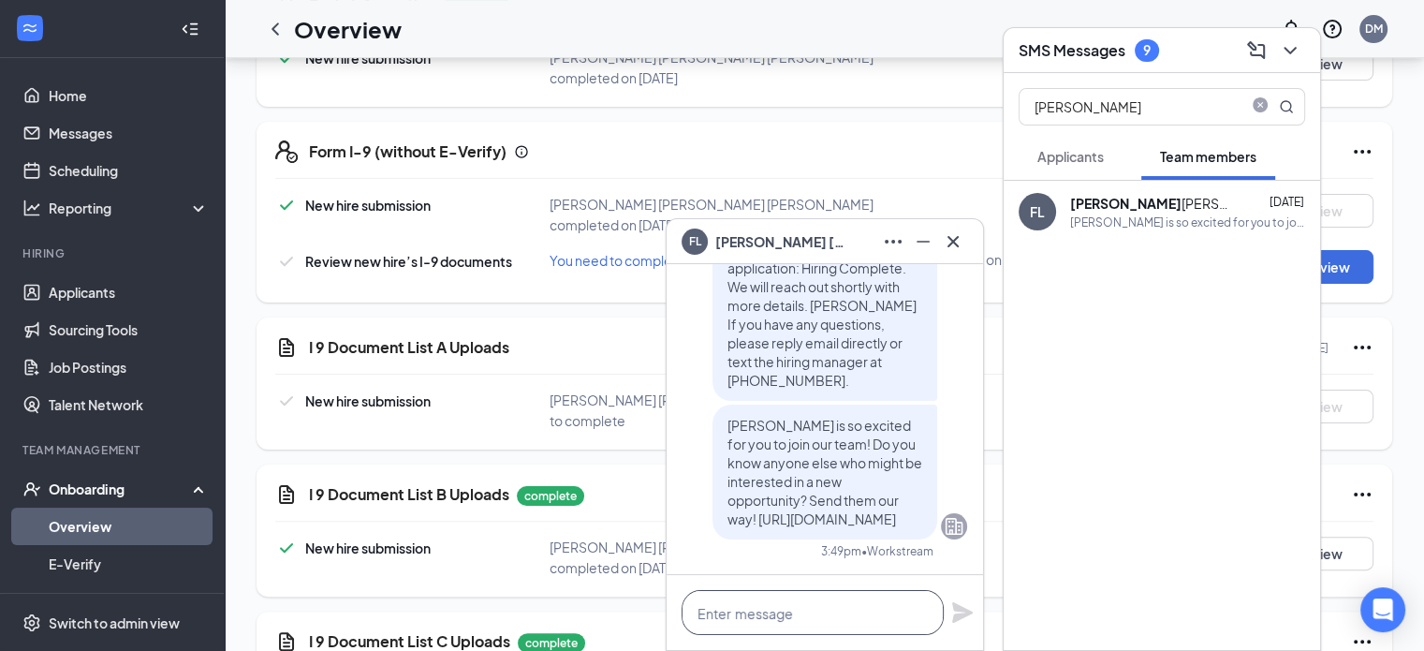
click at [780, 621] on textarea at bounding box center [813, 612] width 262 height 45
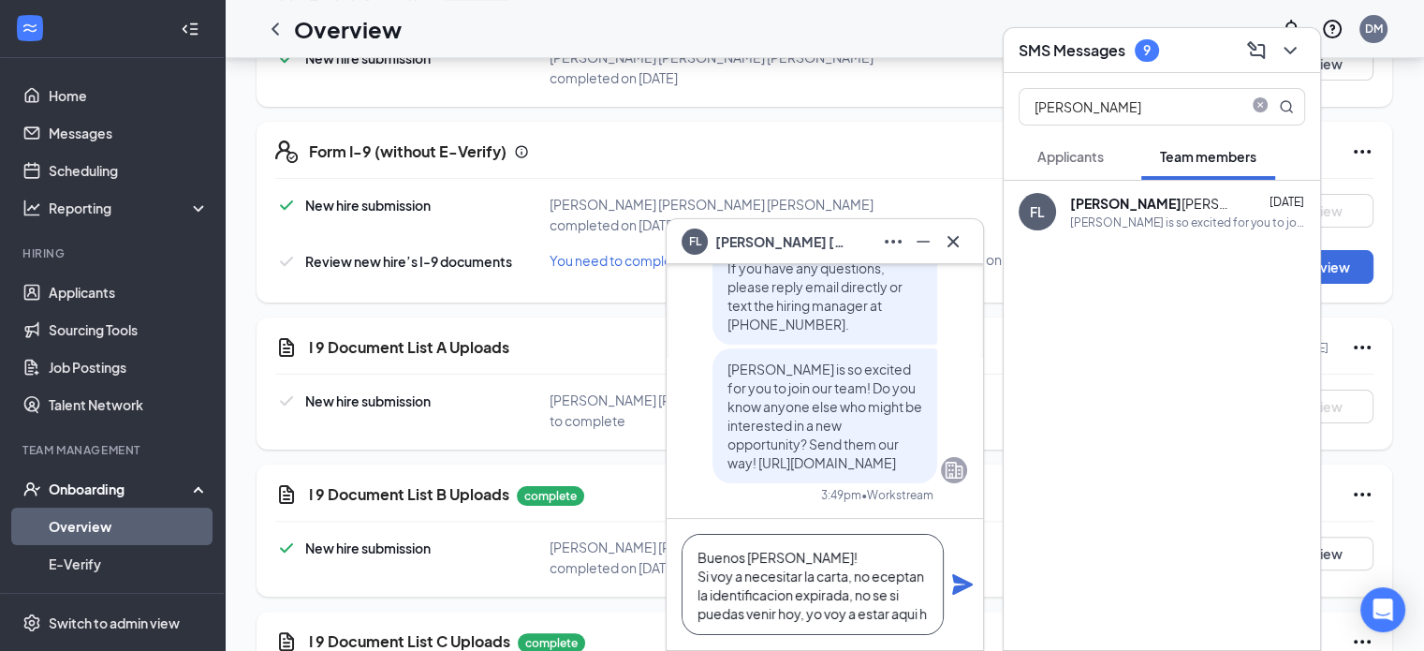
scroll to position [19, 0]
type textarea "Buenos Dias! Si voy a necesitar la carta, no eceptan la identificacion expirada…"
click at [959, 583] on icon "Plane" at bounding box center [962, 584] width 22 height 22
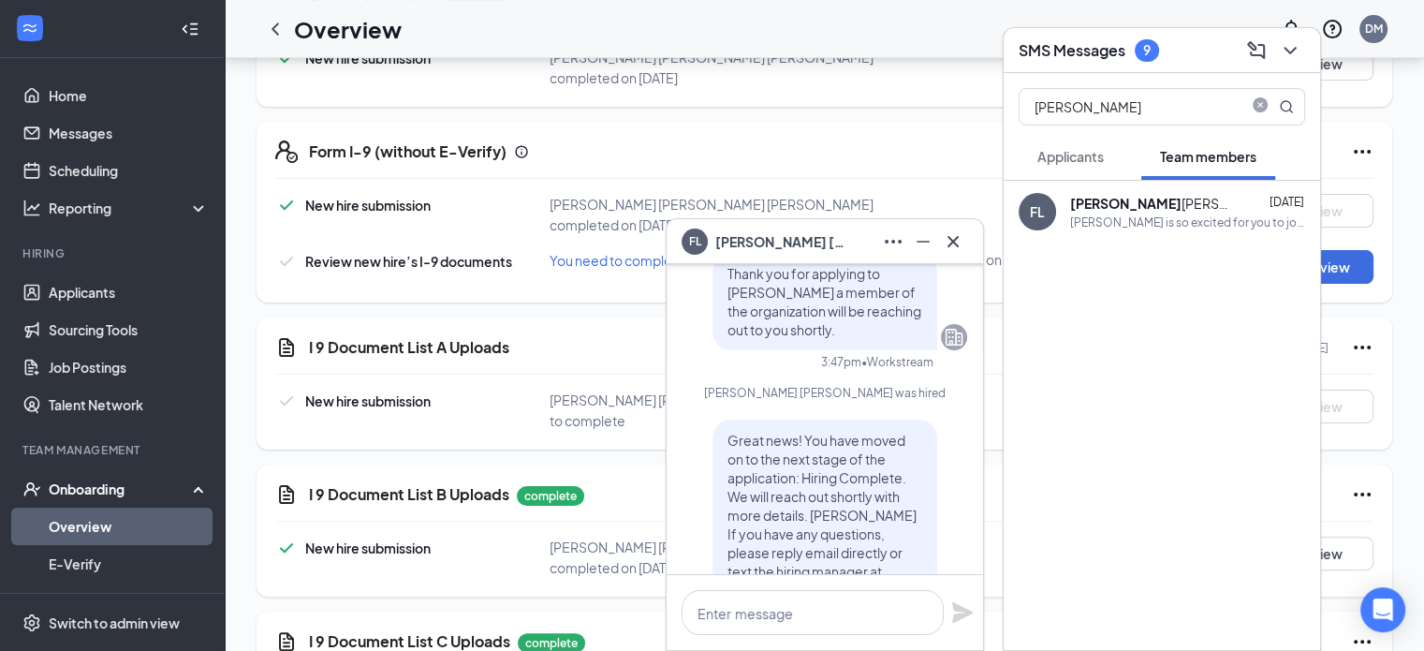
scroll to position [0, 0]
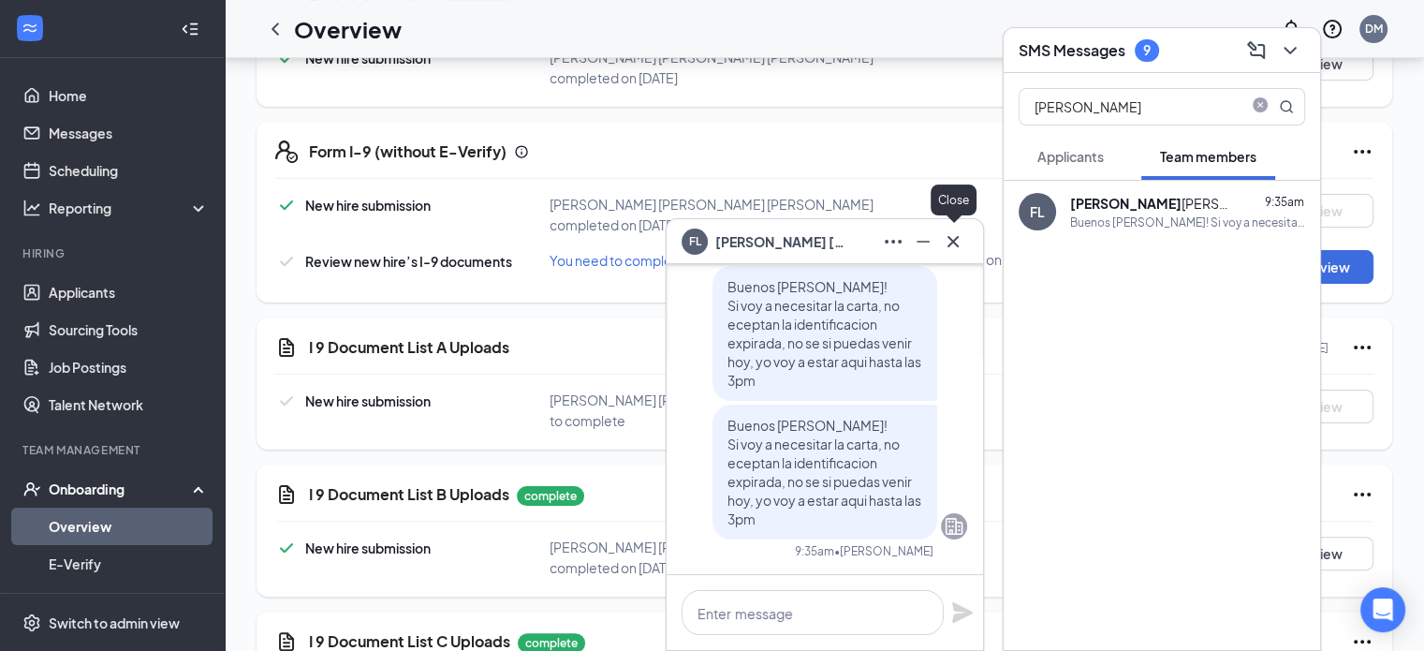
click at [963, 242] on icon "Cross" at bounding box center [953, 241] width 22 height 22
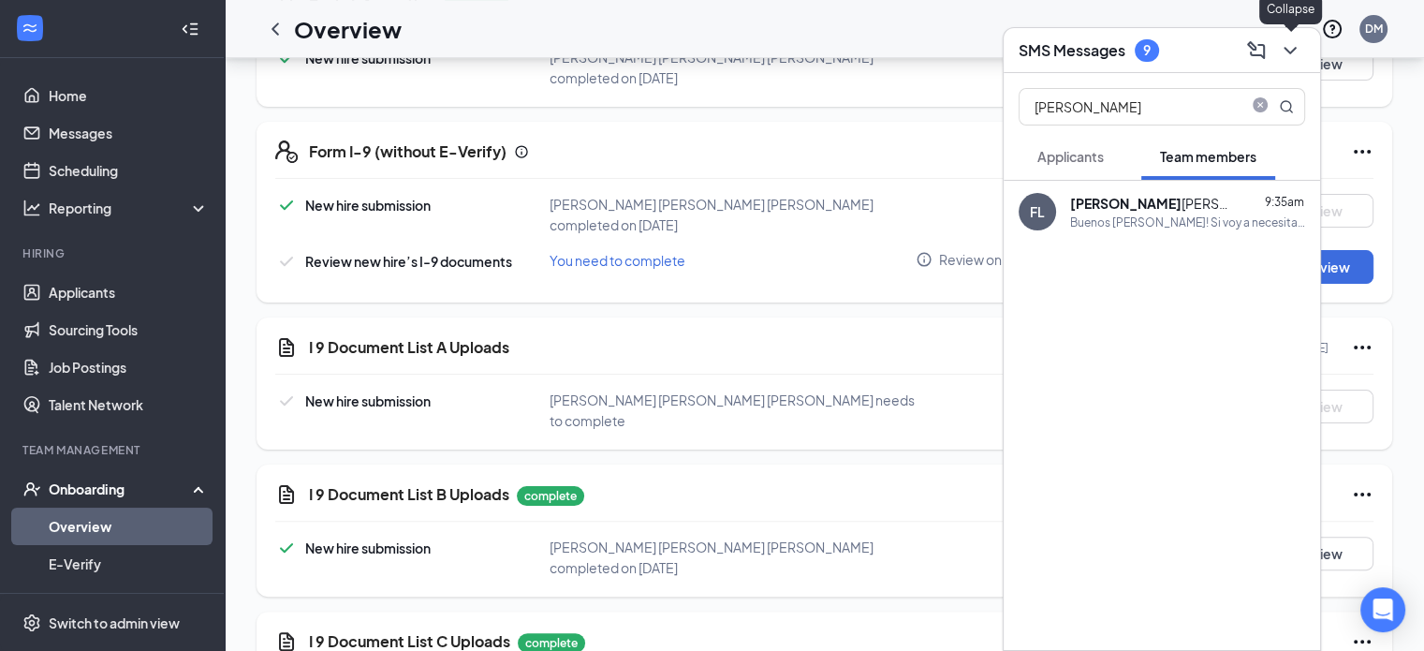
click at [1287, 48] on icon "ChevronDown" at bounding box center [1290, 50] width 22 height 22
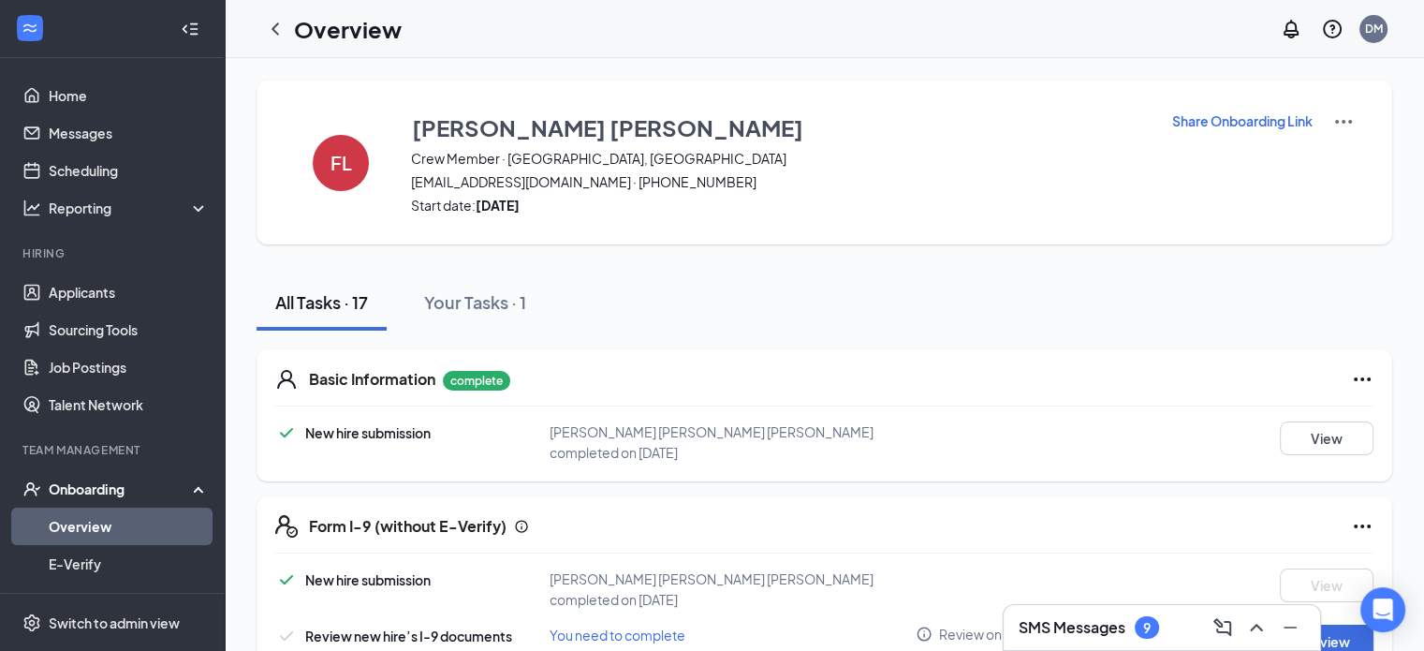
click at [1262, 118] on p "Share Onboarding Link" at bounding box center [1242, 120] width 140 height 19
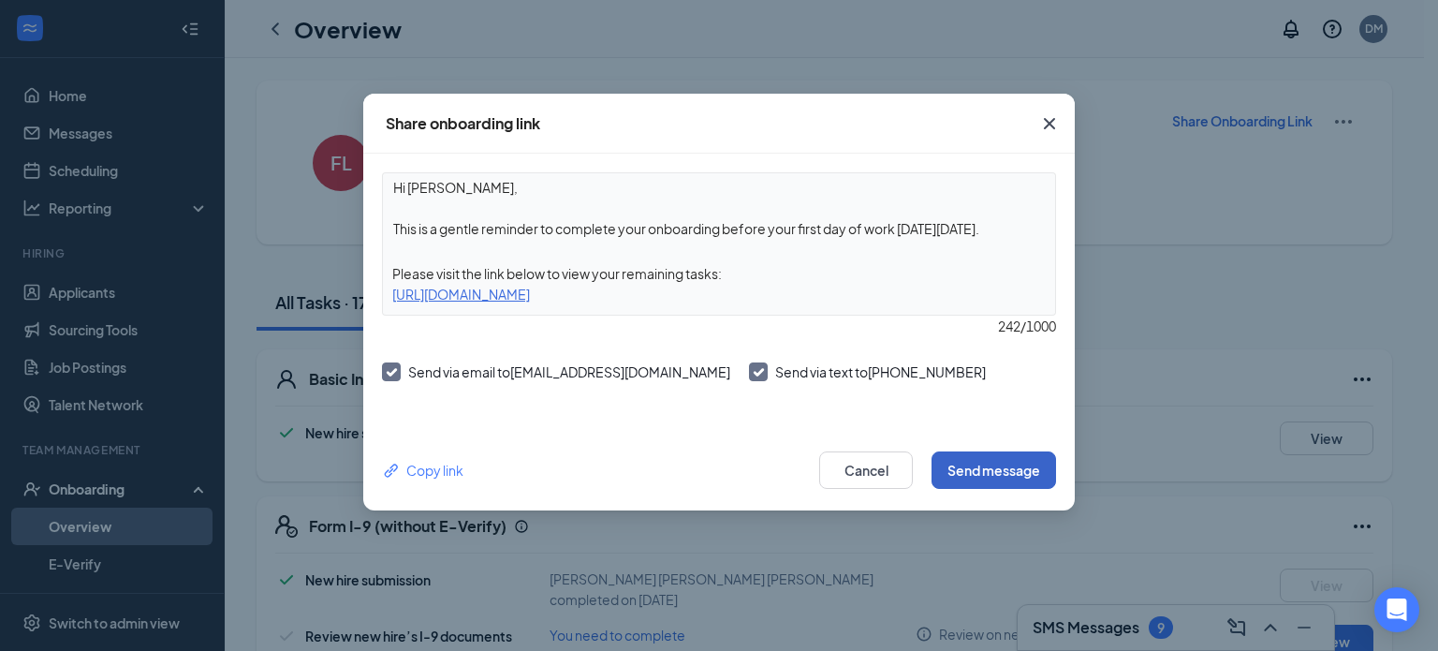
click at [970, 464] on button "Send message" at bounding box center [994, 469] width 125 height 37
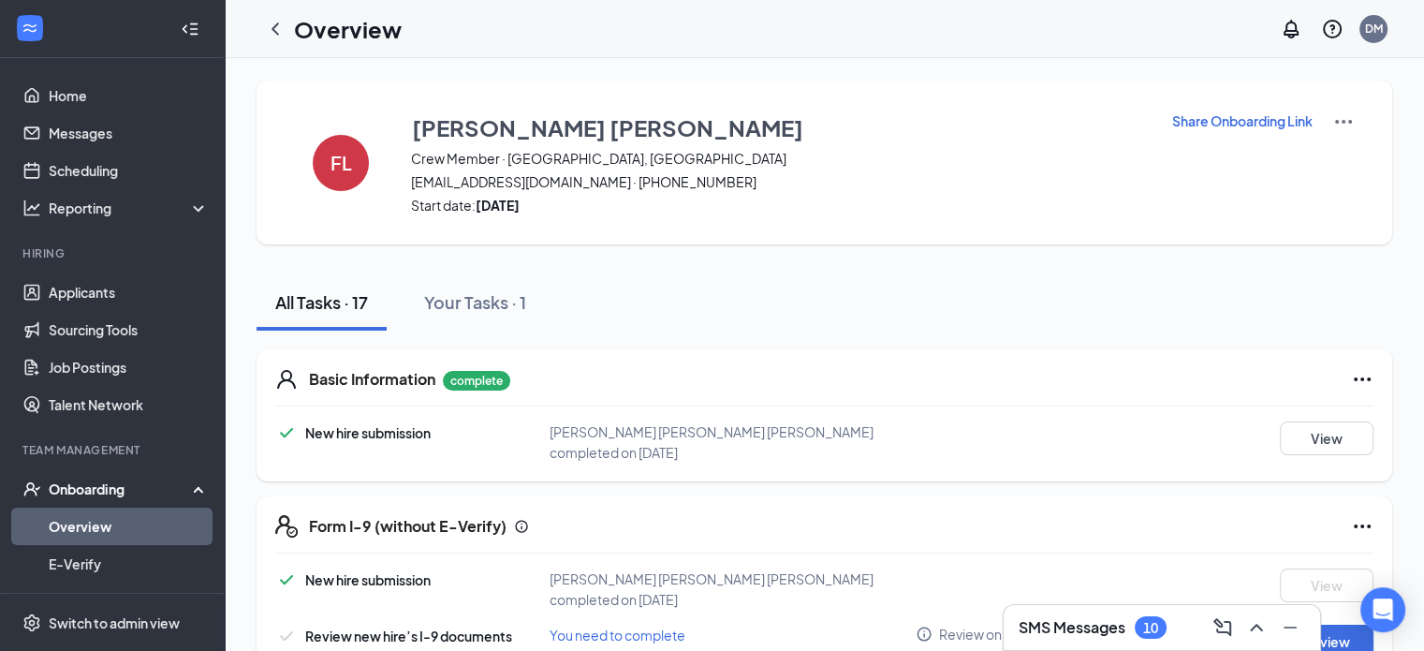
click at [1099, 638] on div "SMS Messages 10" at bounding box center [1093, 627] width 148 height 22
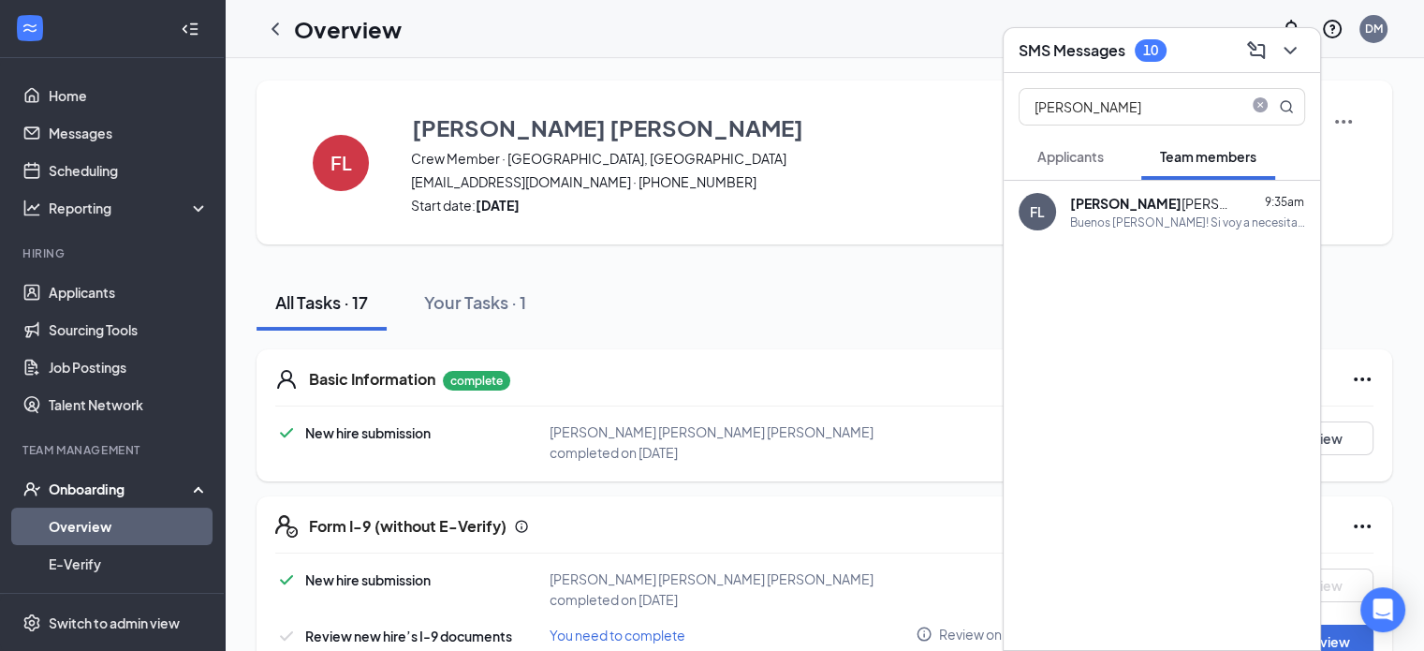
click at [1232, 152] on span "Team members" at bounding box center [1208, 156] width 96 height 17
click at [1091, 92] on input "Flavio" at bounding box center [1131, 107] width 222 height 36
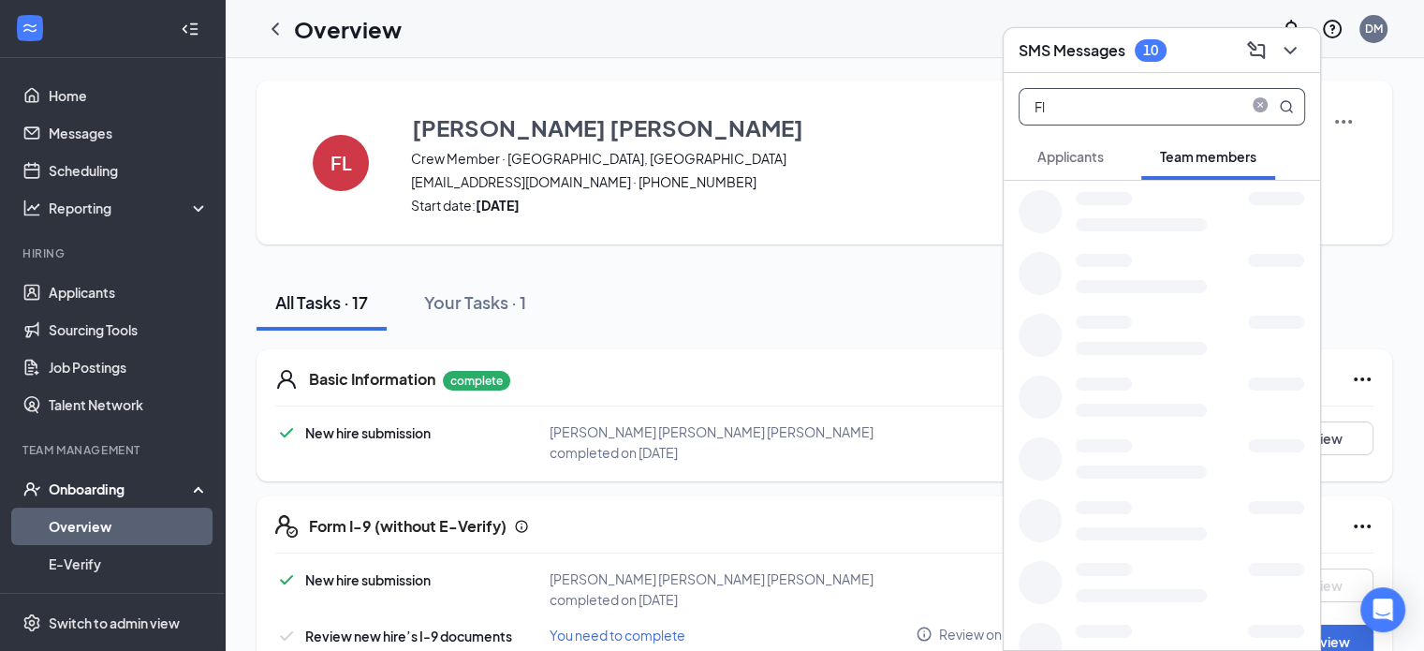
type input "F"
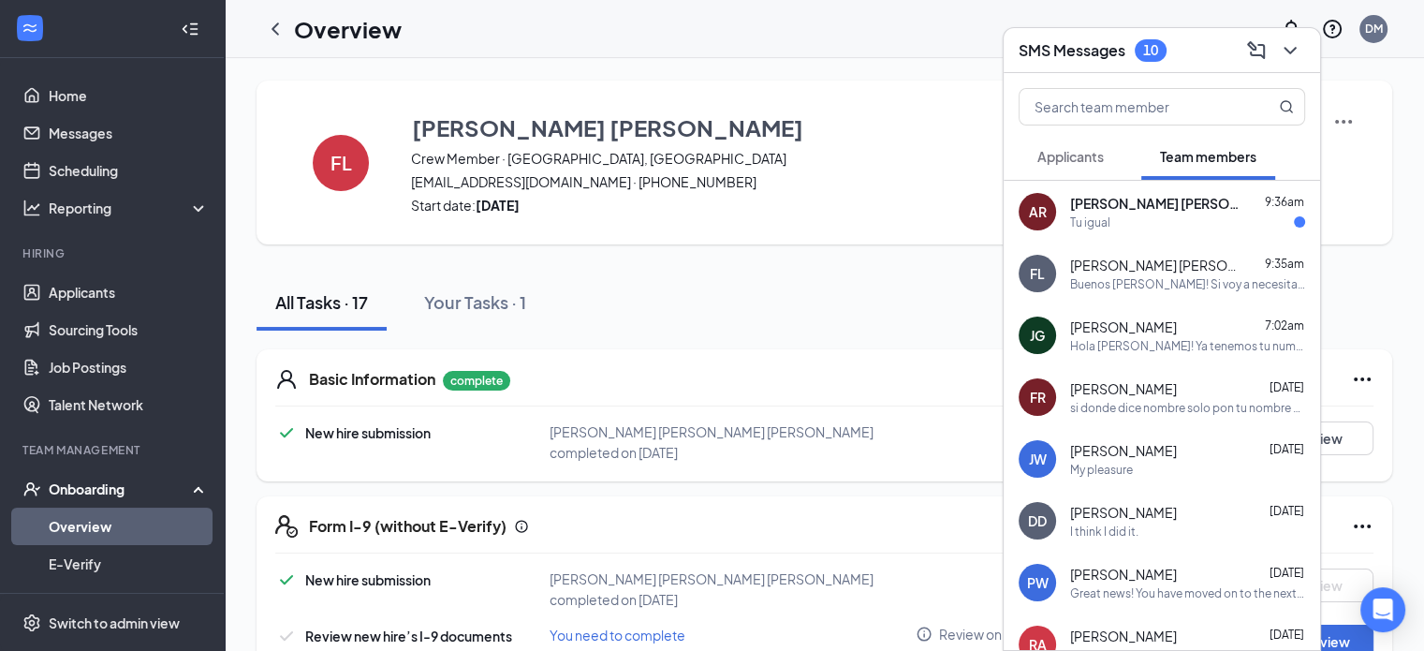
click at [1248, 341] on div "Hola Jose! Ya tenemos tu numero para que puedes empezar si quieres puedes empez…" at bounding box center [1187, 346] width 235 height 16
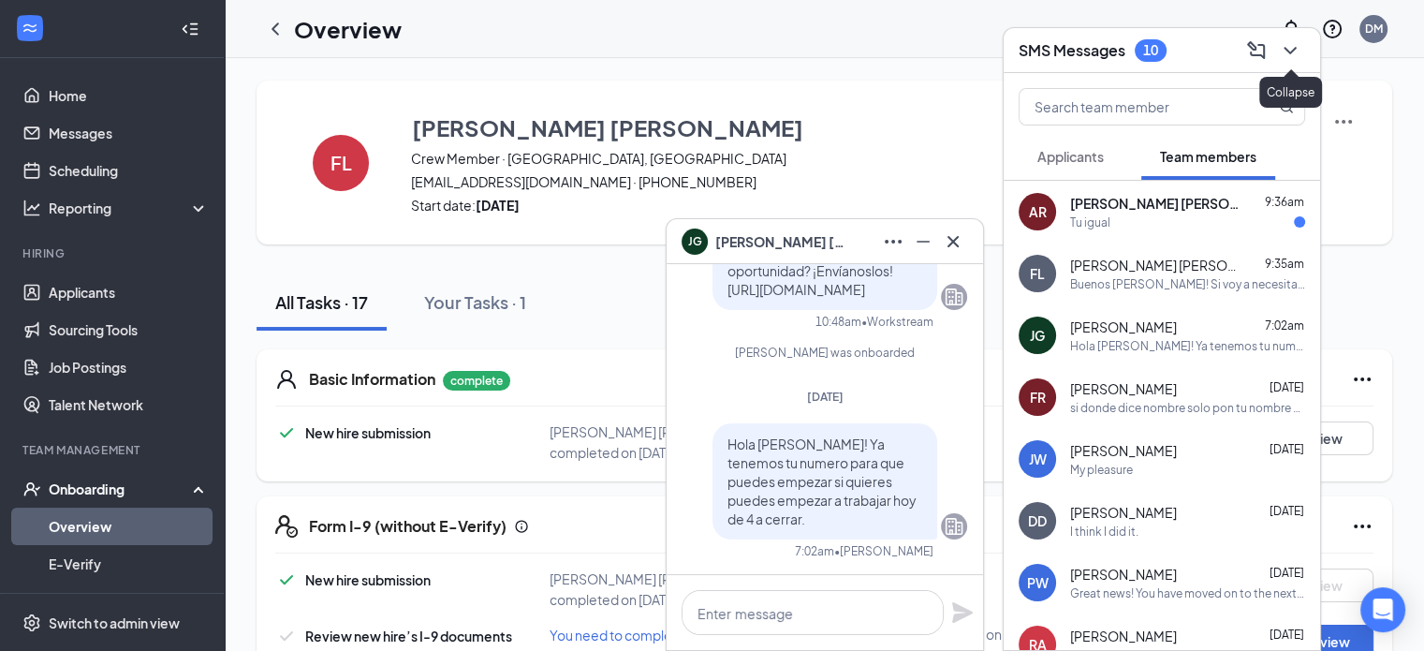
click at [1282, 43] on icon "ChevronDown" at bounding box center [1290, 50] width 22 height 22
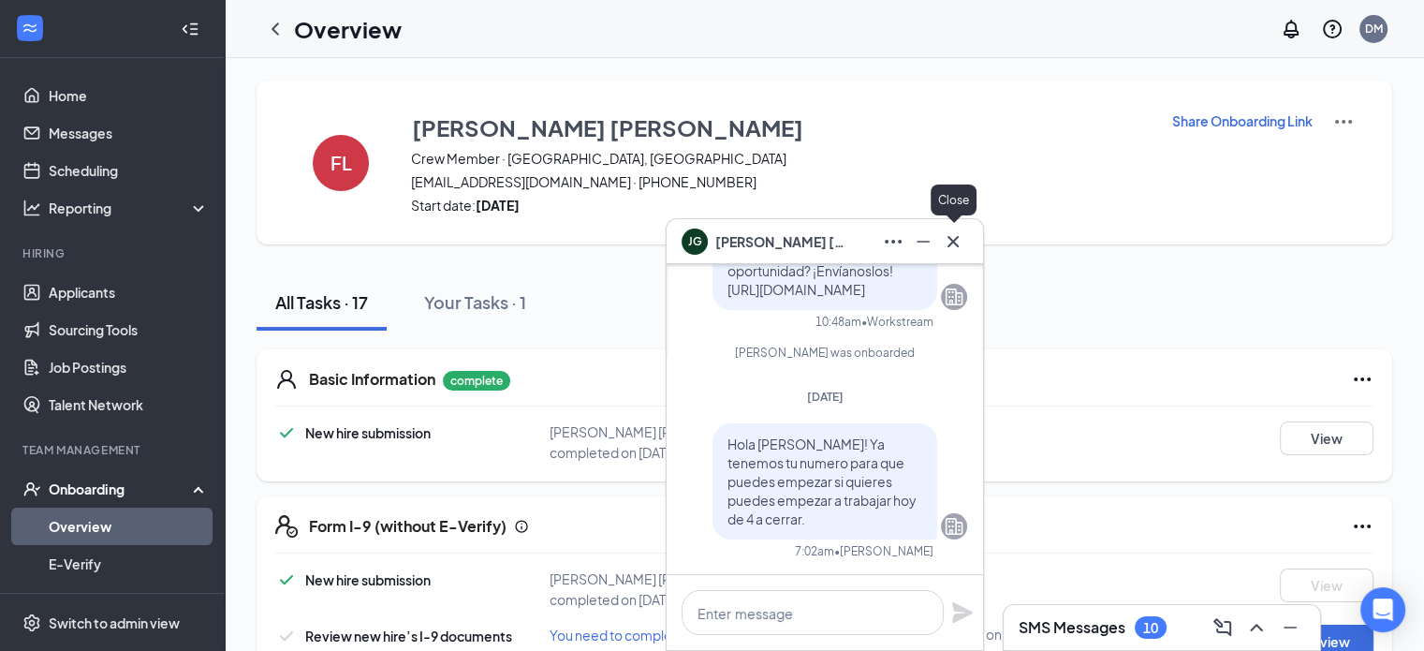
click at [951, 244] on icon "Cross" at bounding box center [953, 240] width 11 height 11
